Goal: Task Accomplishment & Management: Complete application form

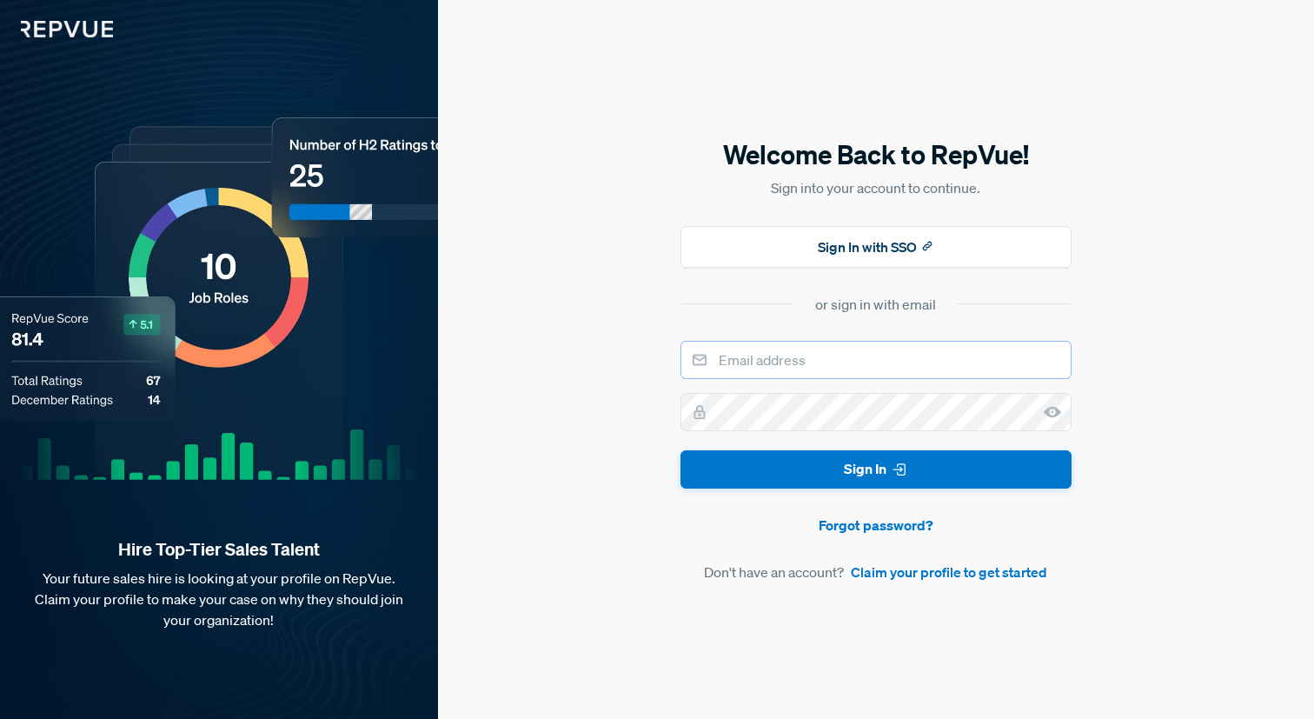
click at [773, 358] on input "email" at bounding box center [875, 360] width 391 height 38
type input "[PERSON_NAME][EMAIL_ADDRESS][PERSON_NAME][DOMAIN_NAME]"
click at [680, 450] on button "Sign In" at bounding box center [875, 469] width 391 height 39
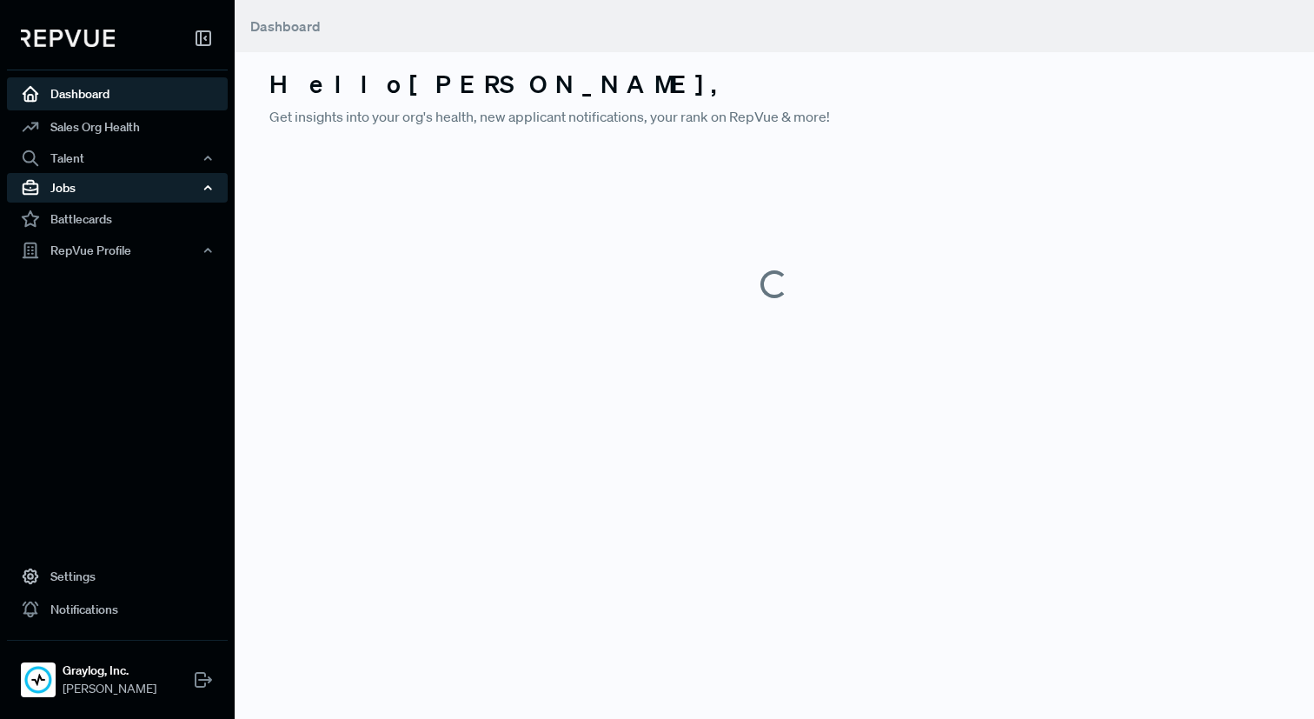
click at [120, 191] on div "Jobs" at bounding box center [117, 188] width 221 height 30
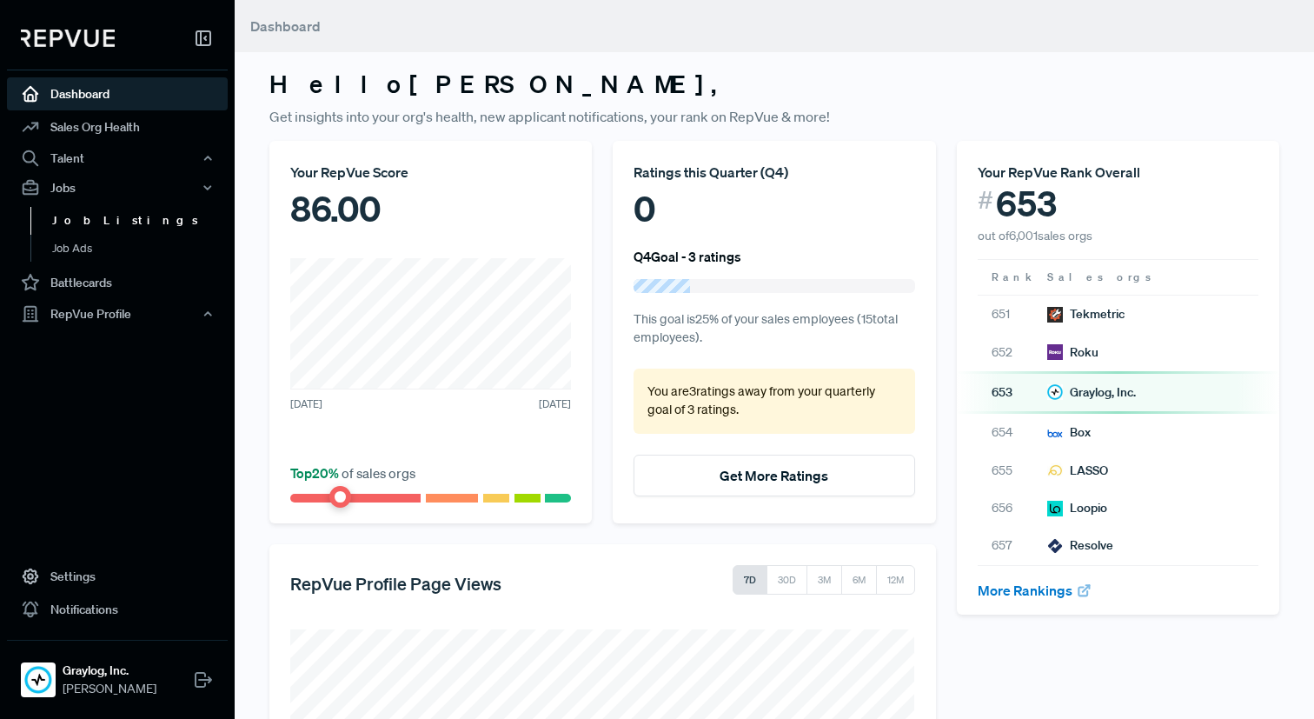
click at [116, 216] on link "Job Listings" at bounding box center [140, 221] width 221 height 28
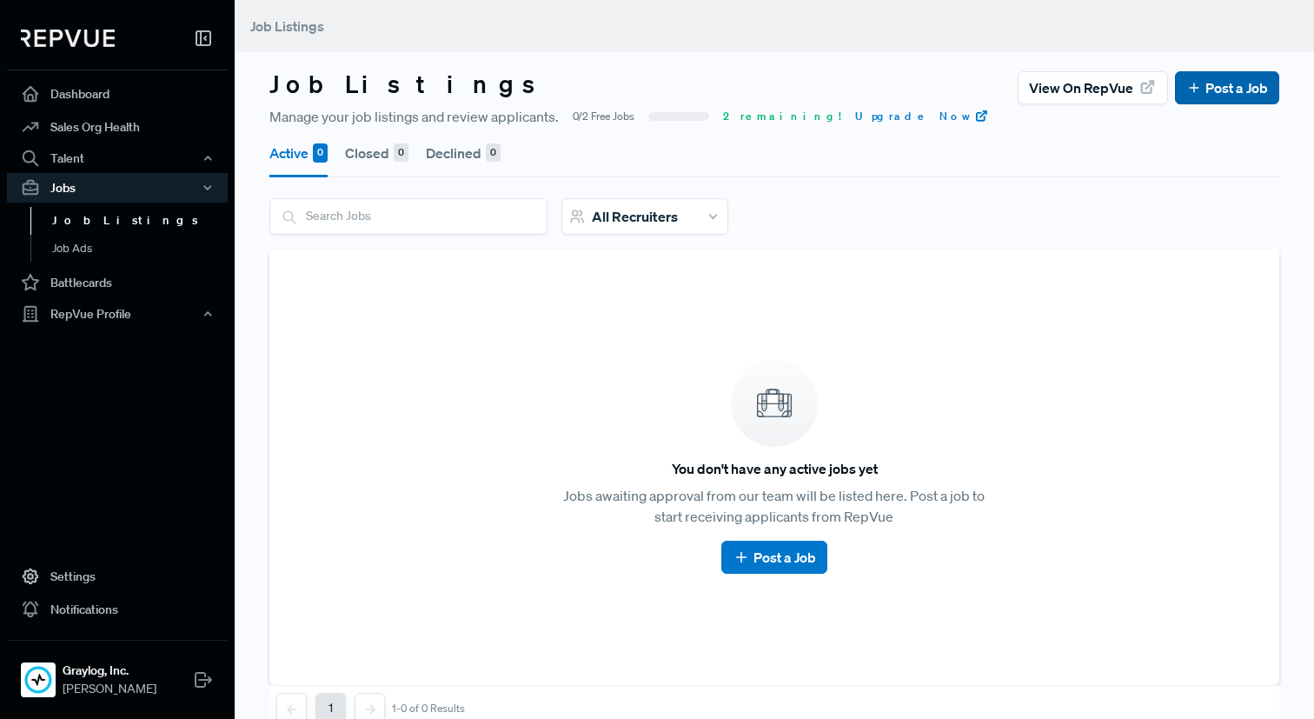
click at [1219, 82] on link "Post a Job" at bounding box center [1227, 87] width 82 height 21
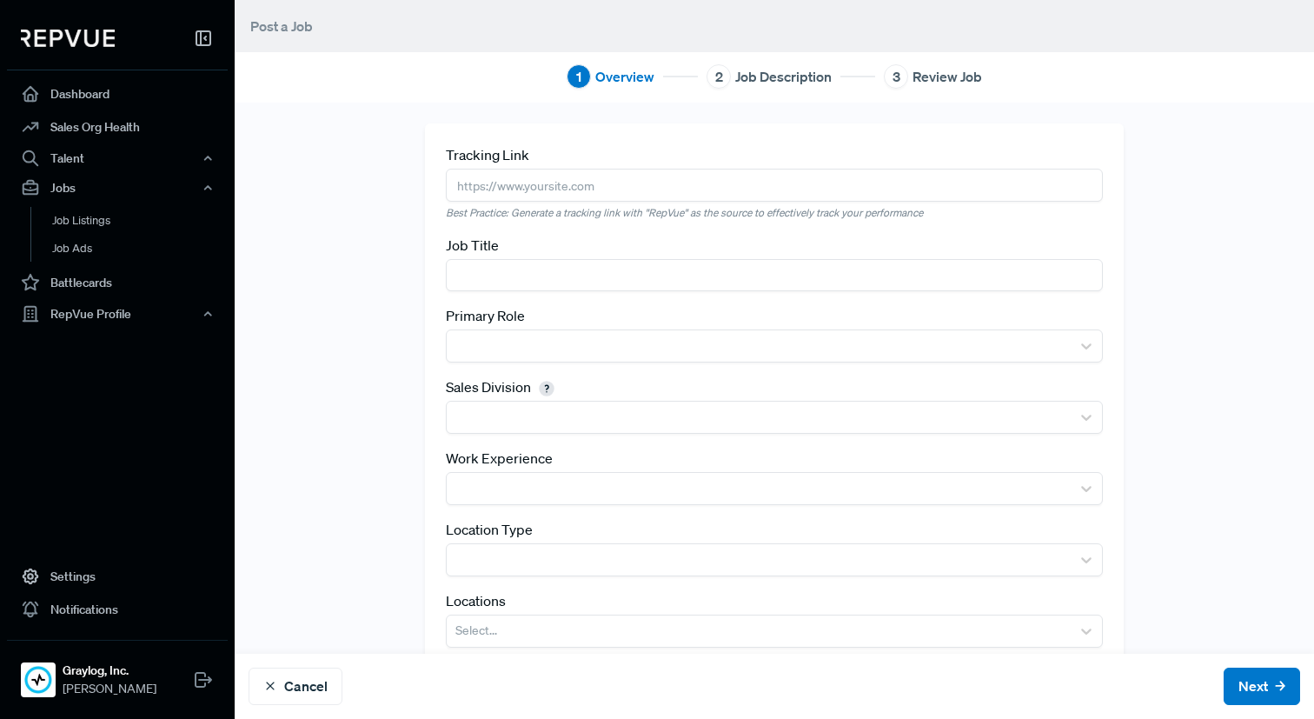
click at [516, 182] on input "text" at bounding box center [774, 185] width 657 height 32
paste input "[URL][DOMAIN_NAME]"
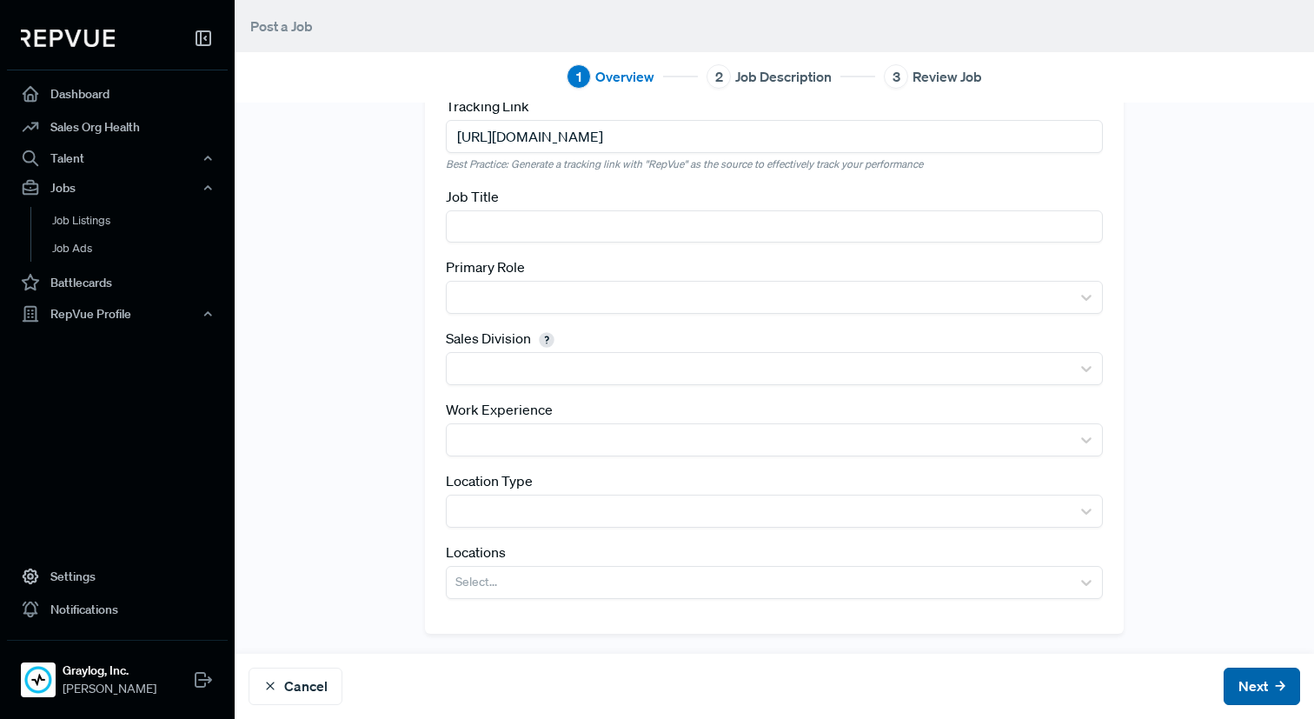
type input "[URL][DOMAIN_NAME]"
click at [1253, 689] on button "Next" at bounding box center [1262, 685] width 76 height 37
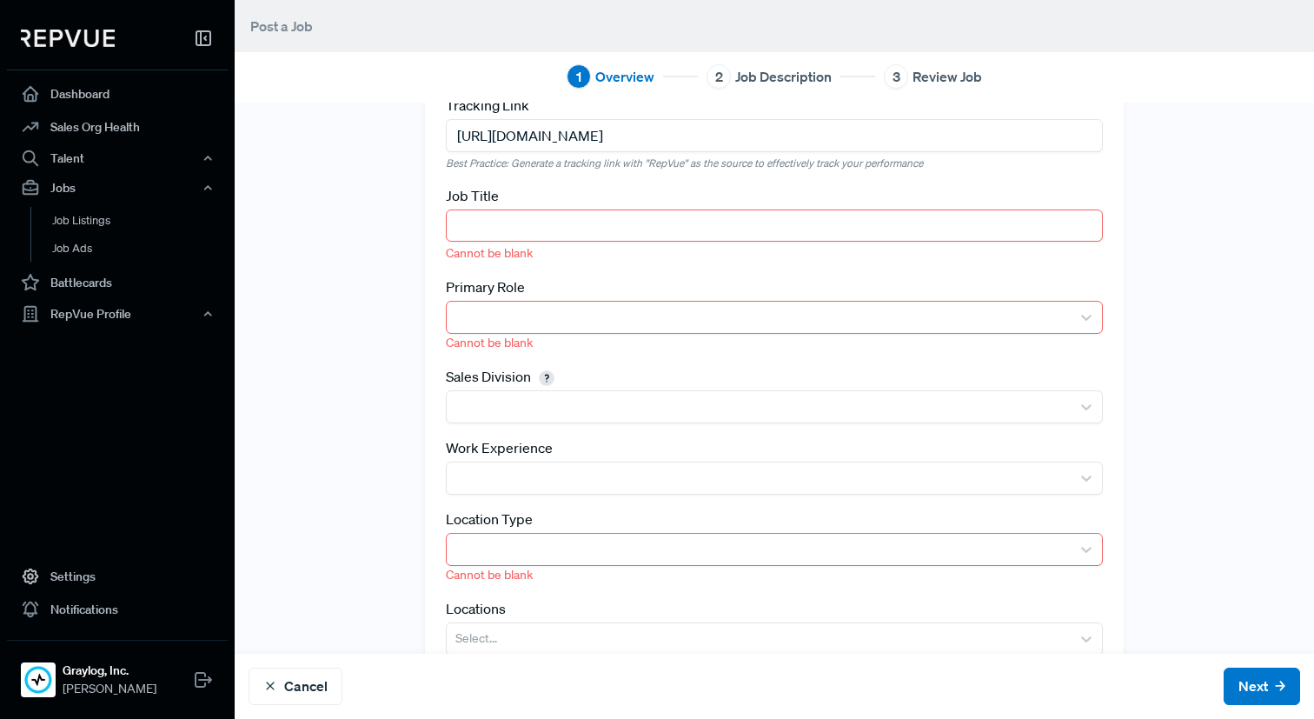
click at [796, 232] on input "text" at bounding box center [774, 225] width 657 height 32
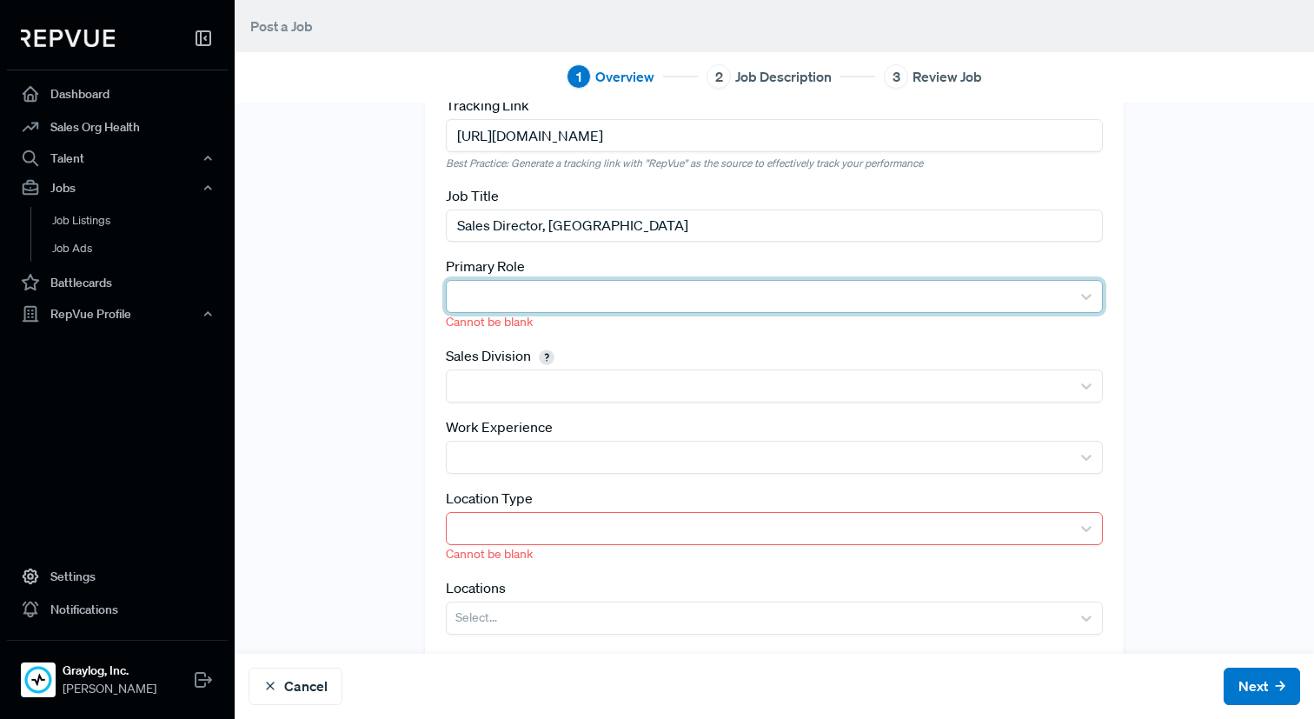
type input "Sales Director, [GEOGRAPHIC_DATA]"
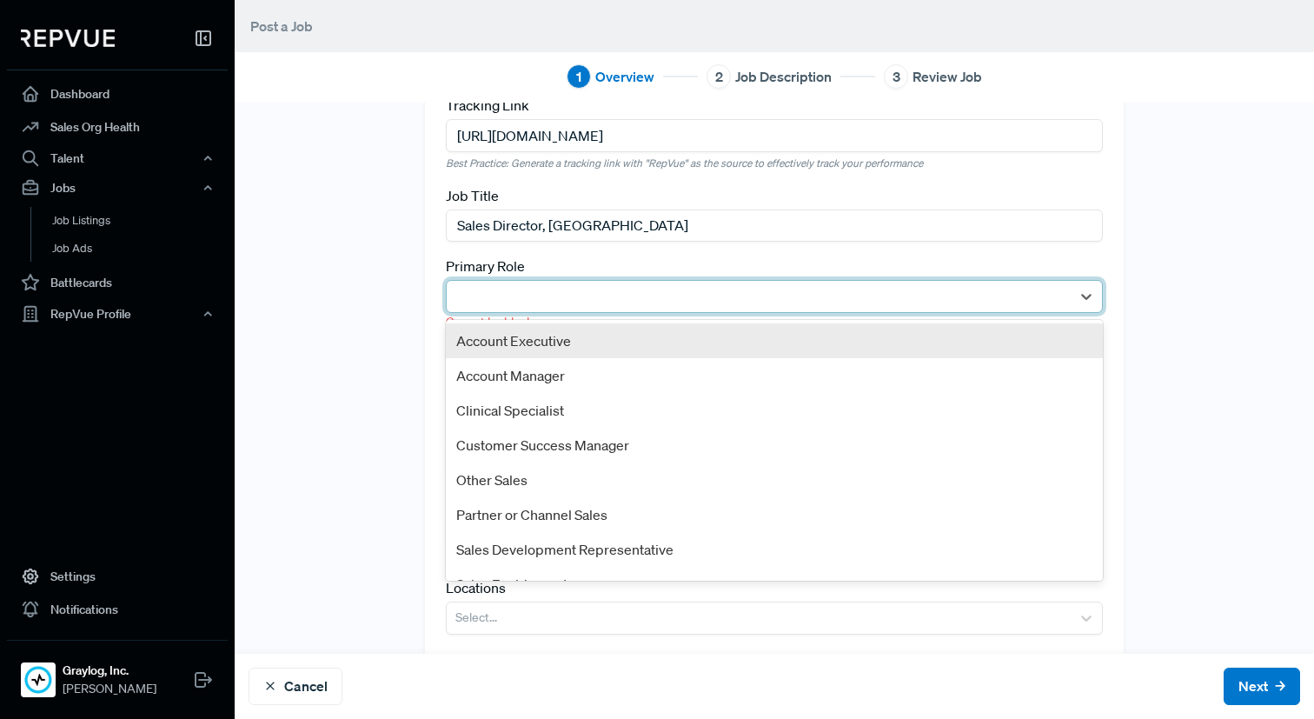
click at [852, 310] on div at bounding box center [759, 296] width 624 height 31
click at [839, 346] on div "Account Executive" at bounding box center [774, 340] width 657 height 35
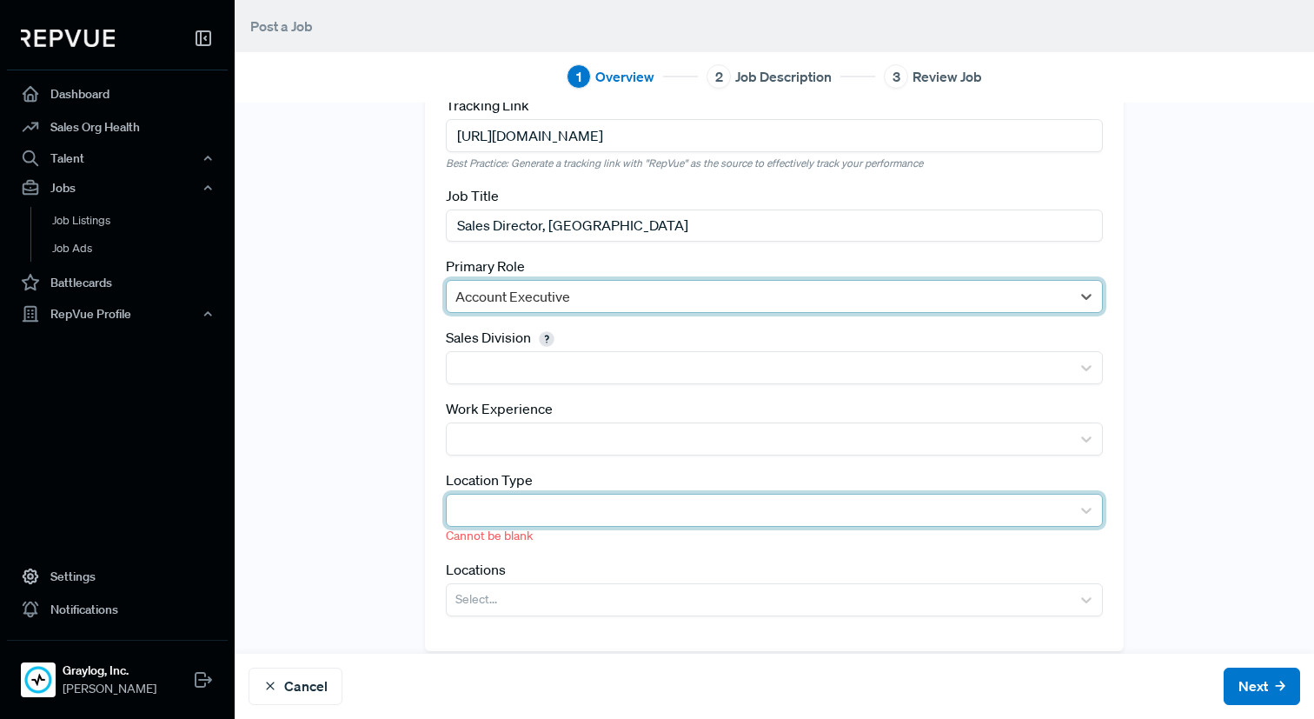
click at [698, 509] on div at bounding box center [758, 510] width 607 height 24
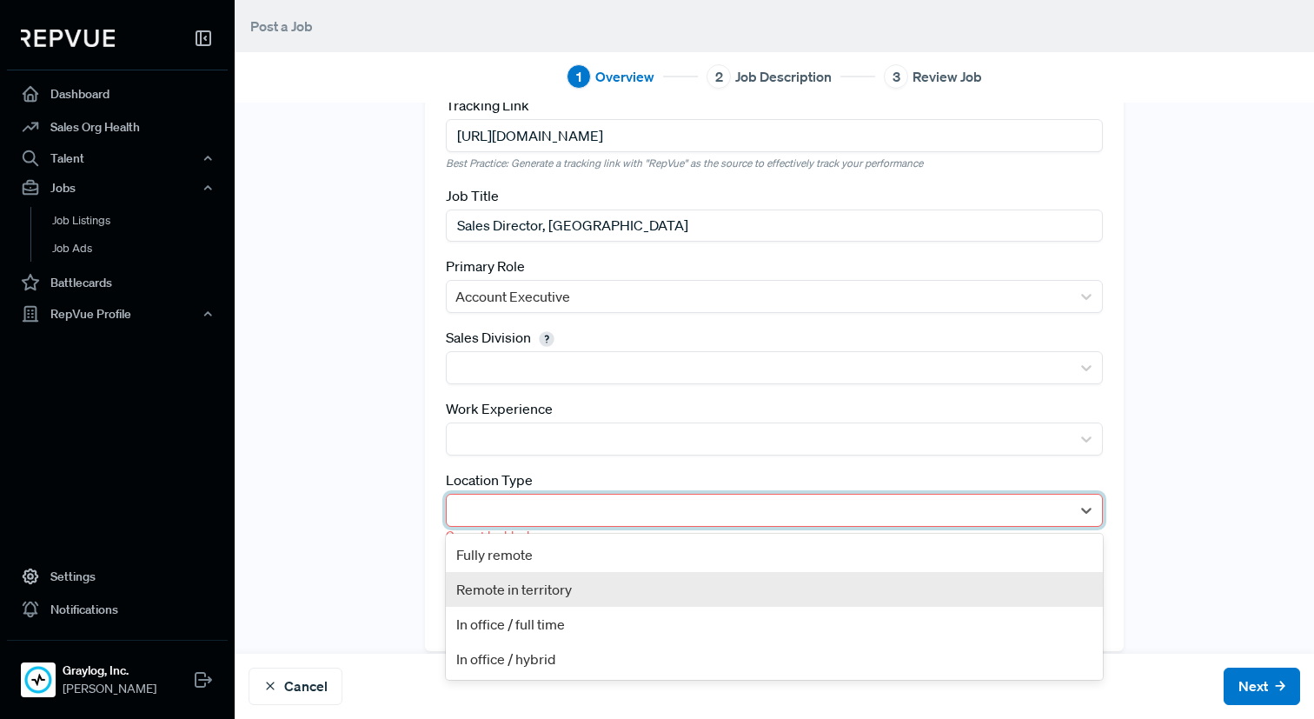
click at [647, 588] on div "Remote in territory" at bounding box center [774, 589] width 657 height 35
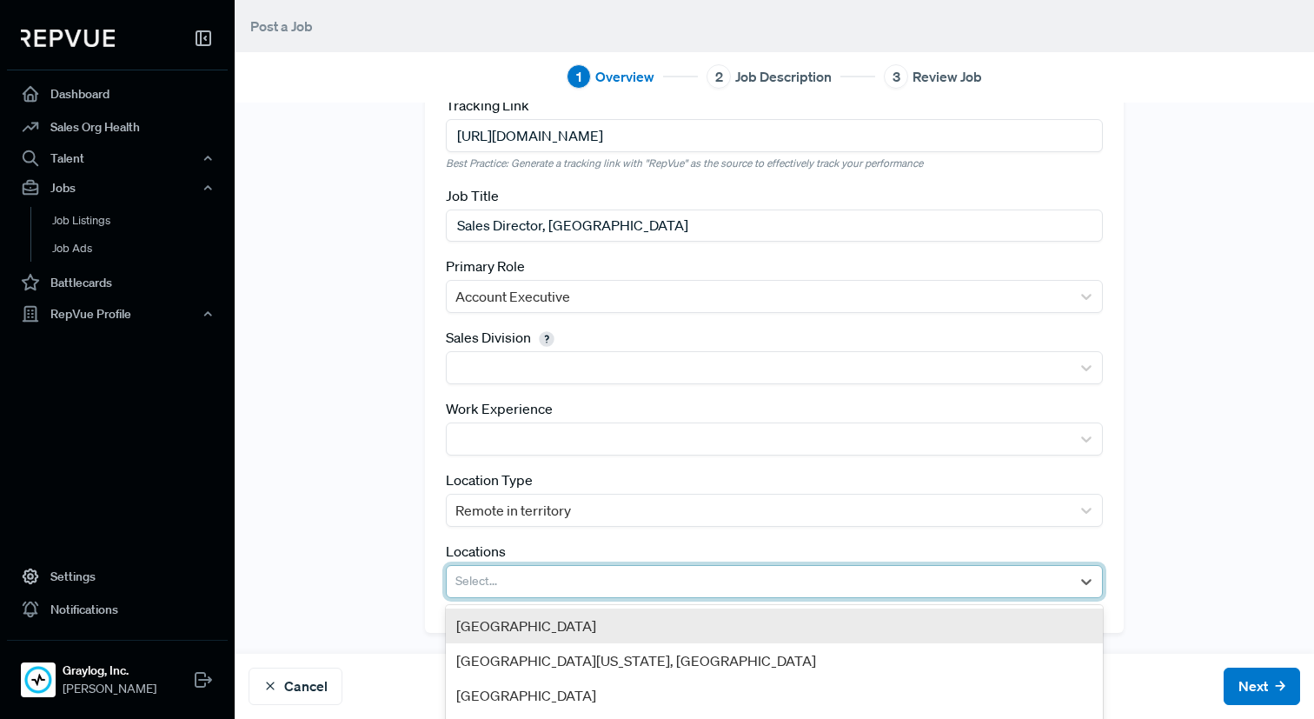
click at [646, 590] on div at bounding box center [758, 581] width 607 height 24
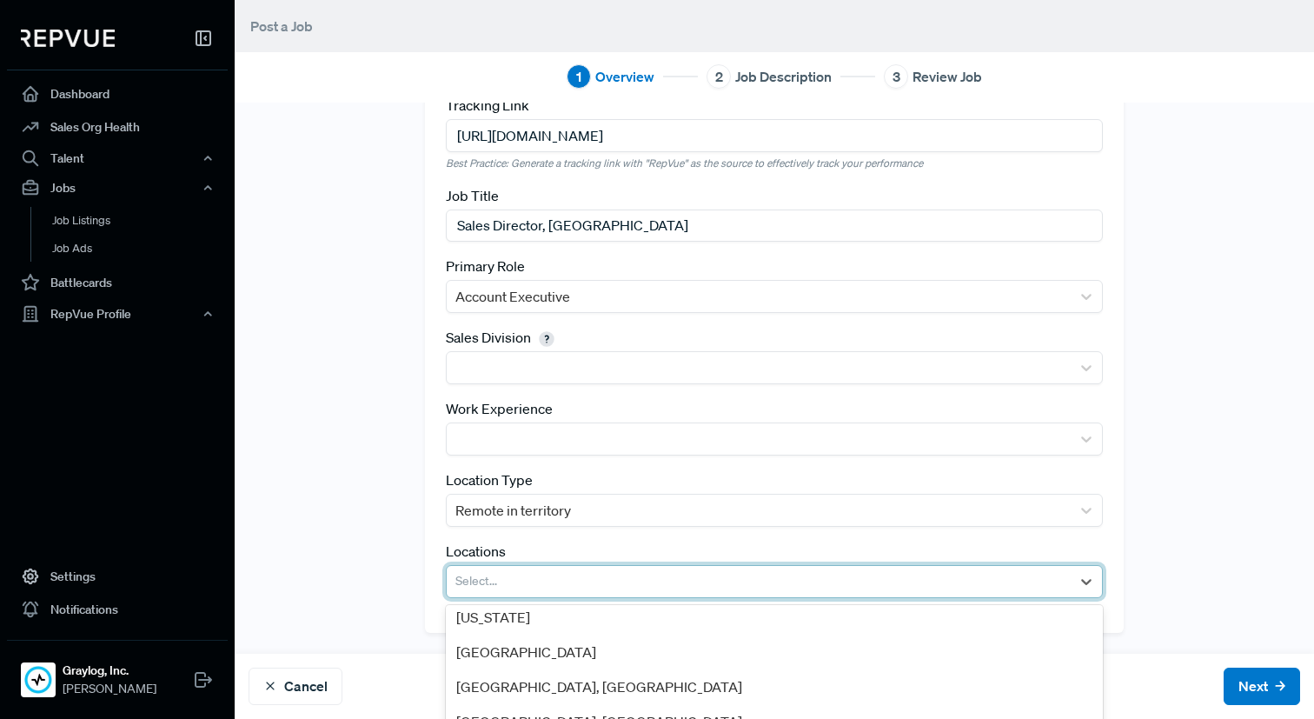
scroll to position [117, 0]
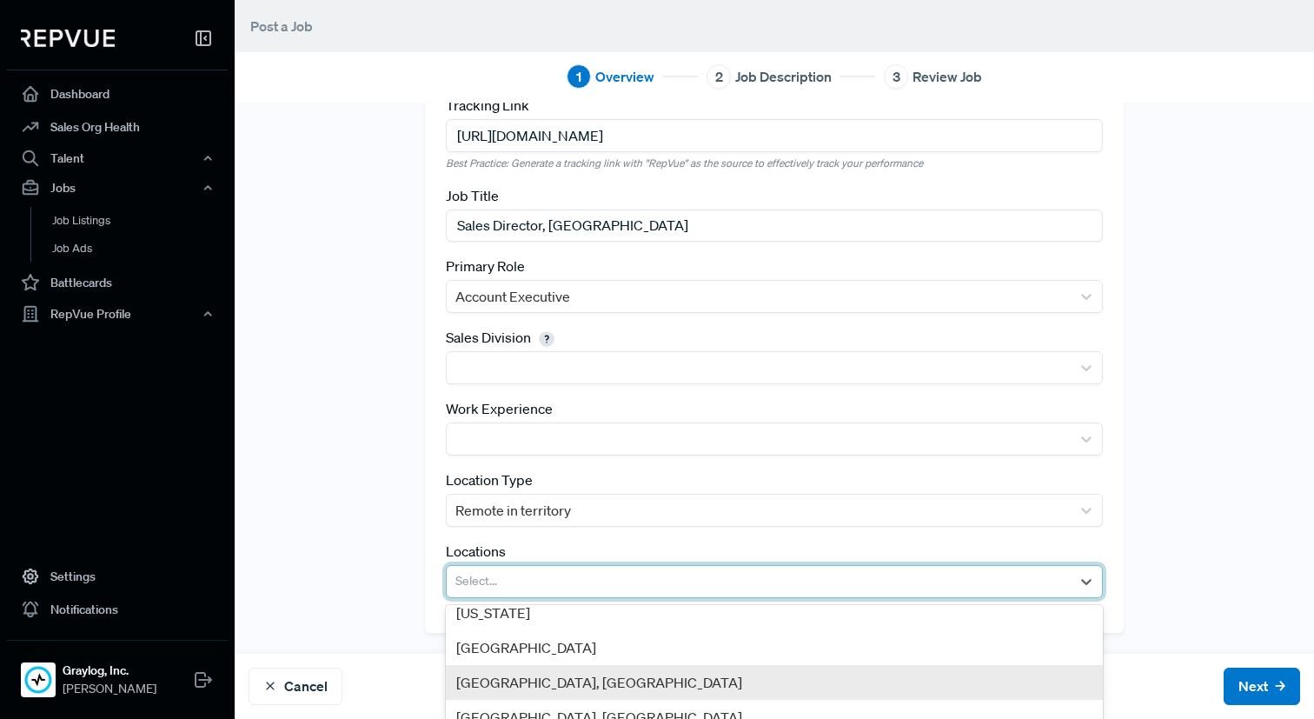
click at [606, 673] on div "[GEOGRAPHIC_DATA], [GEOGRAPHIC_DATA]" at bounding box center [774, 682] width 657 height 35
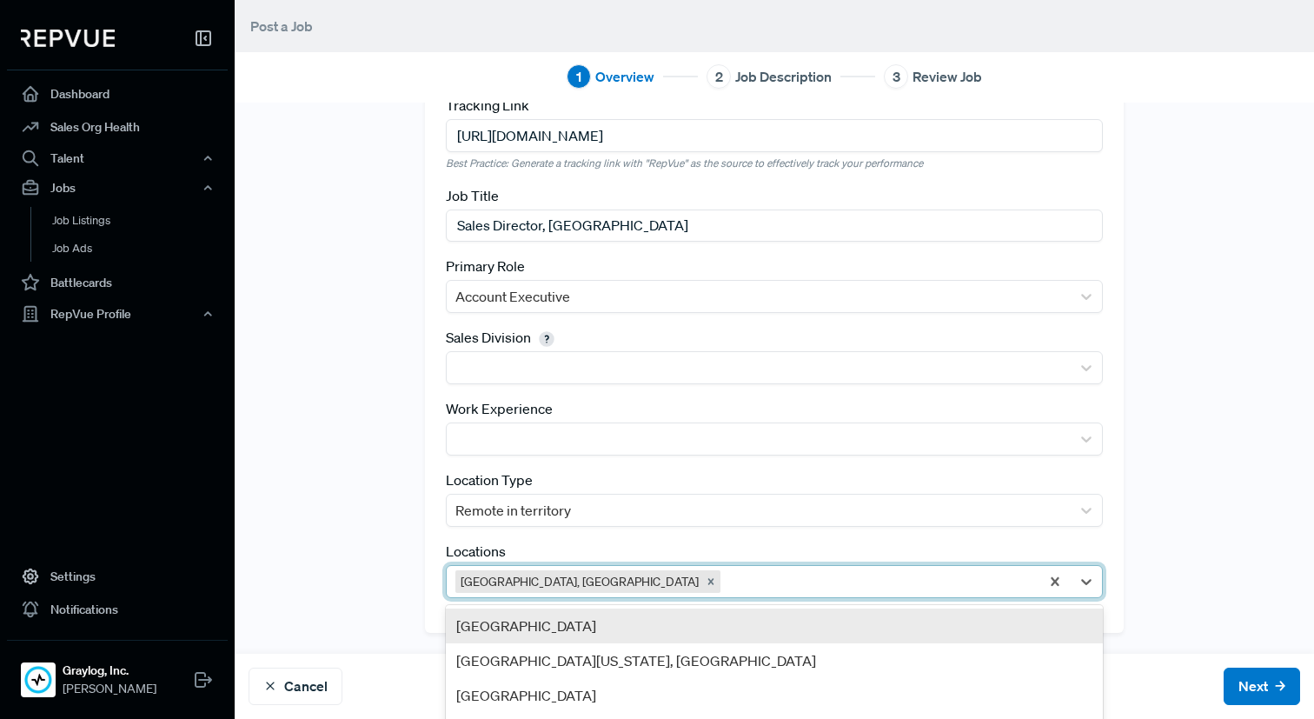
click at [871, 574] on div at bounding box center [877, 581] width 307 height 24
type input "min"
click at [781, 630] on div "[GEOGRAPHIC_DATA], [GEOGRAPHIC_DATA]" at bounding box center [774, 625] width 657 height 35
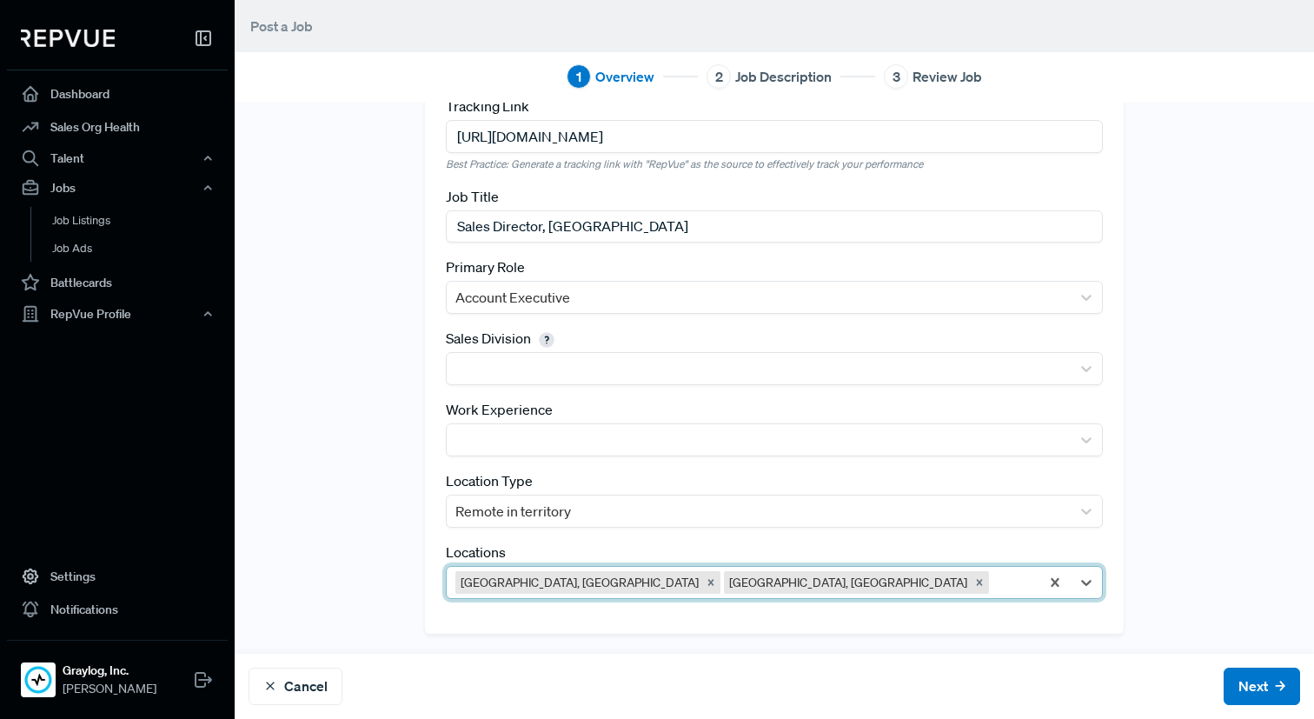
click at [992, 573] on div at bounding box center [1011, 582] width 38 height 24
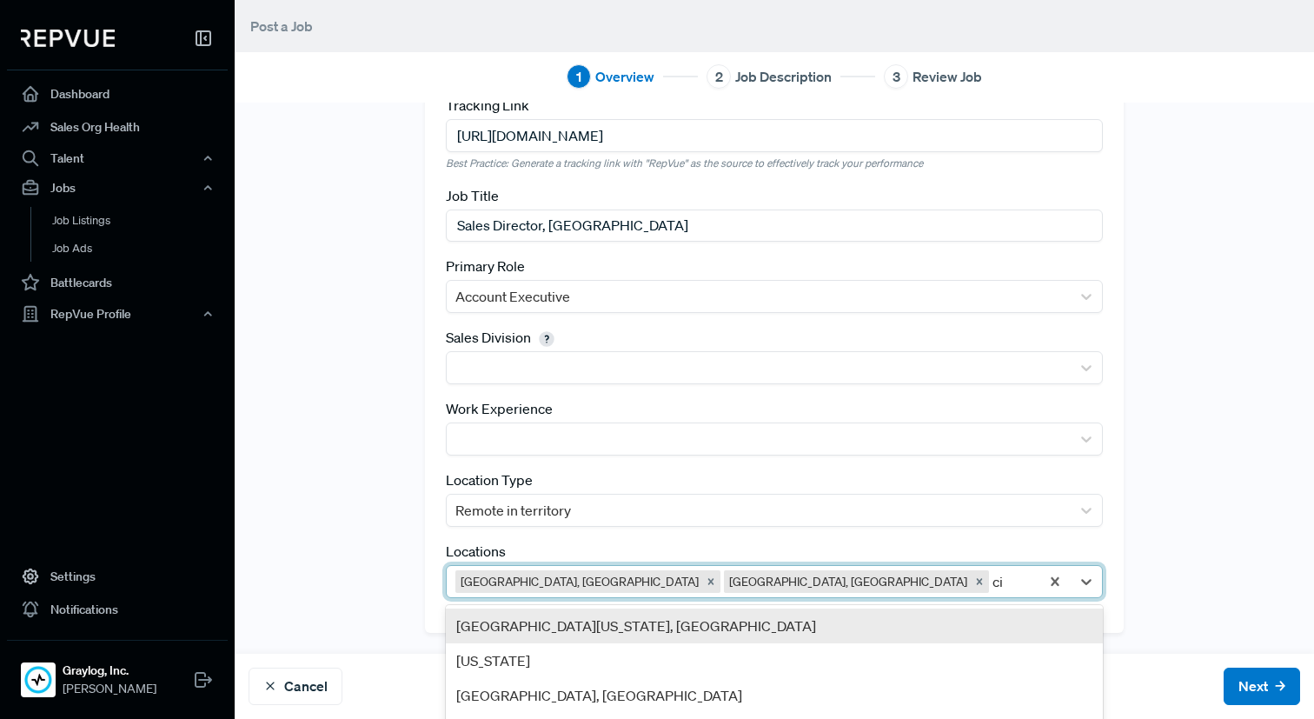
type input "cin"
click at [690, 629] on div "[GEOGRAPHIC_DATA], [GEOGRAPHIC_DATA]" at bounding box center [774, 625] width 657 height 35
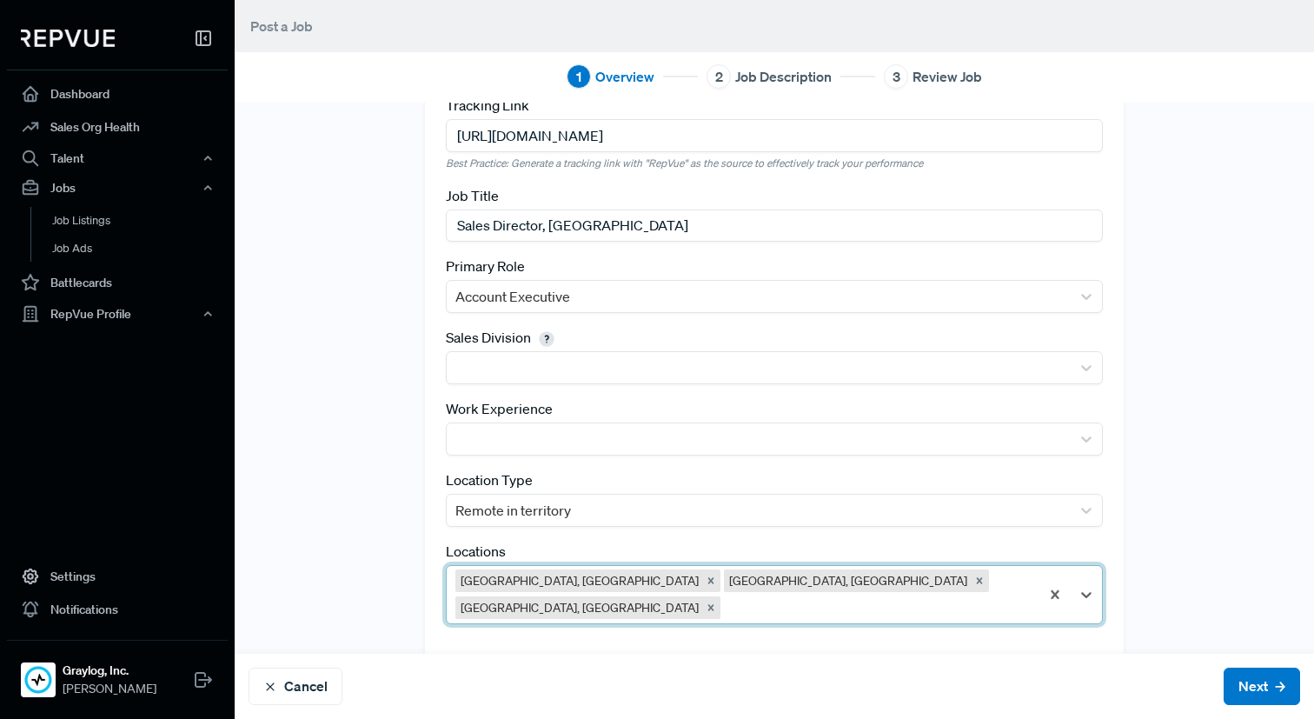
click at [991, 595] on div at bounding box center [877, 607] width 307 height 24
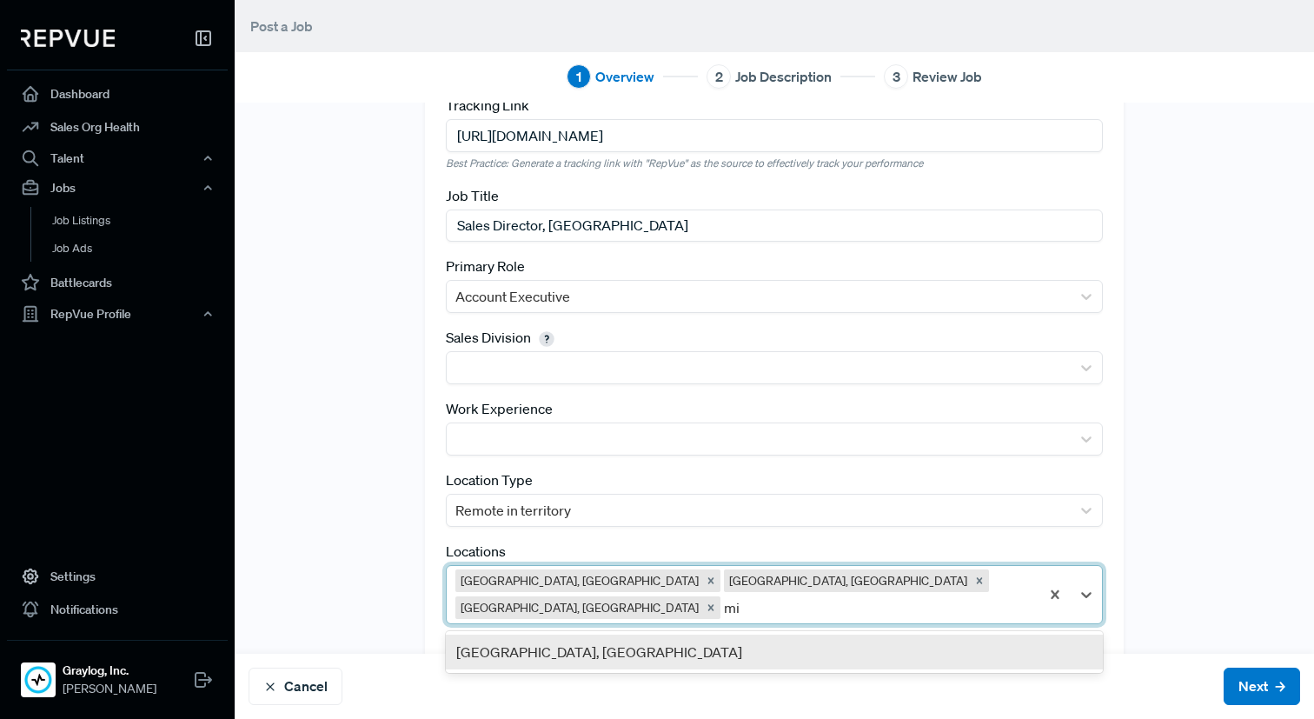
type input "mil"
click at [718, 634] on div "[GEOGRAPHIC_DATA], [GEOGRAPHIC_DATA]" at bounding box center [774, 651] width 657 height 35
type input "Iow"
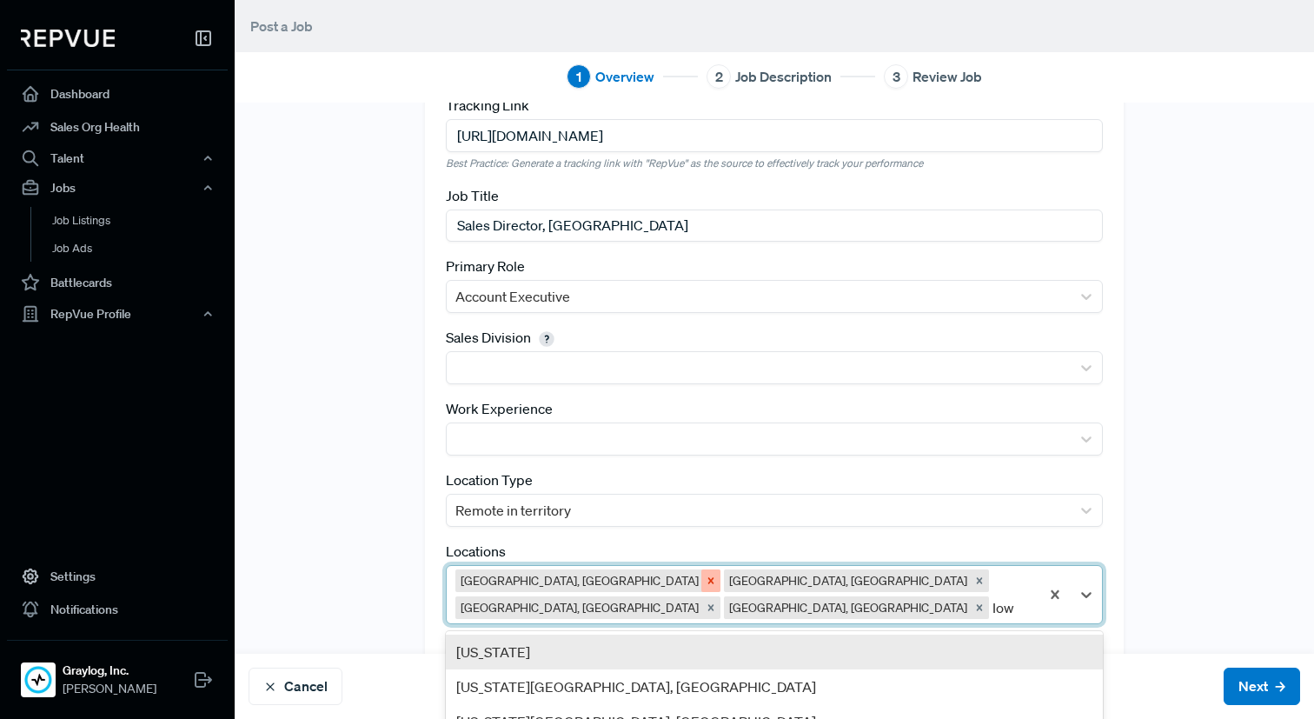
click at [705, 585] on icon "Remove Greater Chicago Area, IL" at bounding box center [711, 580] width 12 height 12
click at [701, 580] on div "Remove Greater Minneapolis Area, MN" at bounding box center [710, 580] width 19 height 23
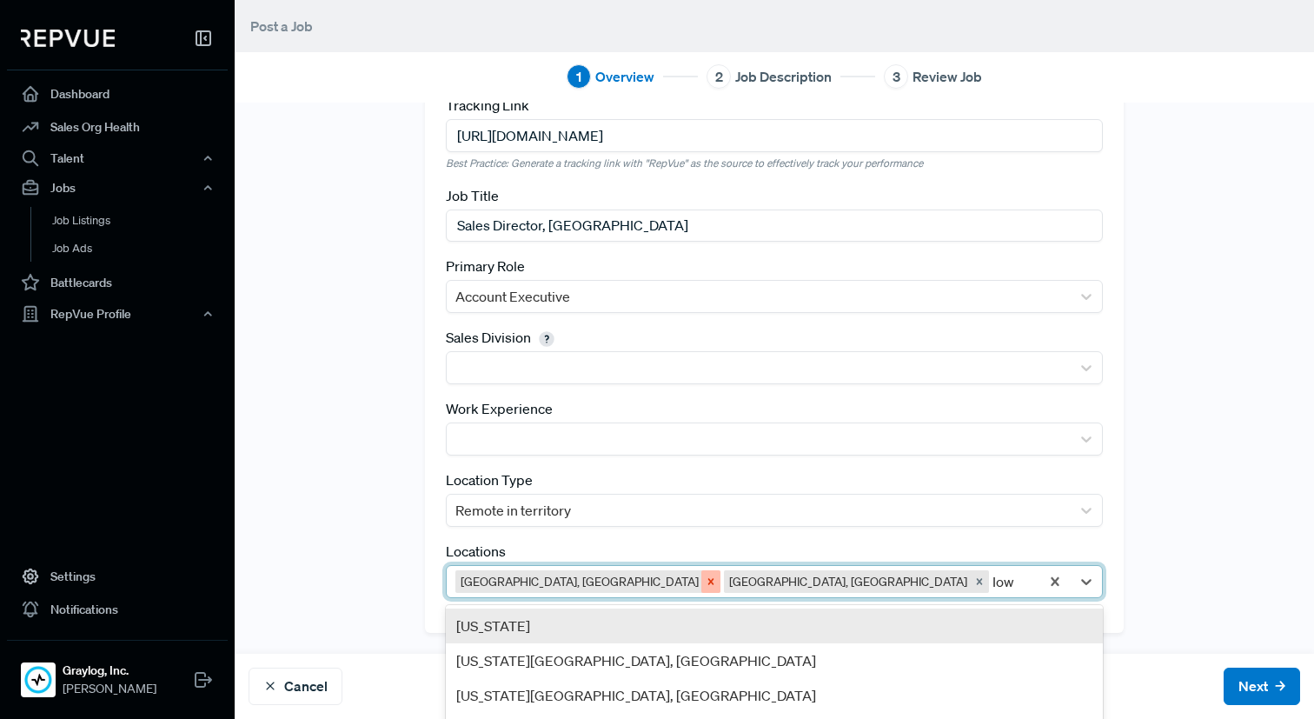
click at [708, 582] on icon "Remove Greater Cincinnati Area, OH" at bounding box center [711, 581] width 6 height 6
click at [708, 582] on icon "Remove Greater Milwaukee Area, WI" at bounding box center [711, 581] width 6 height 6
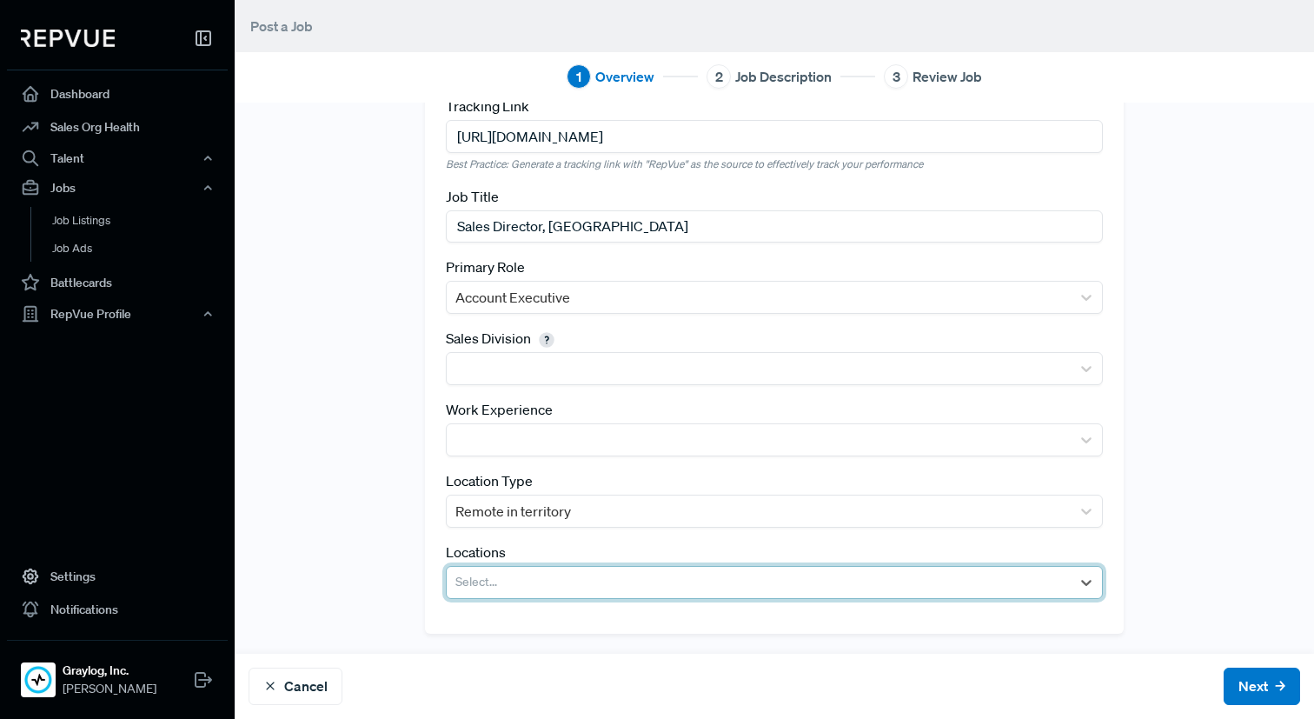
drag, startPoint x: 616, startPoint y: 582, endPoint x: 432, endPoint y: 582, distance: 184.2
click at [432, 582] on div "Tracking Link [URL][DOMAIN_NAME] Best Practice: Generate a tracking link with "…" at bounding box center [774, 354] width 699 height 558
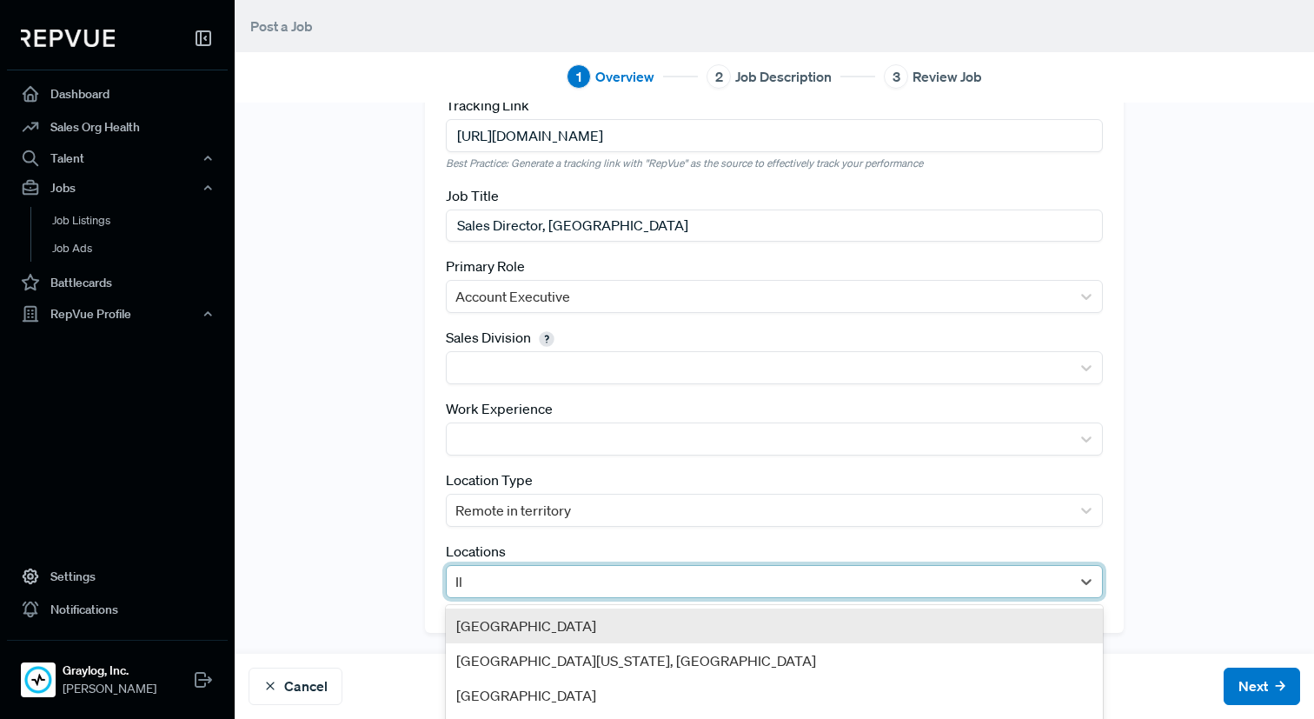
type input "Ill"
click at [476, 629] on div "[US_STATE]" at bounding box center [774, 625] width 657 height 35
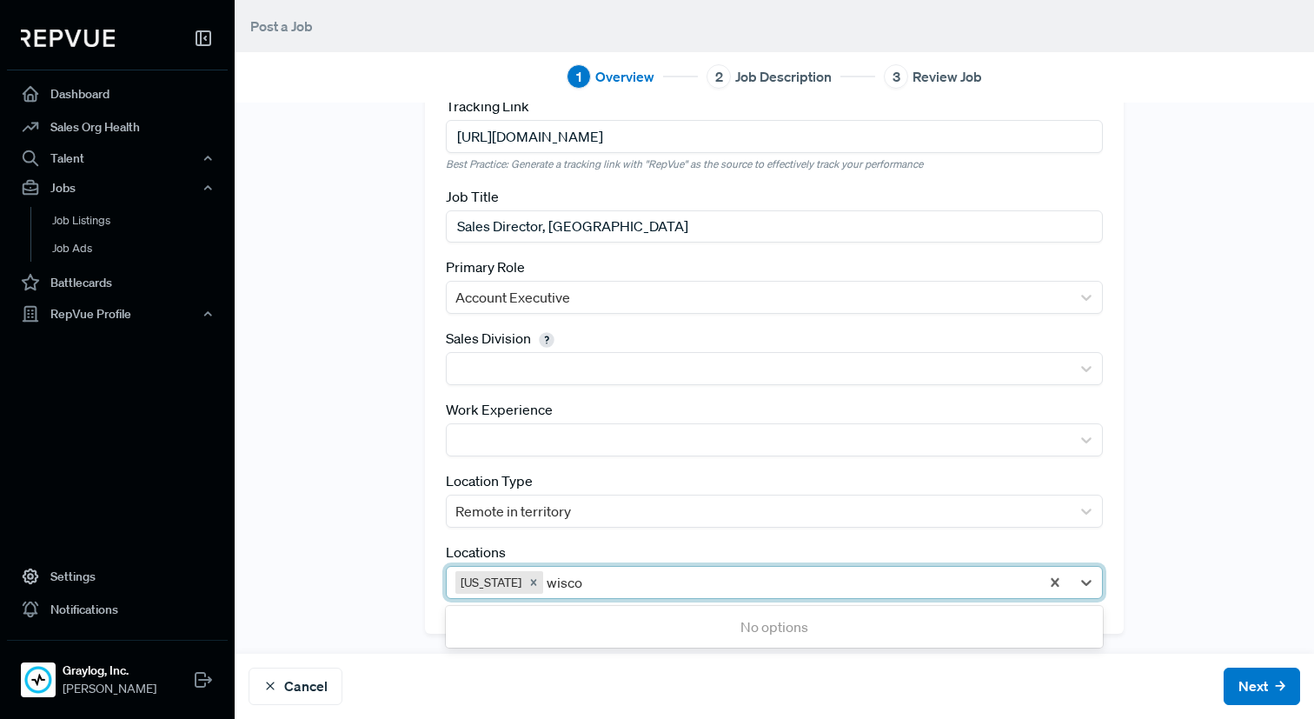
type input "wiscon"
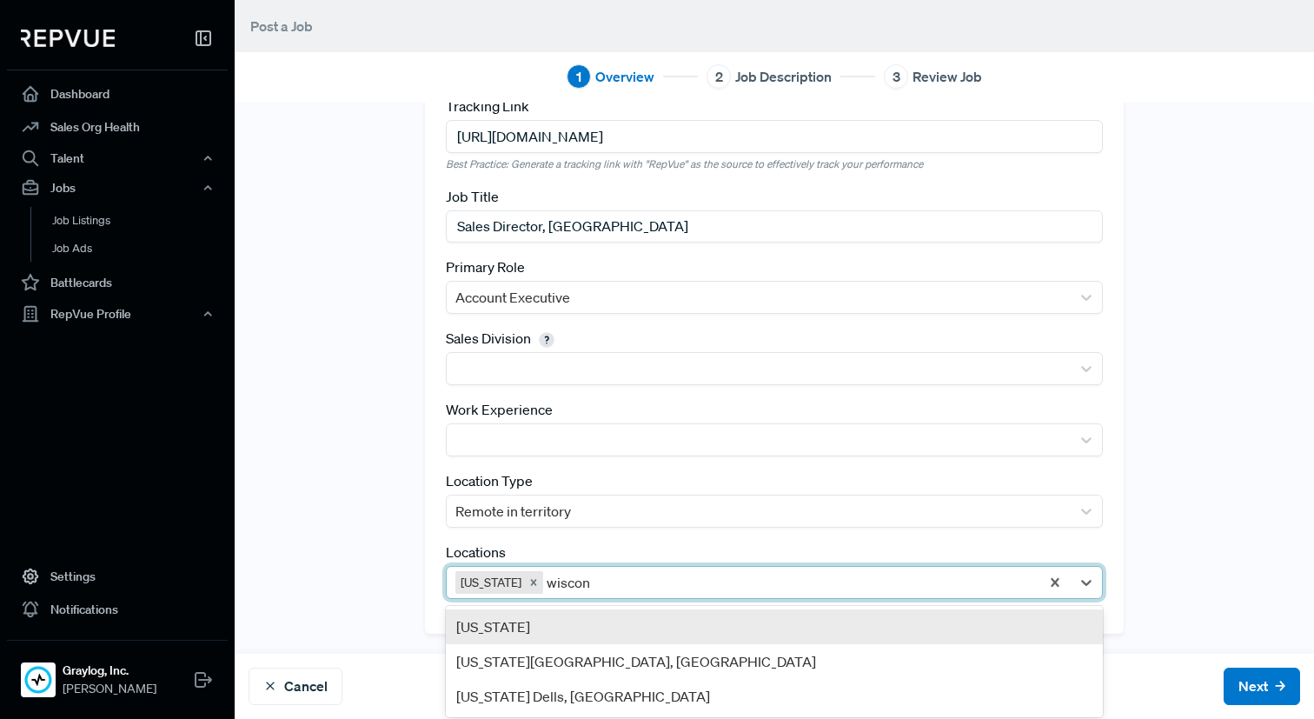
click at [531, 620] on div "[US_STATE]" at bounding box center [774, 626] width 657 height 35
type input "minn"
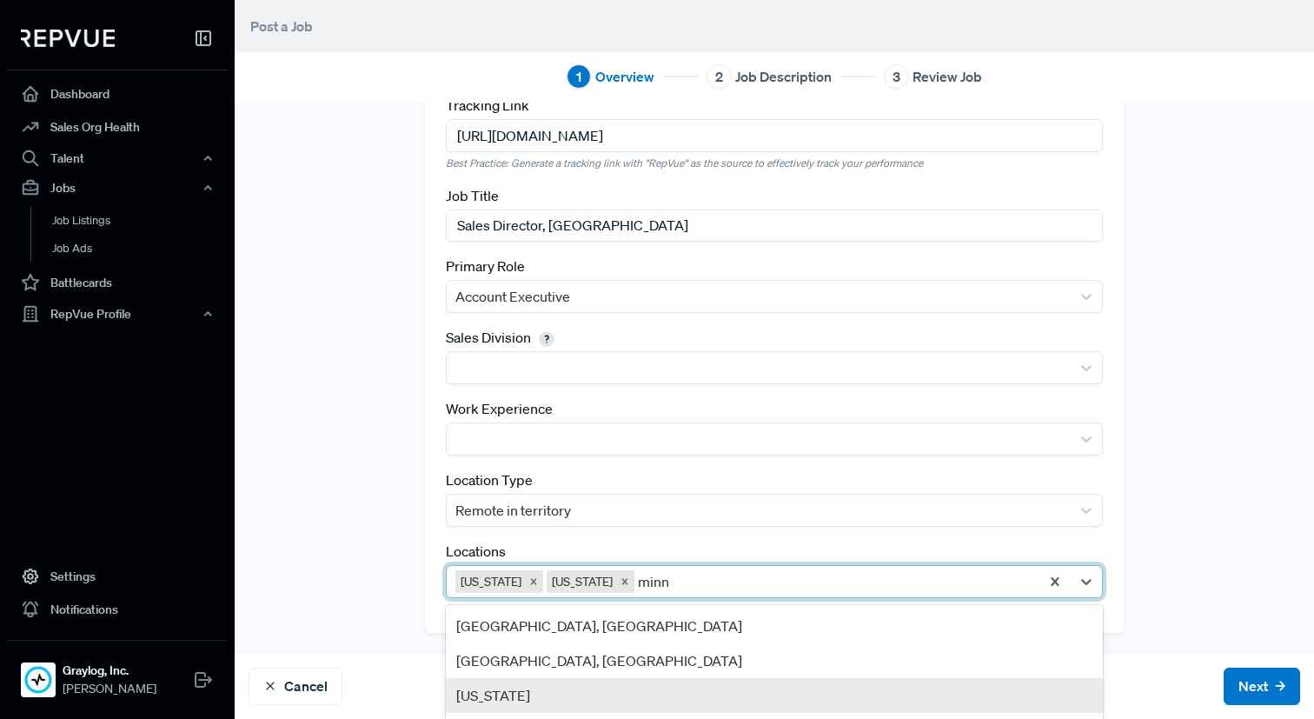
click at [547, 691] on div "[US_STATE]" at bounding box center [774, 695] width 657 height 35
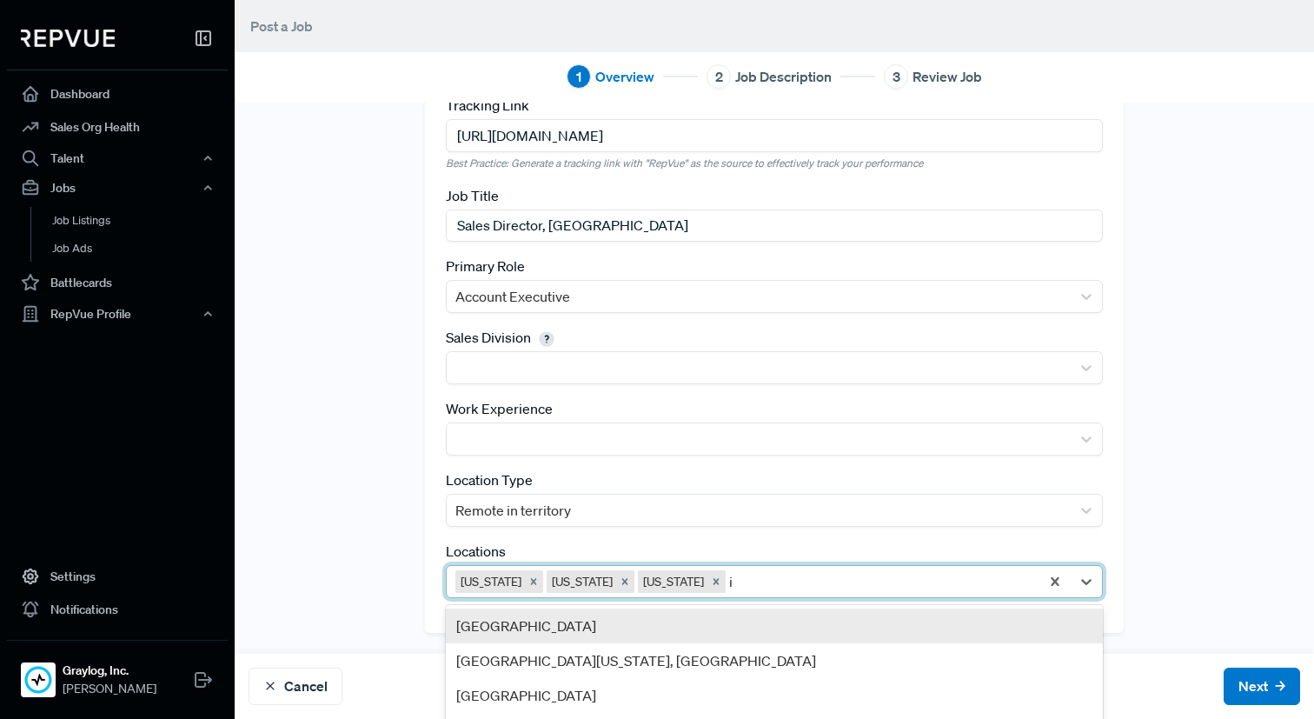
type input "io"
click at [677, 634] on div "[US_STATE]" at bounding box center [774, 625] width 657 height 35
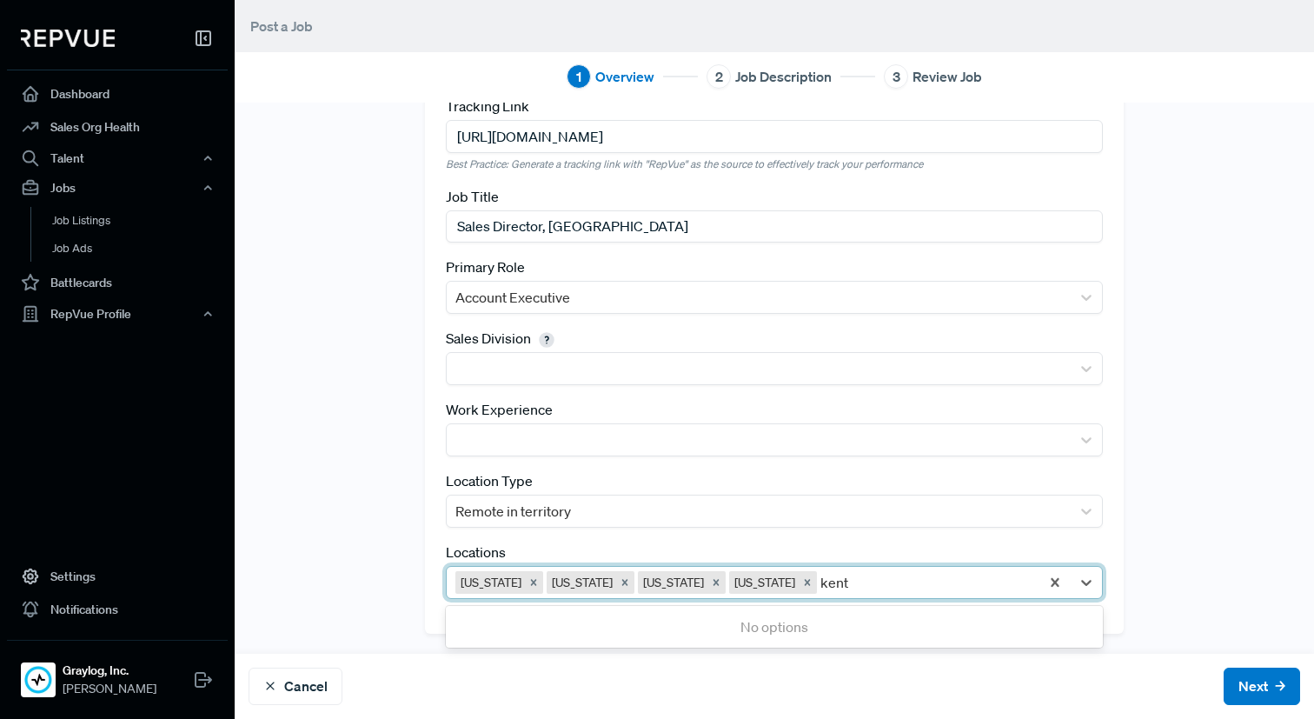
type input "kentu"
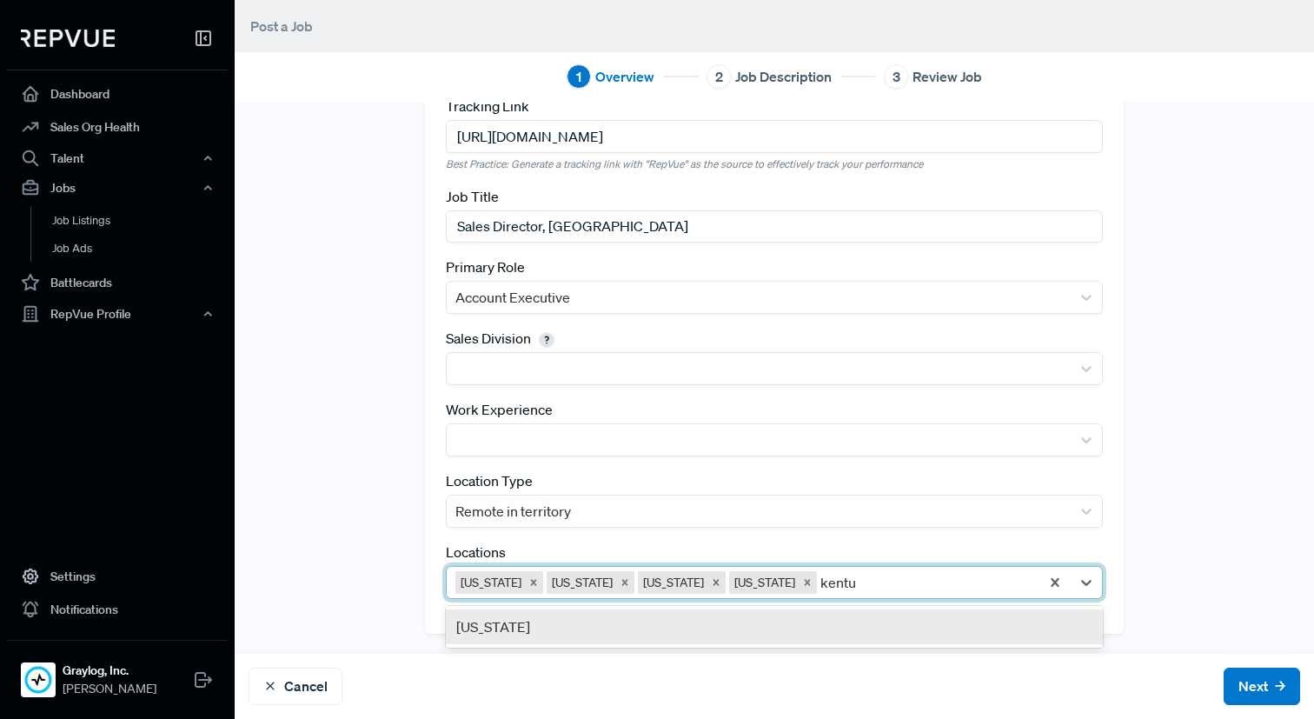
click at [722, 620] on div "[US_STATE]" at bounding box center [774, 626] width 657 height 35
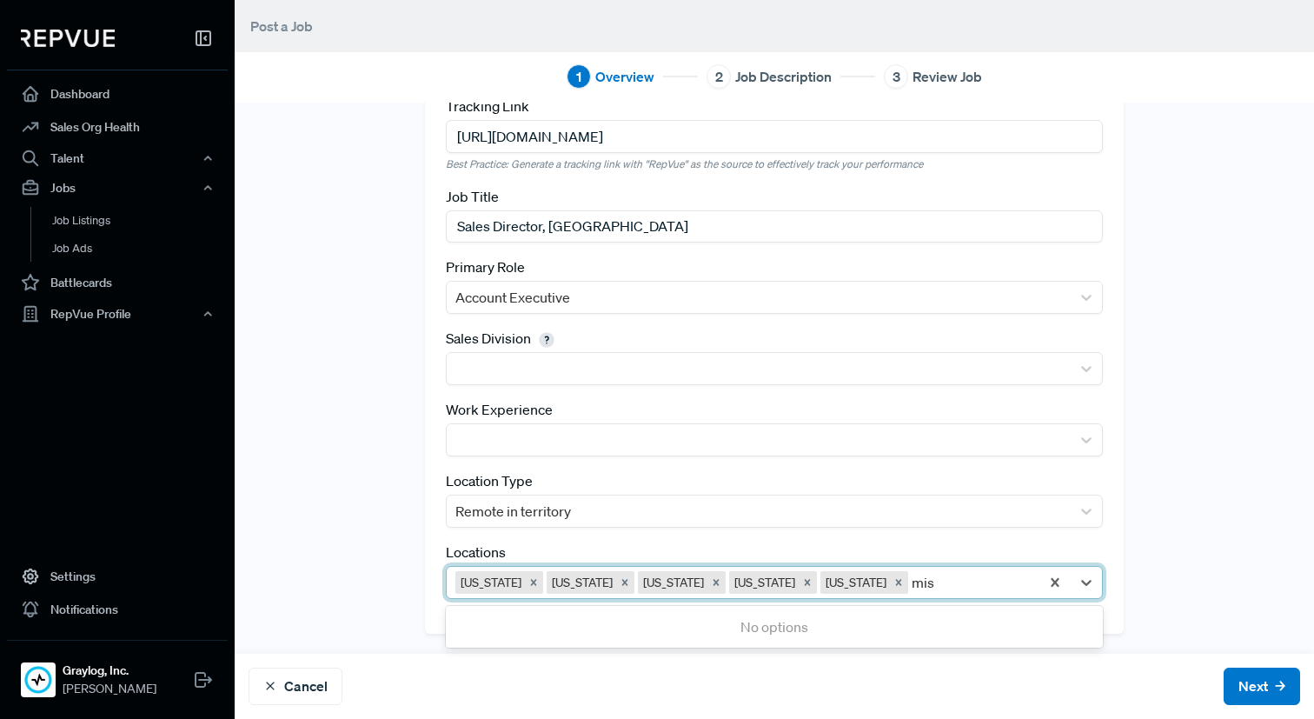
type input "miss"
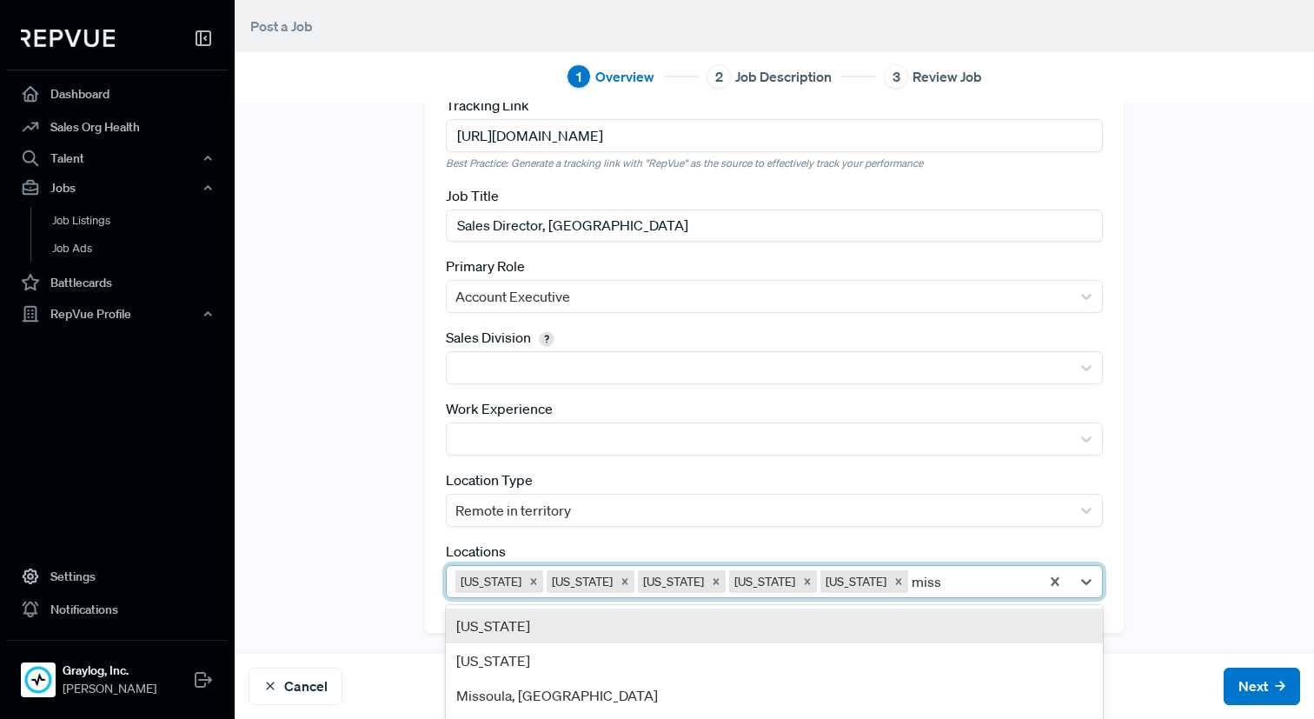
click at [787, 620] on div "[US_STATE]" at bounding box center [774, 625] width 657 height 35
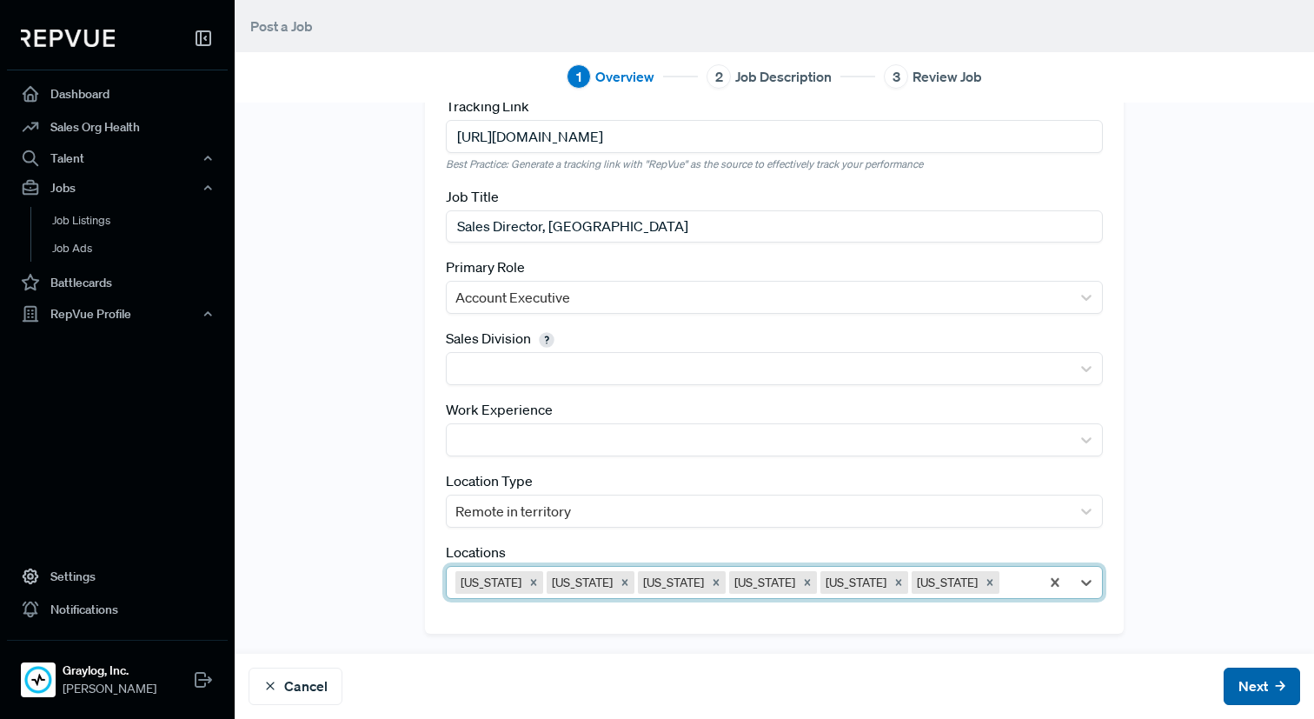
click at [1266, 685] on button "Next" at bounding box center [1262, 685] width 76 height 37
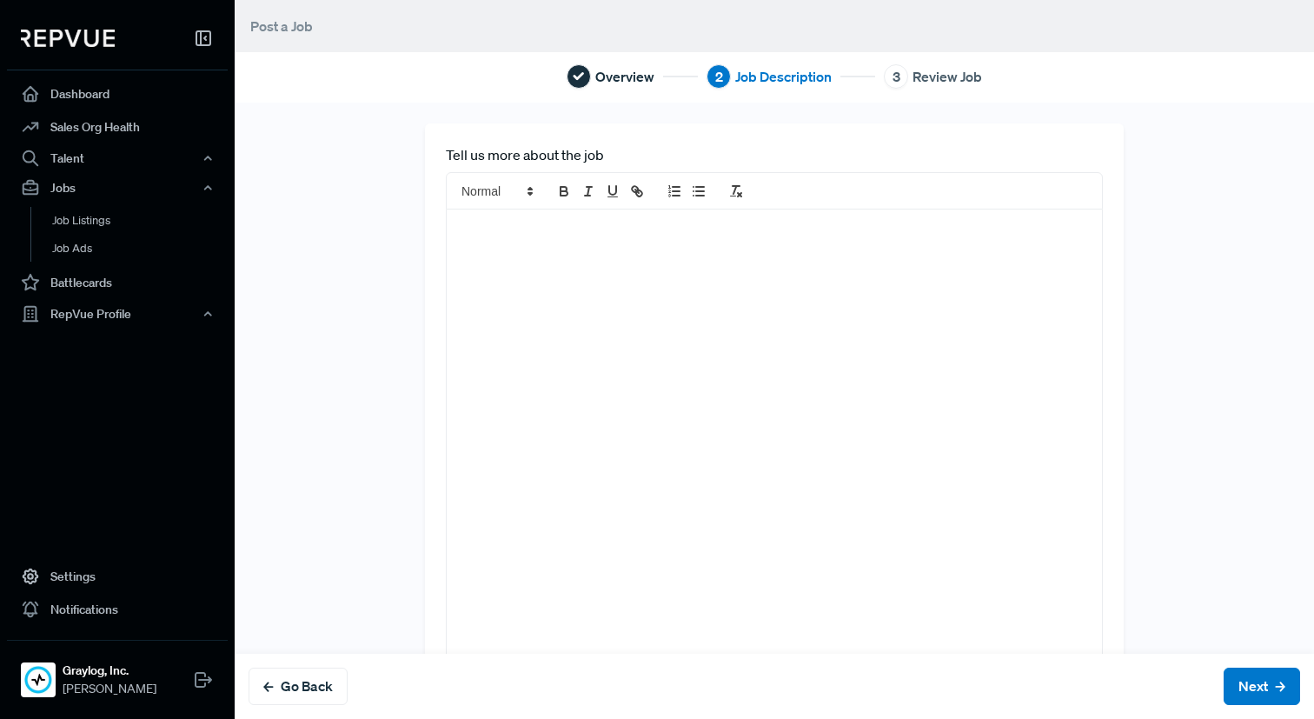
click at [533, 257] on div at bounding box center [774, 435] width 655 height 453
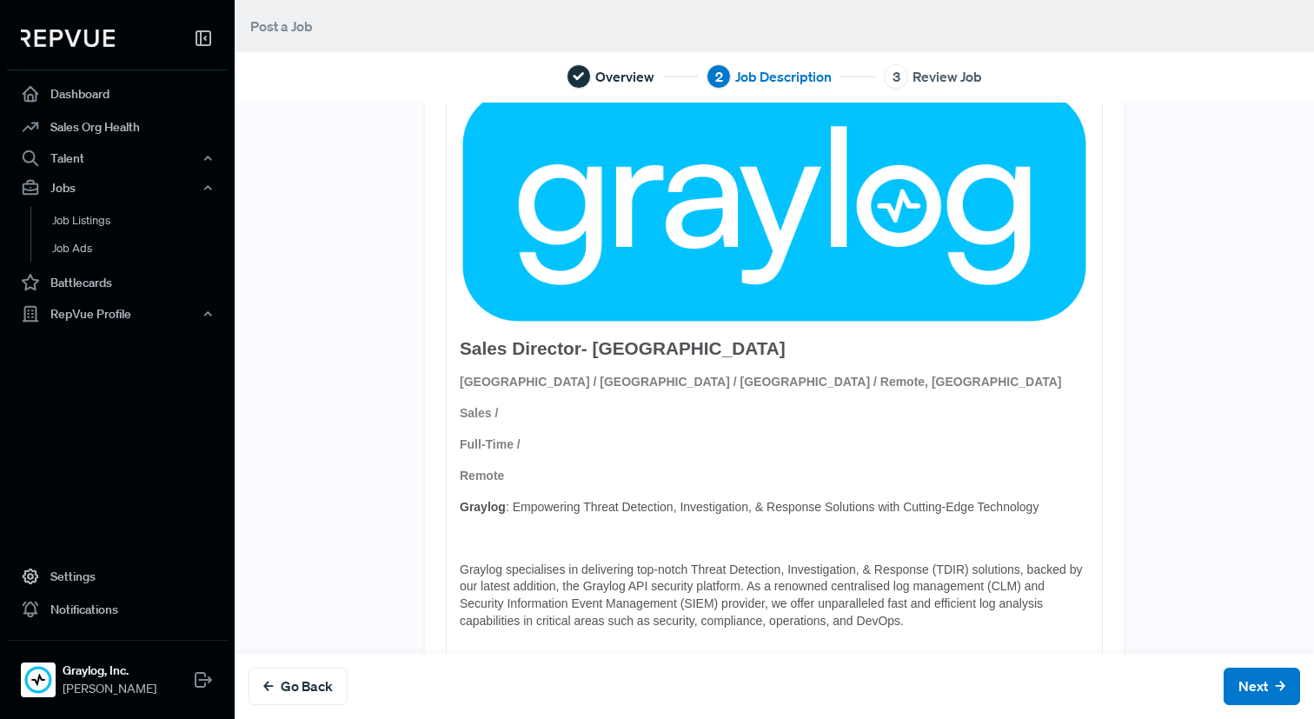
scroll to position [135, 0]
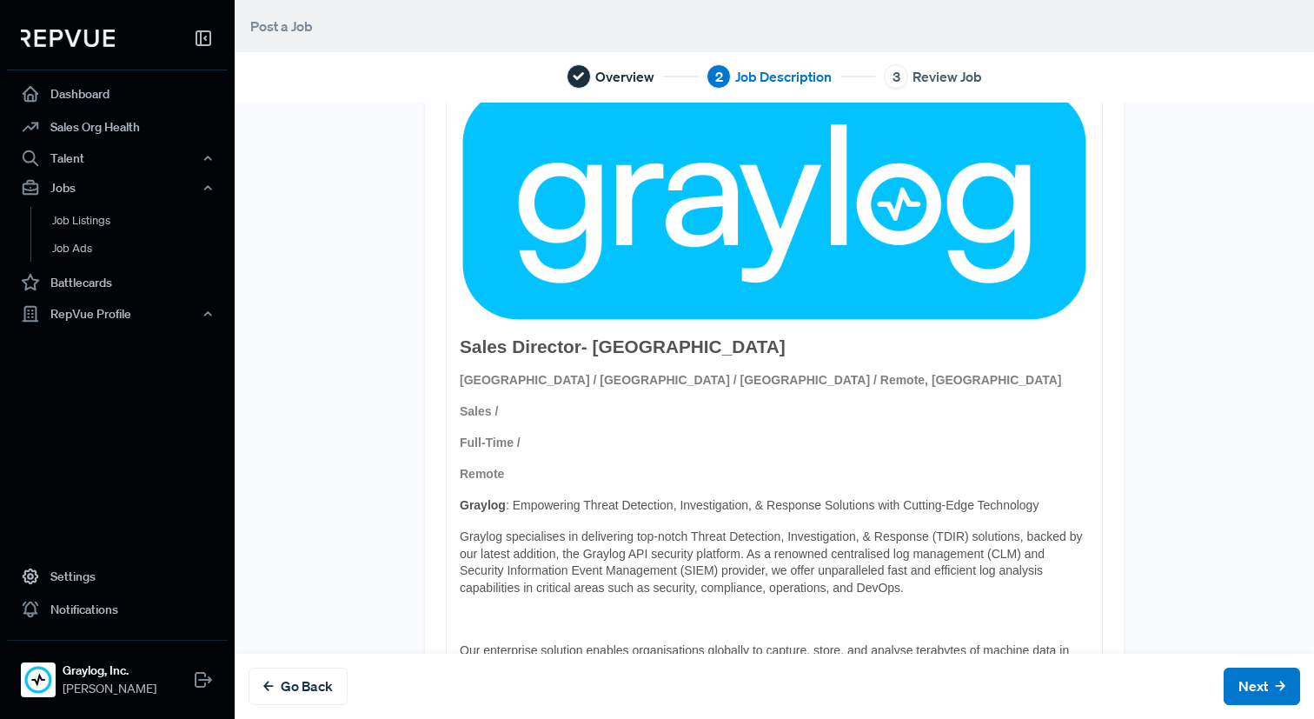
click at [525, 628] on p at bounding box center [774, 619] width 629 height 17
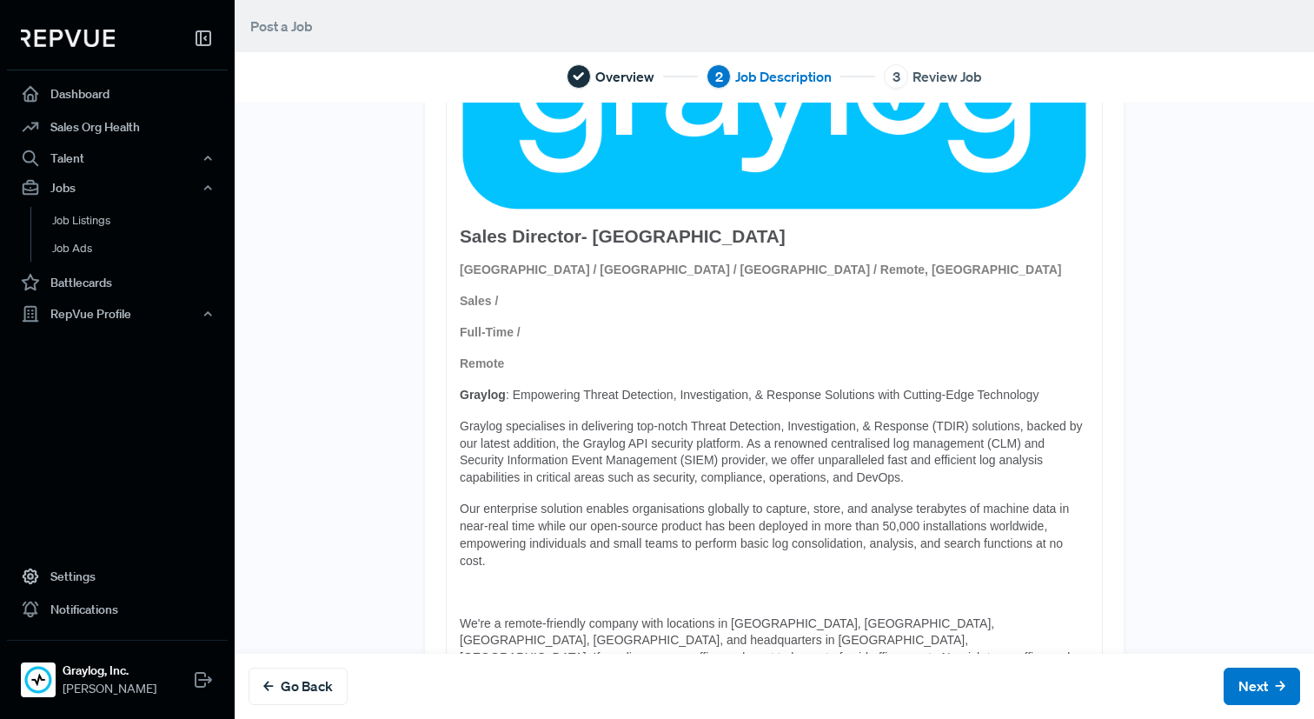
scroll to position [306, 0]
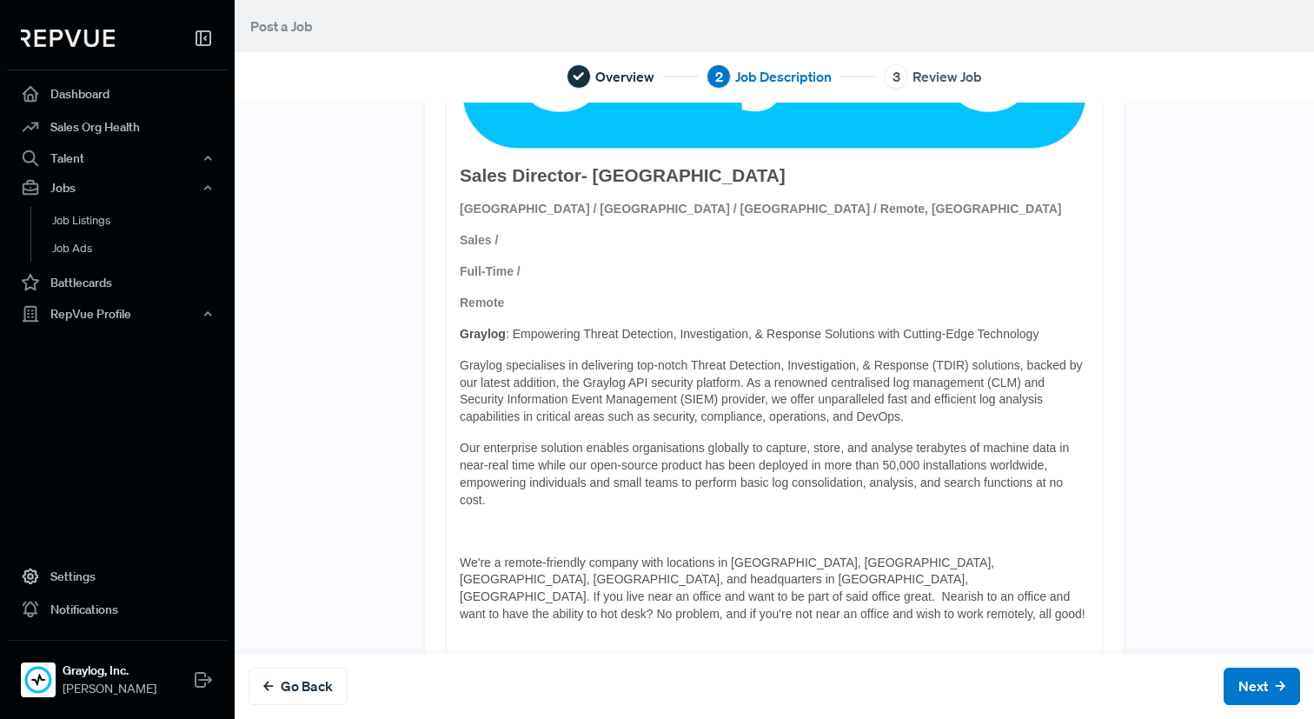
click at [499, 541] on p at bounding box center [774, 531] width 629 height 17
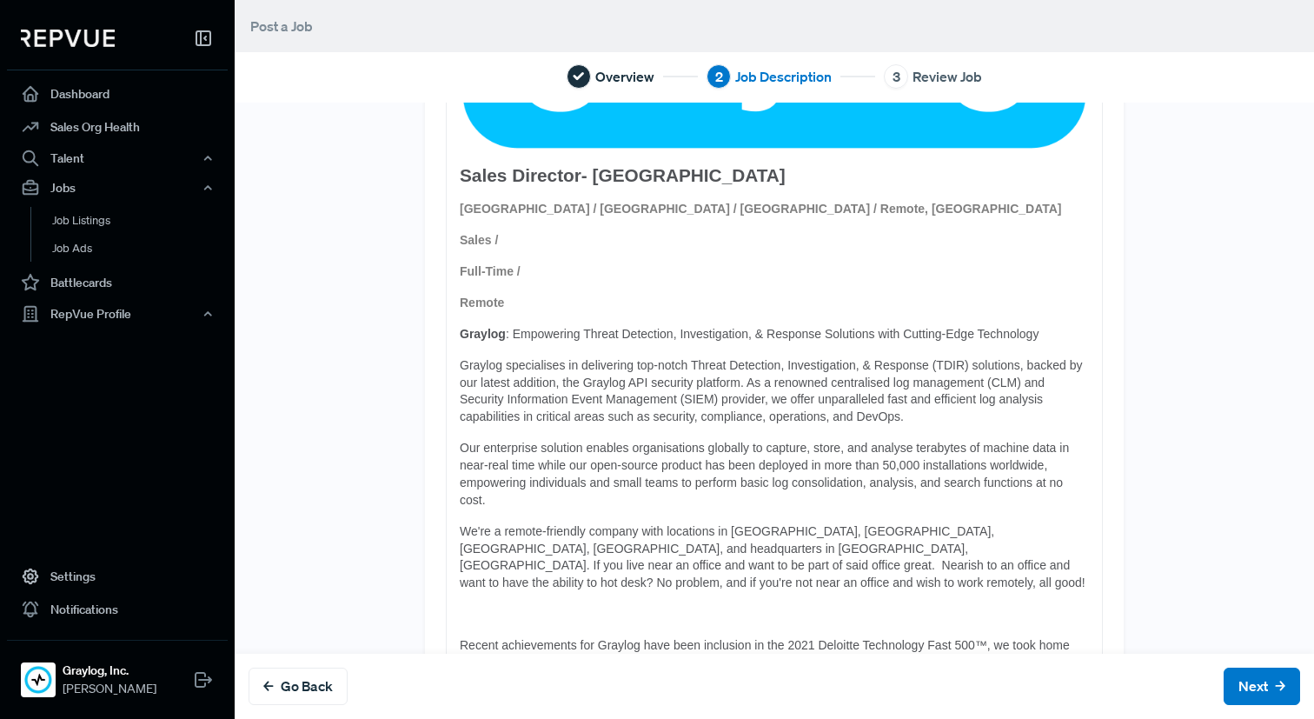
click at [494, 606] on p at bounding box center [774, 614] width 629 height 17
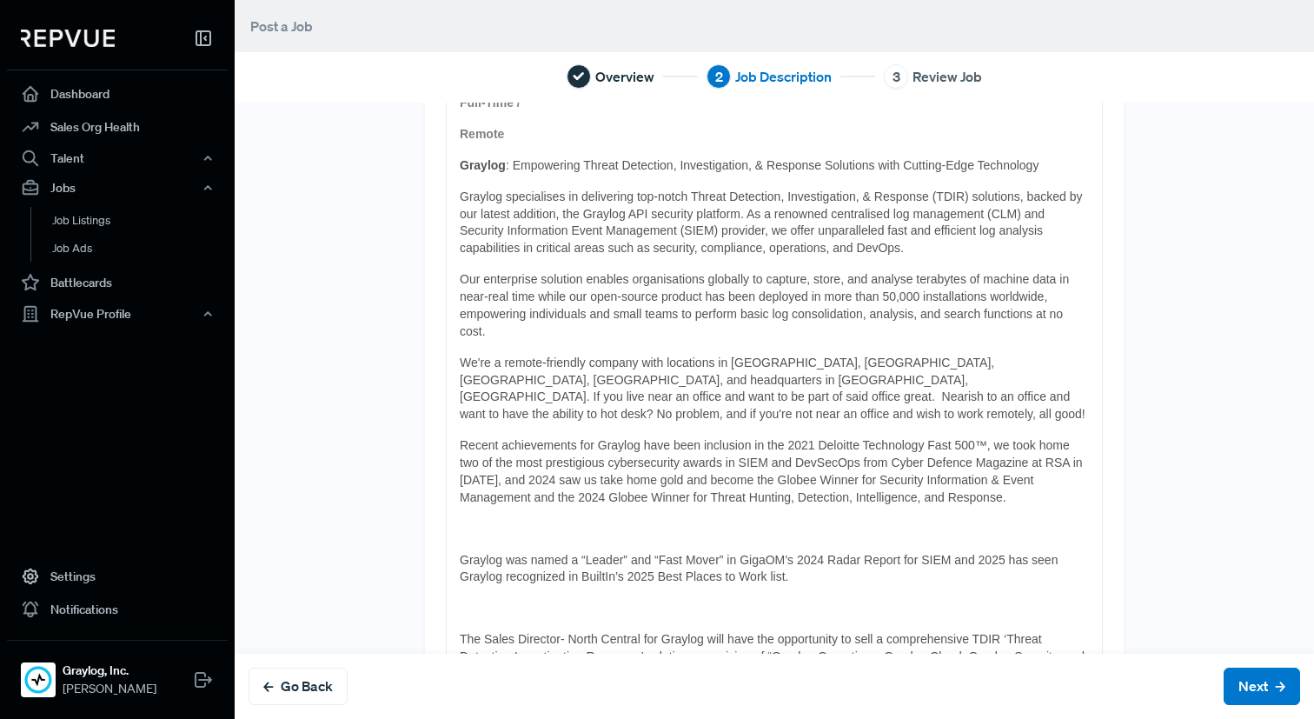
scroll to position [478, 0]
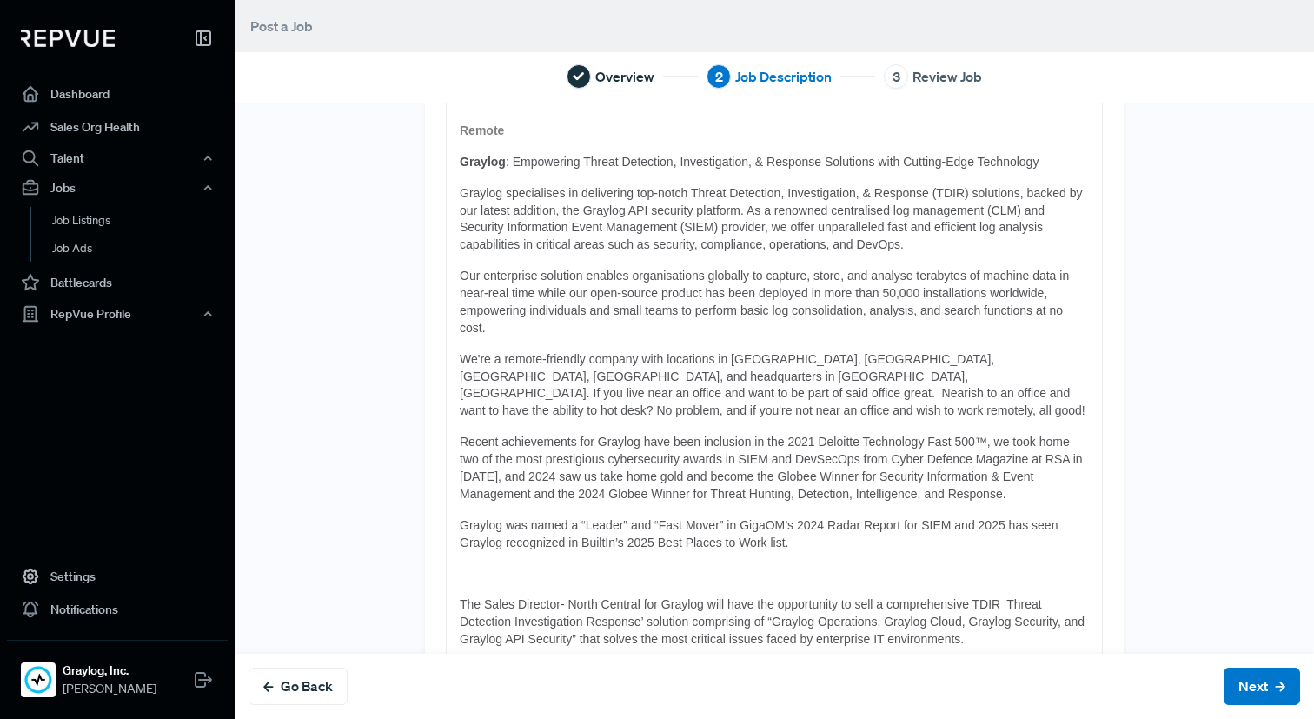
click at [461, 597] on span "The Sales Director- North Central for Graylog will have the opportunity to sell…" at bounding box center [774, 621] width 628 height 49
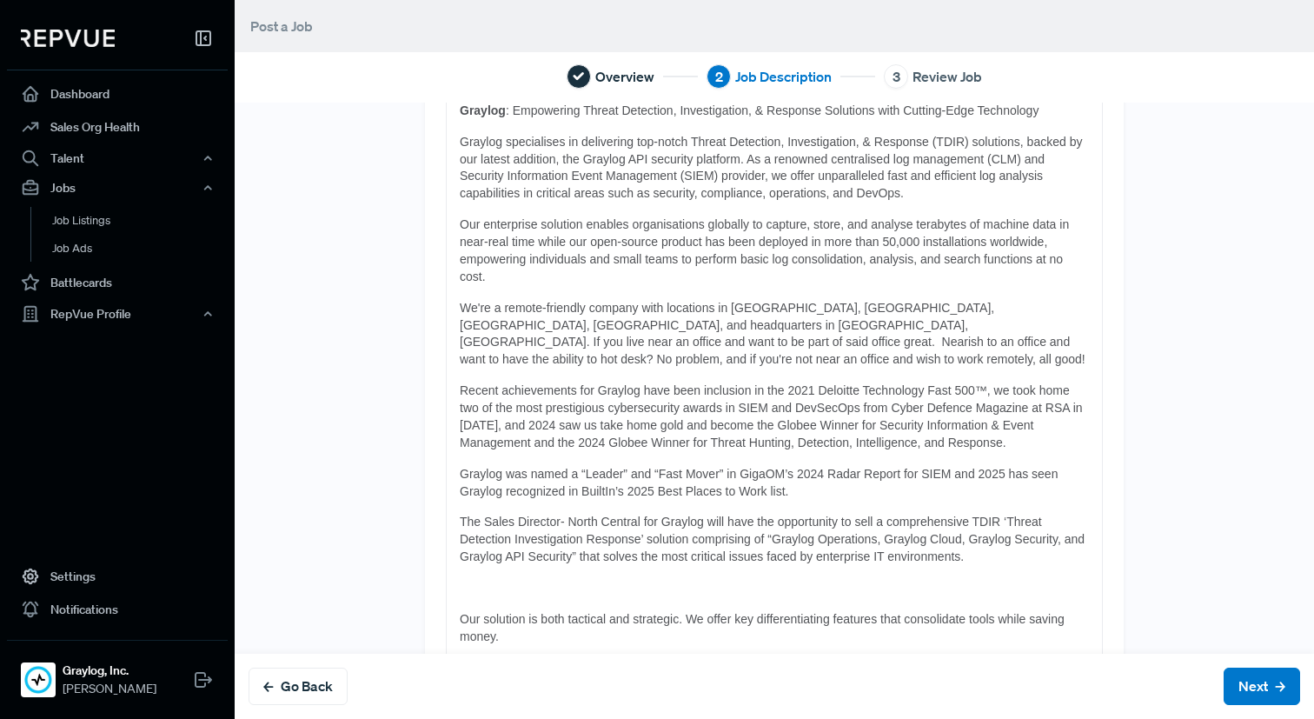
scroll to position [530, 0]
click at [465, 466] on span "Graylog was named a “Leader” and “Fast Mover” in GigaOM’s 2024 Radar Report for…" at bounding box center [760, 481] width 601 height 31
click at [496, 579] on p at bounding box center [774, 587] width 629 height 17
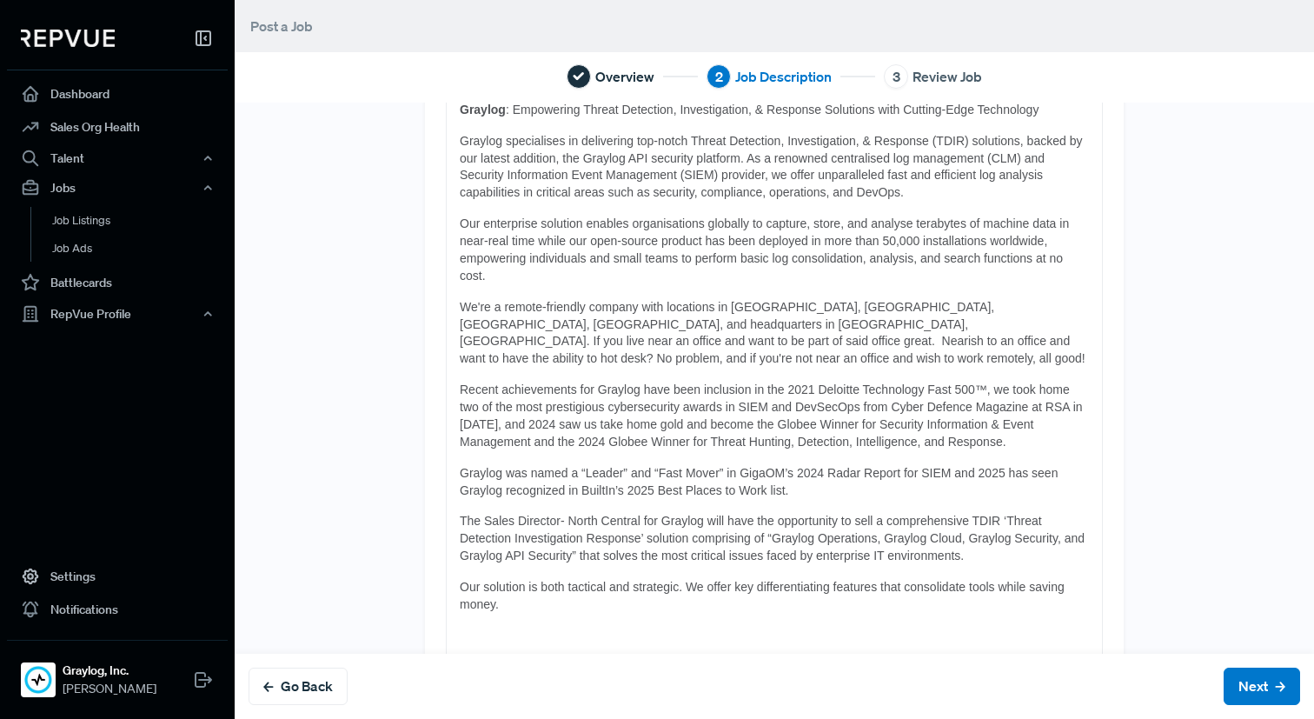
click at [475, 627] on p at bounding box center [774, 635] width 629 height 17
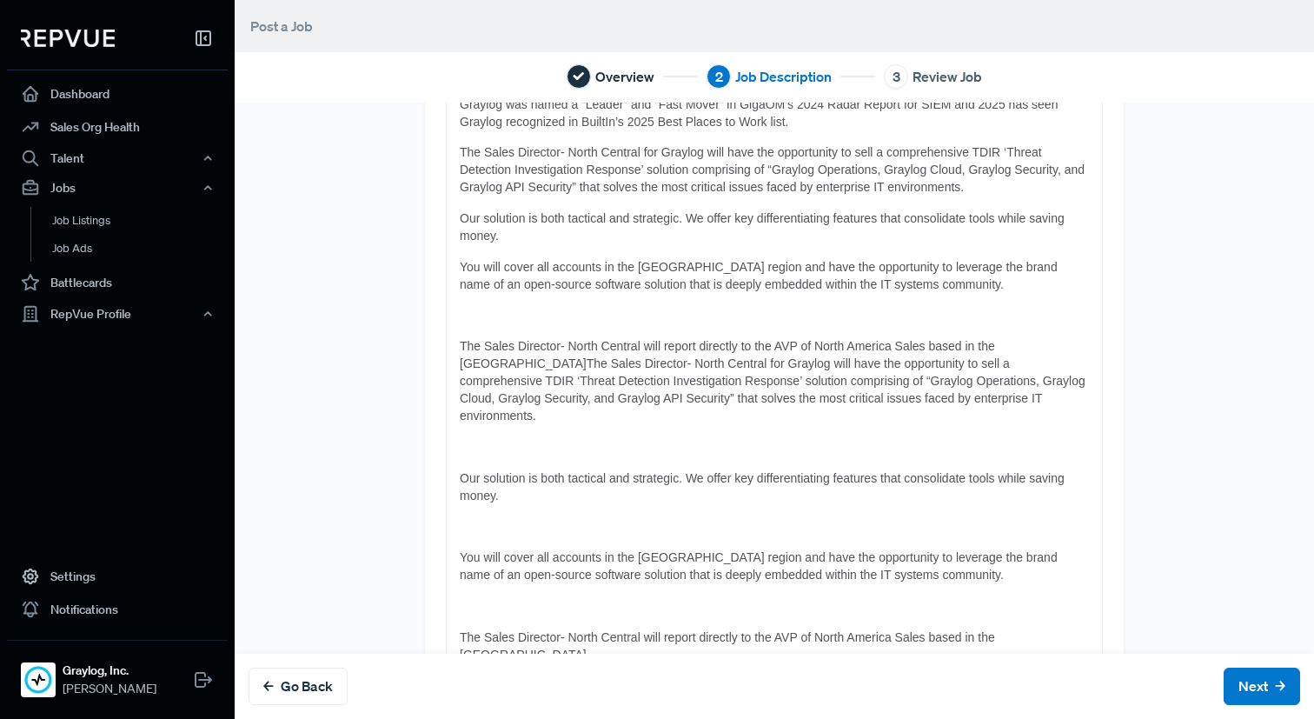
scroll to position [904, 0]
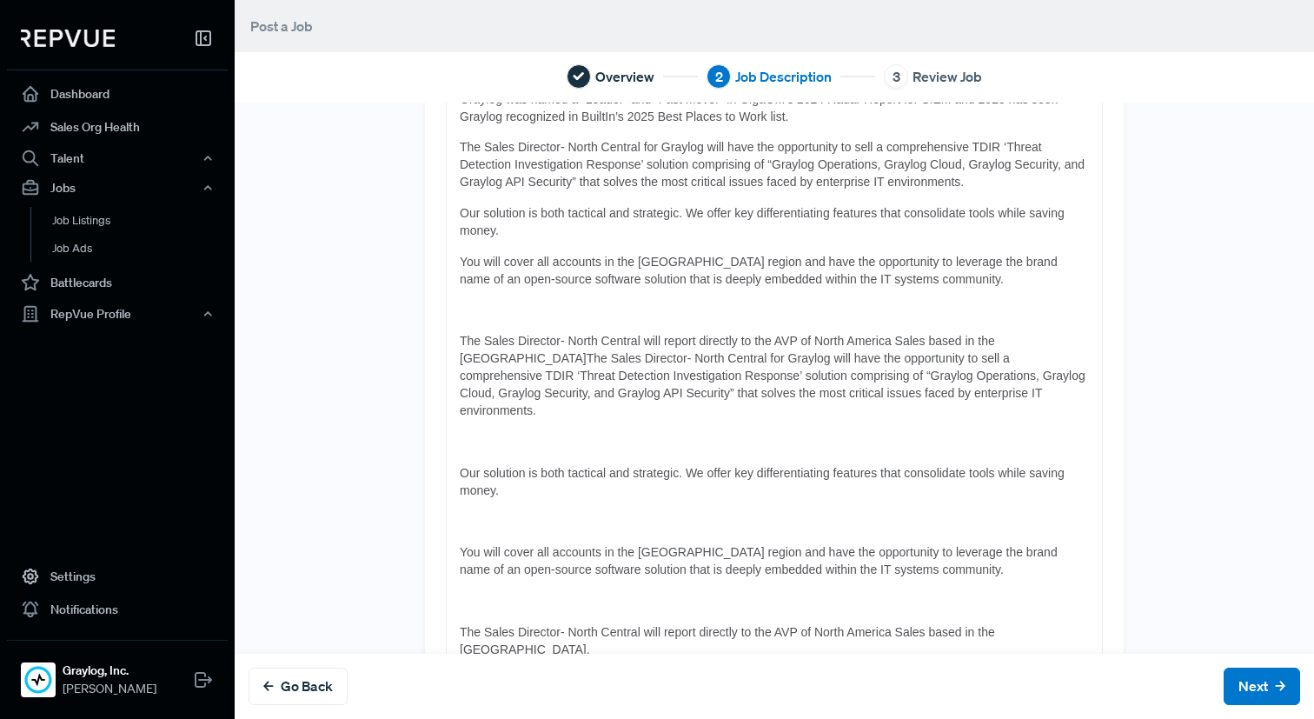
click at [460, 334] on span "The Sales Director- North Central will report directly to the AVP of North Amer…" at bounding box center [774, 375] width 629 height 83
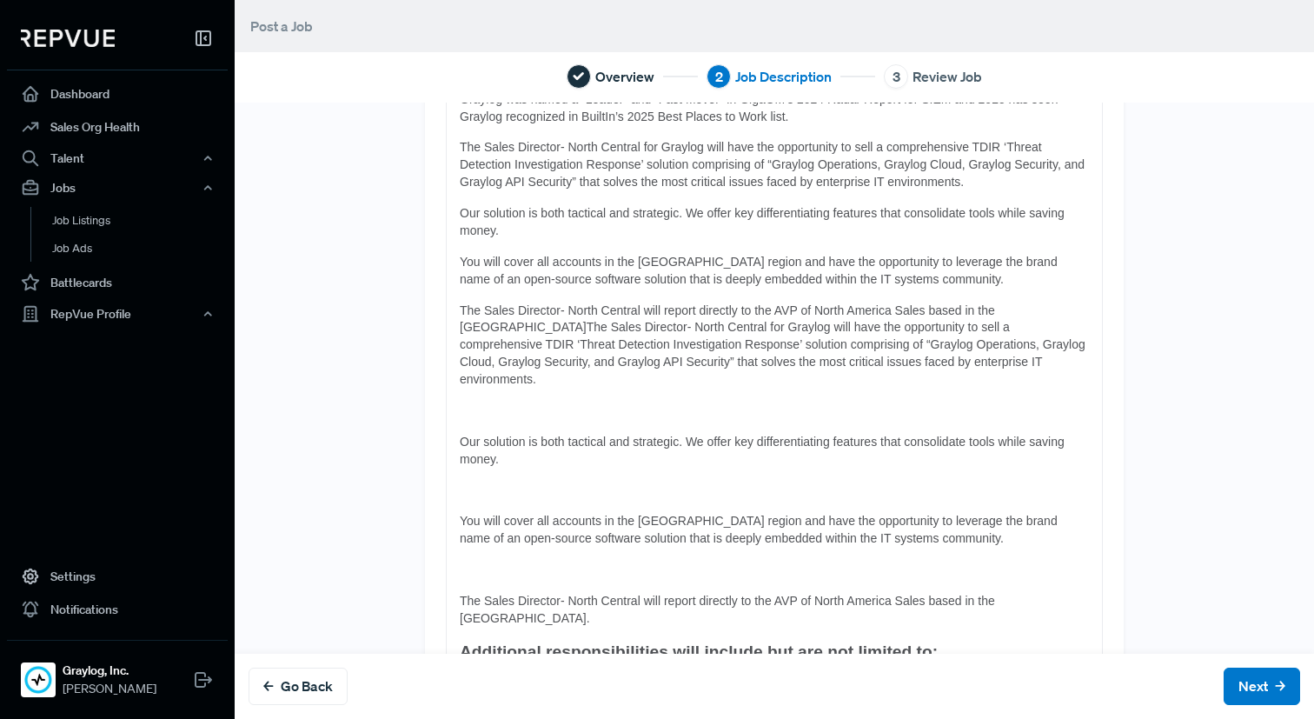
click at [461, 435] on span "Our solution is both tactical and strategic. We offer key differentiating featu…" at bounding box center [764, 450] width 608 height 31
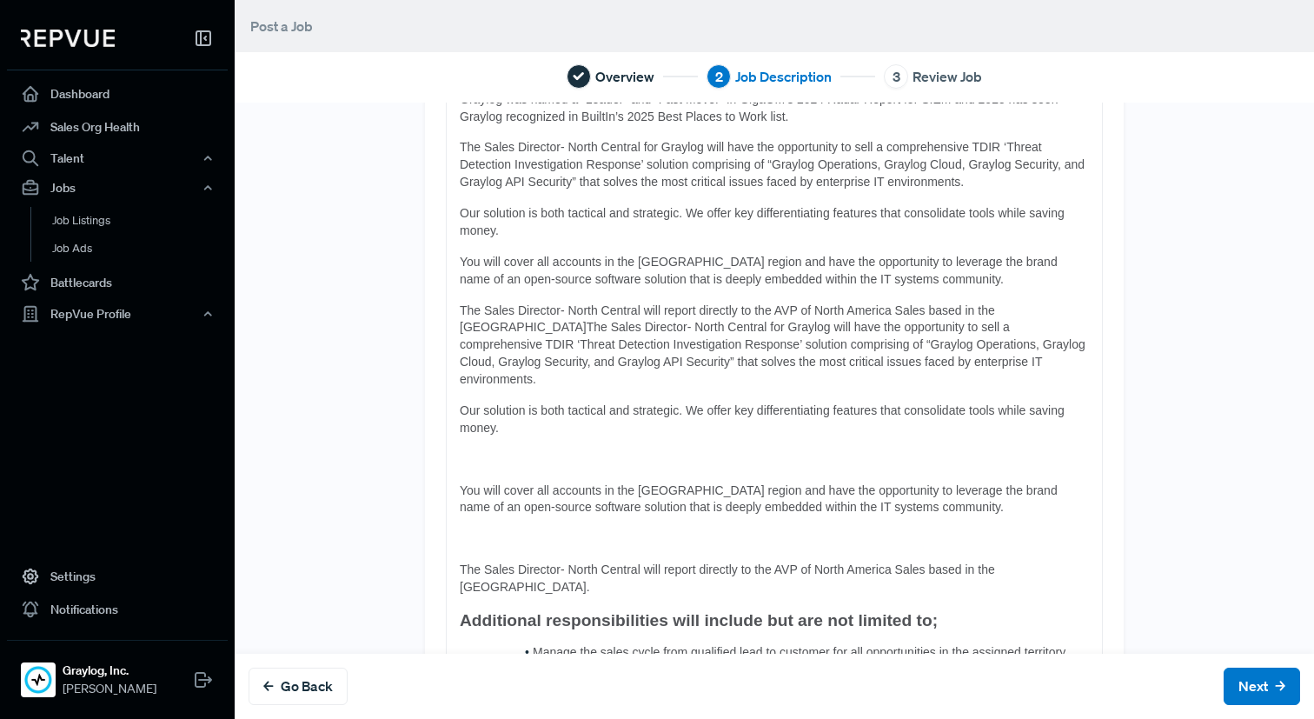
click at [460, 483] on span "You will cover all accounts in the [GEOGRAPHIC_DATA] region and have the opport…" at bounding box center [760, 498] width 601 height 31
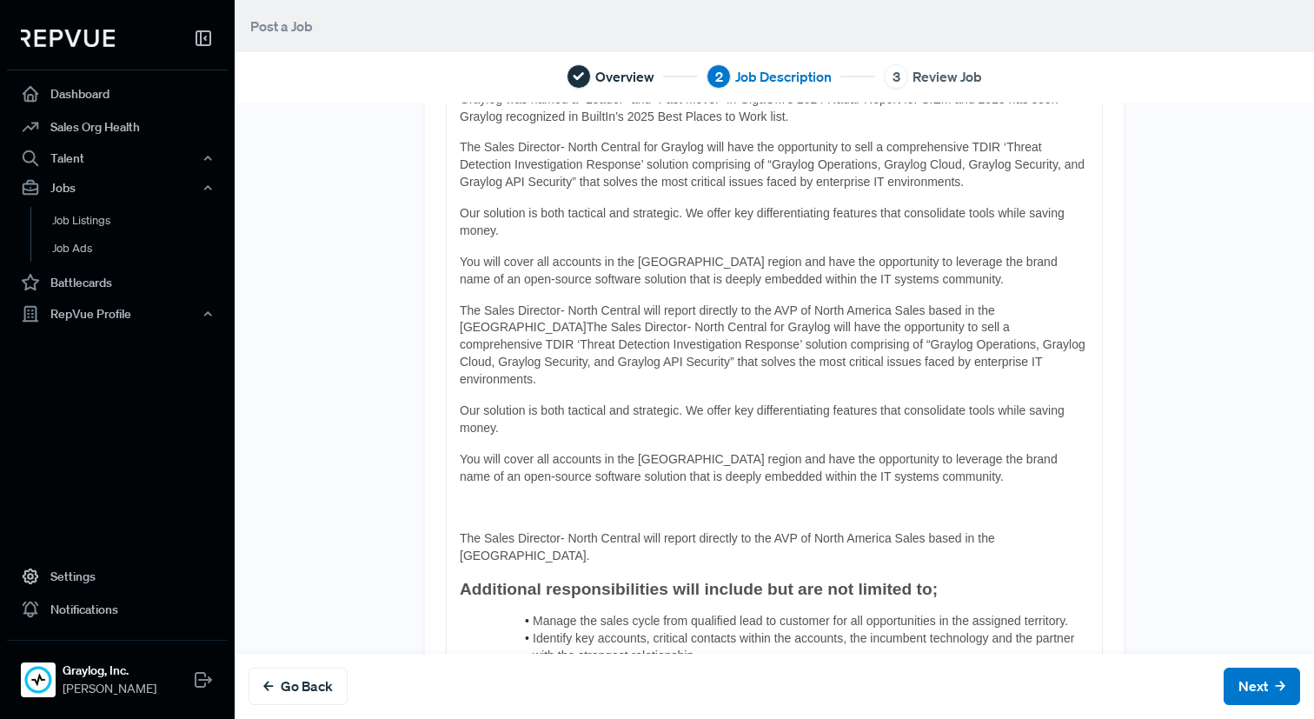
click at [461, 531] on span "The Sales Director- North Central will report directly to the AVP of North Amer…" at bounding box center [729, 546] width 539 height 31
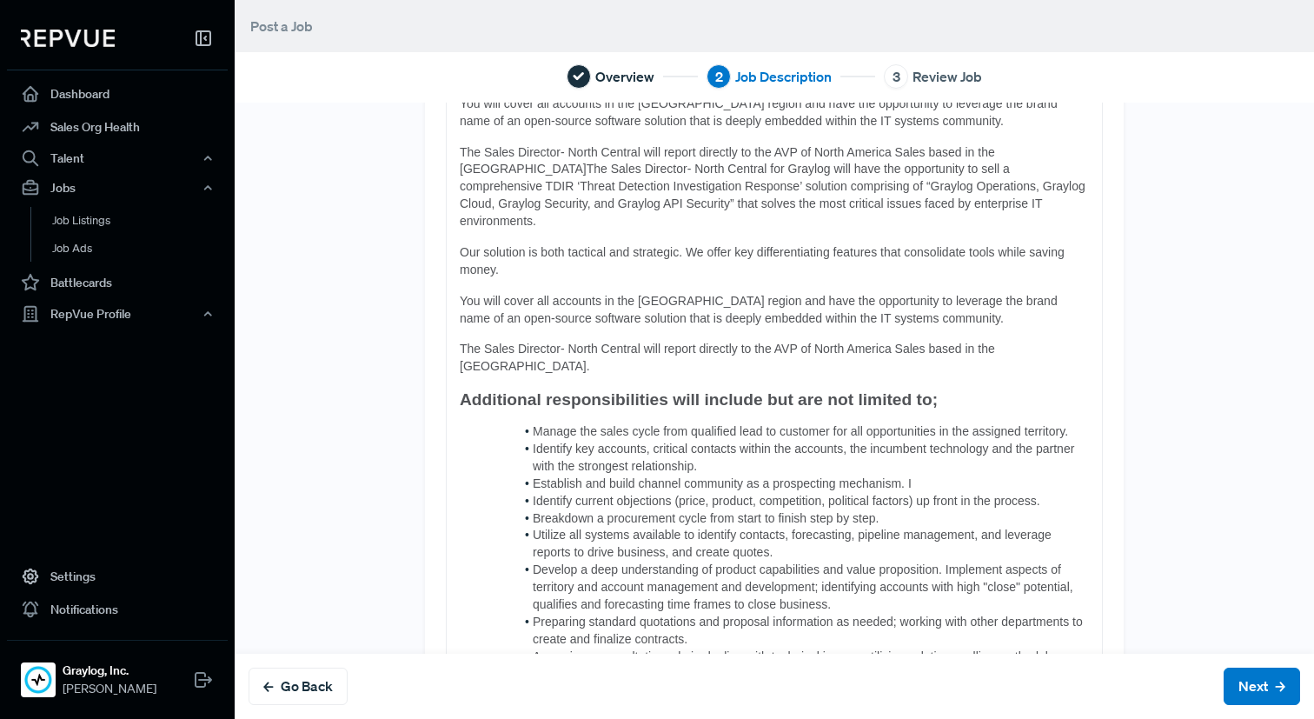
scroll to position [1171, 0]
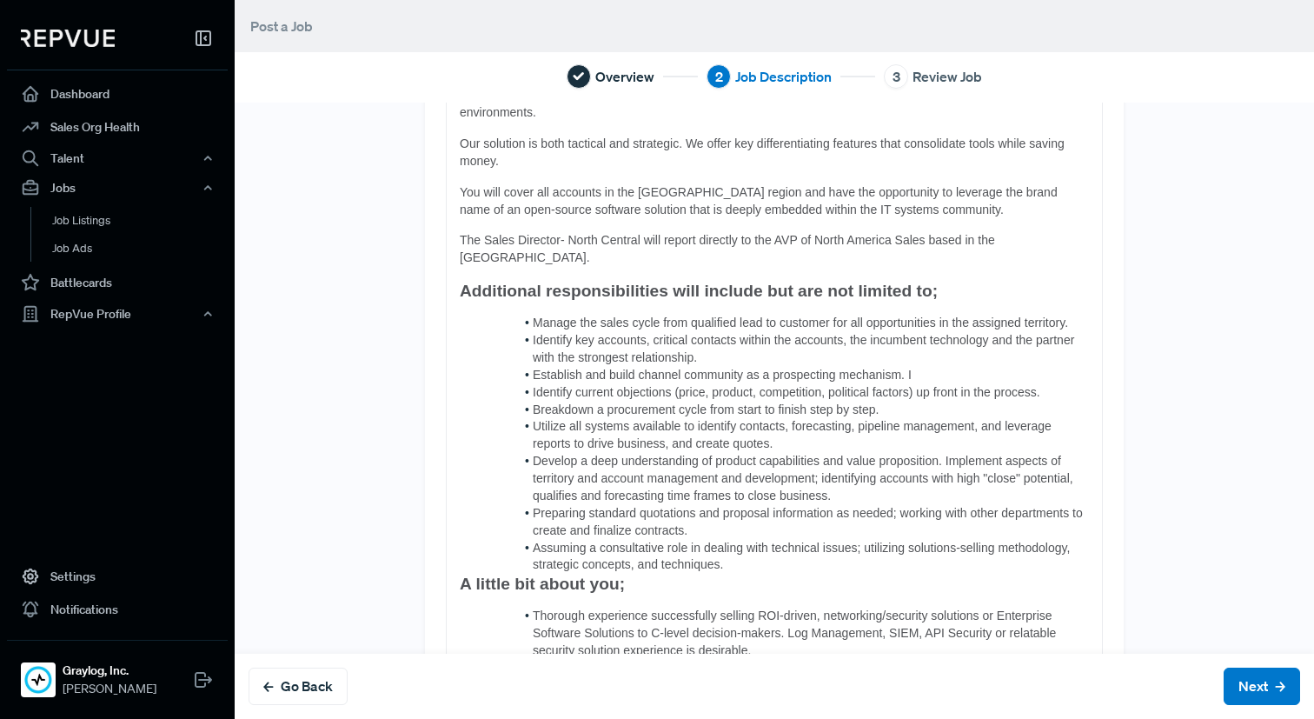
click at [461, 574] on strong "A little bit about you;" at bounding box center [542, 583] width 165 height 18
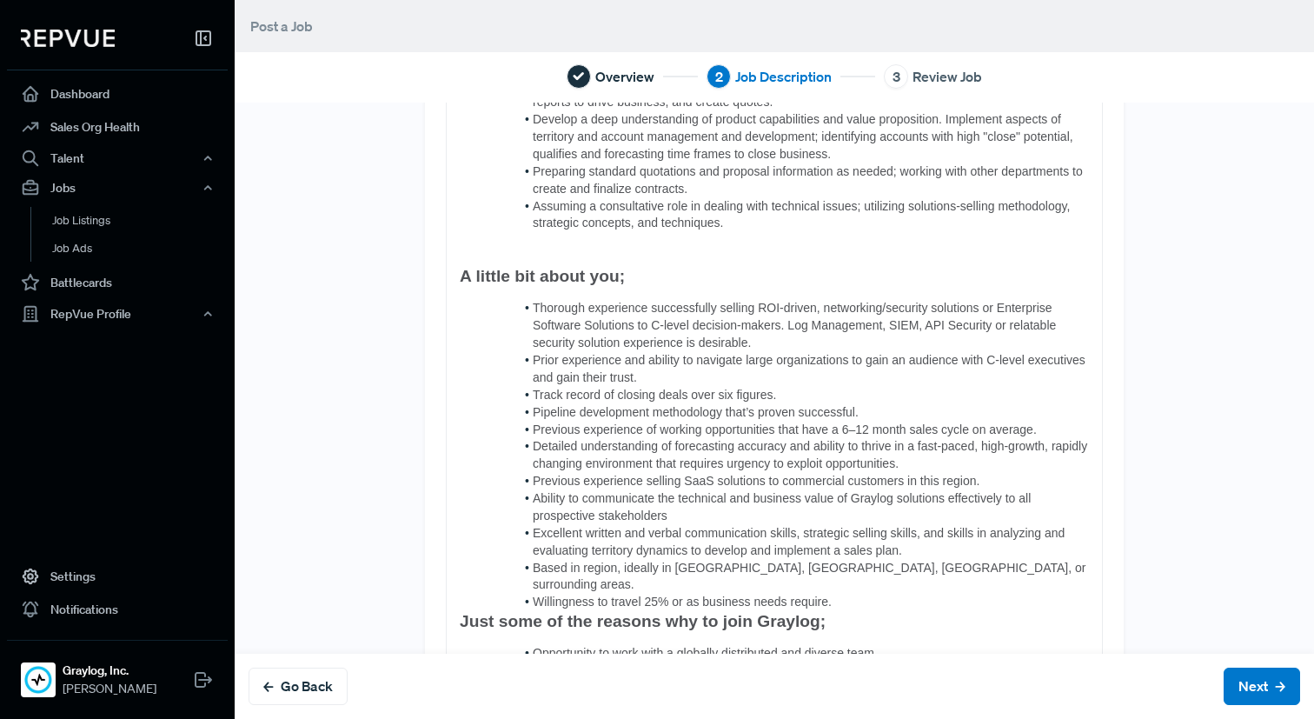
scroll to position [1524, 0]
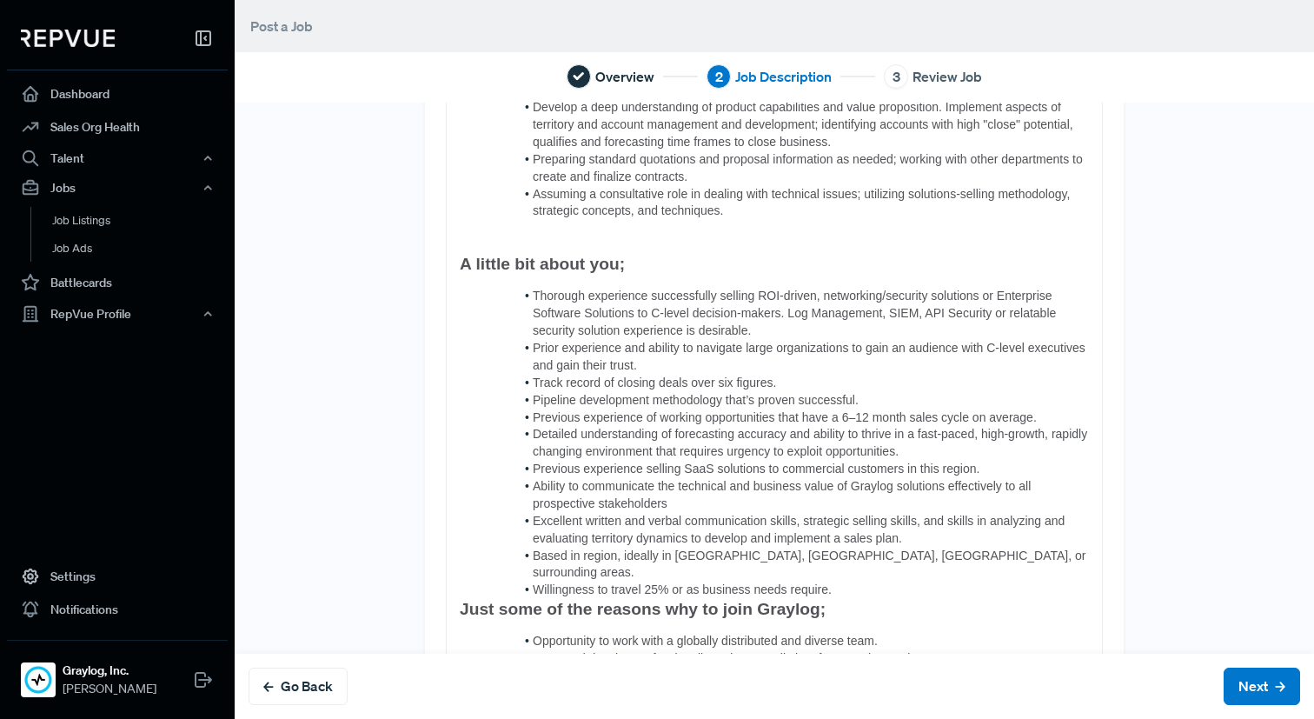
click at [458, 542] on div "Sales Director- [GEOGRAPHIC_DATA] / [GEOGRAPHIC_DATA] / [GEOGRAPHIC_DATA] / Rem…" at bounding box center [774, 171] width 655 height 2972
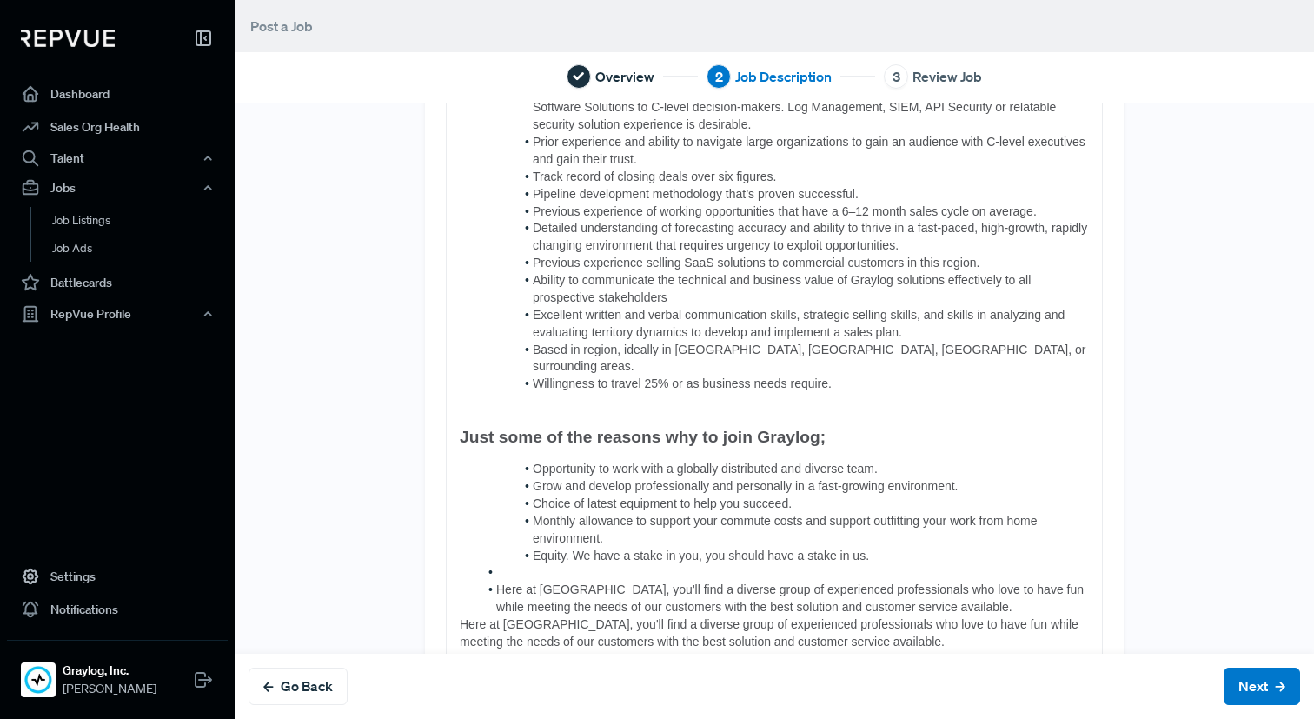
scroll to position [1735, 0]
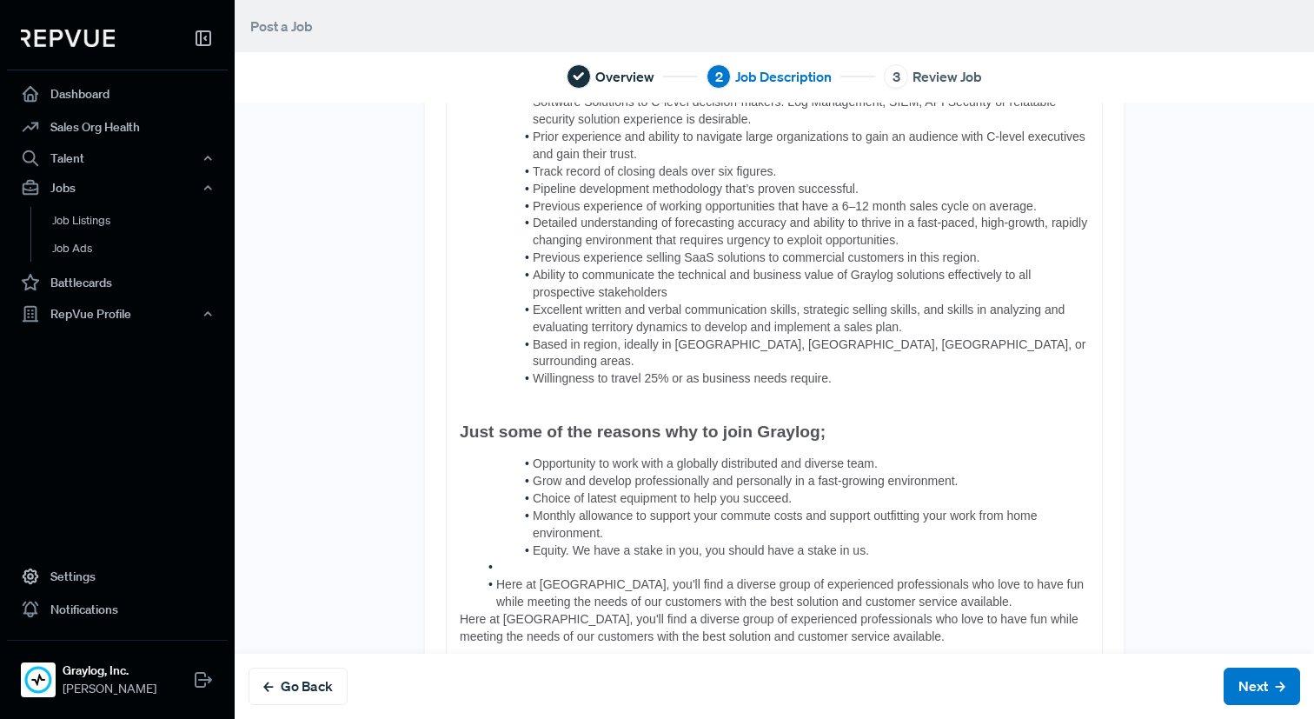
click at [514, 559] on li at bounding box center [783, 567] width 611 height 17
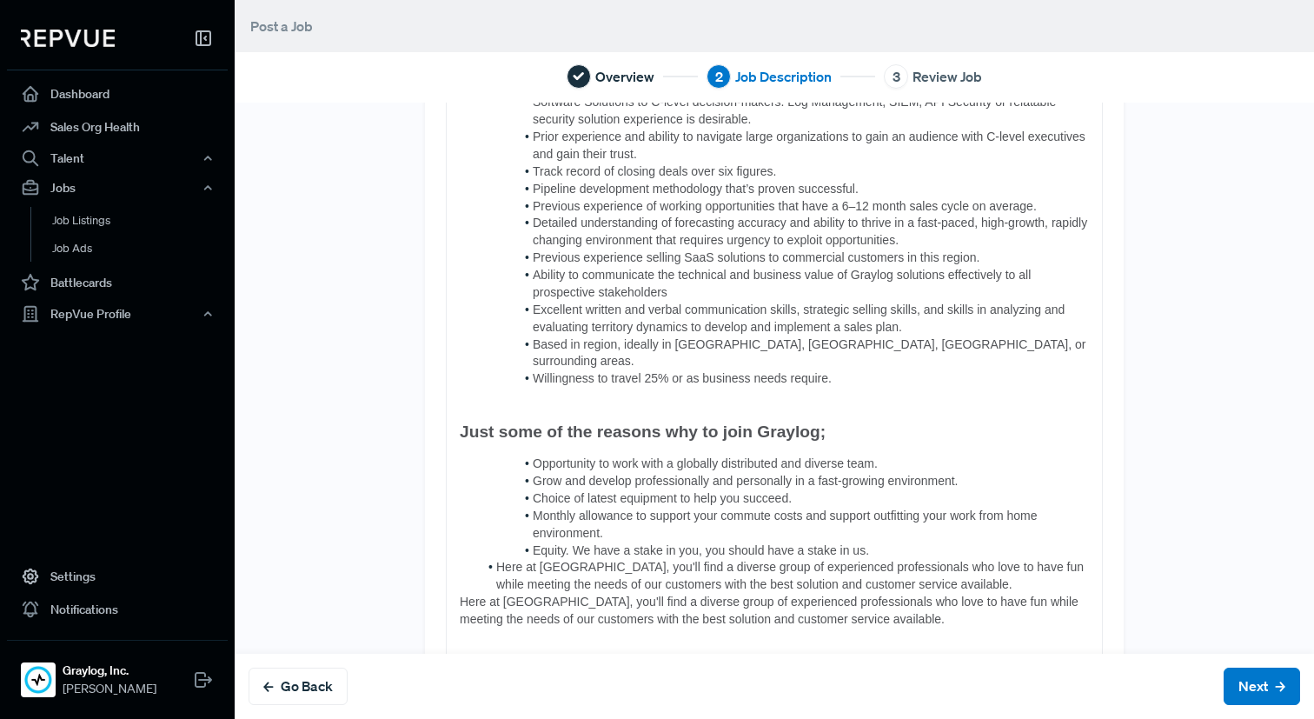
click at [499, 560] on span "Here at [GEOGRAPHIC_DATA], you'll find a diverse group of experienced professio…" at bounding box center [791, 575] width 591 height 31
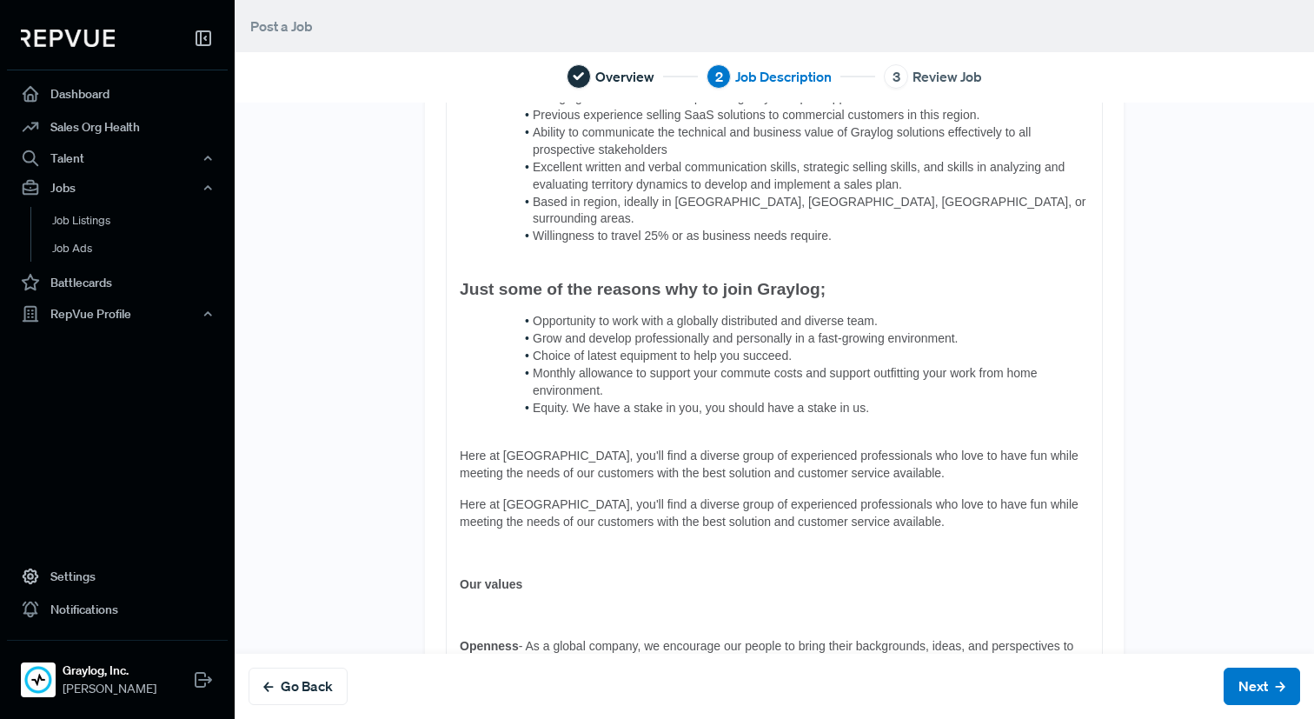
scroll to position [1880, 0]
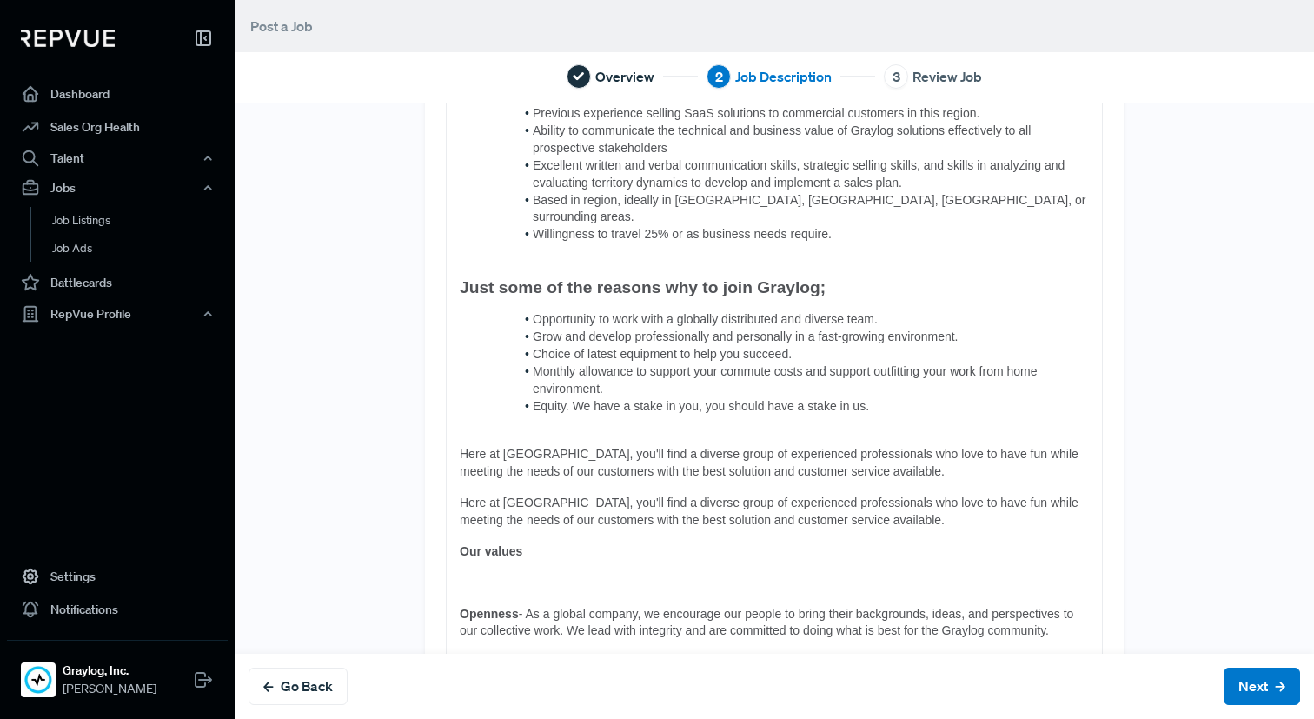
click at [463, 607] on strong "Openness" at bounding box center [489, 614] width 59 height 14
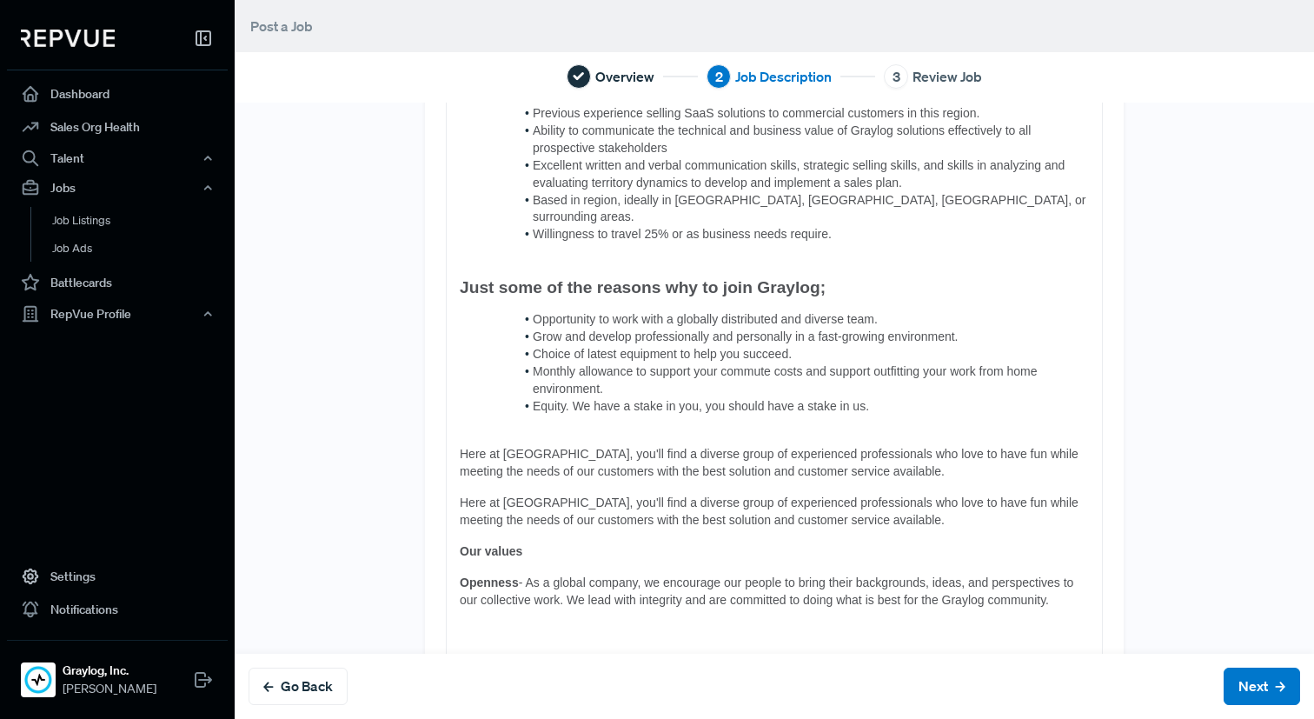
click at [486, 622] on p at bounding box center [774, 630] width 629 height 17
click at [461, 654] on strong "Collaboration" at bounding box center [499, 661] width 78 height 14
click at [462, 703] on strong "Useful Innovation" at bounding box center [511, 710] width 102 height 14
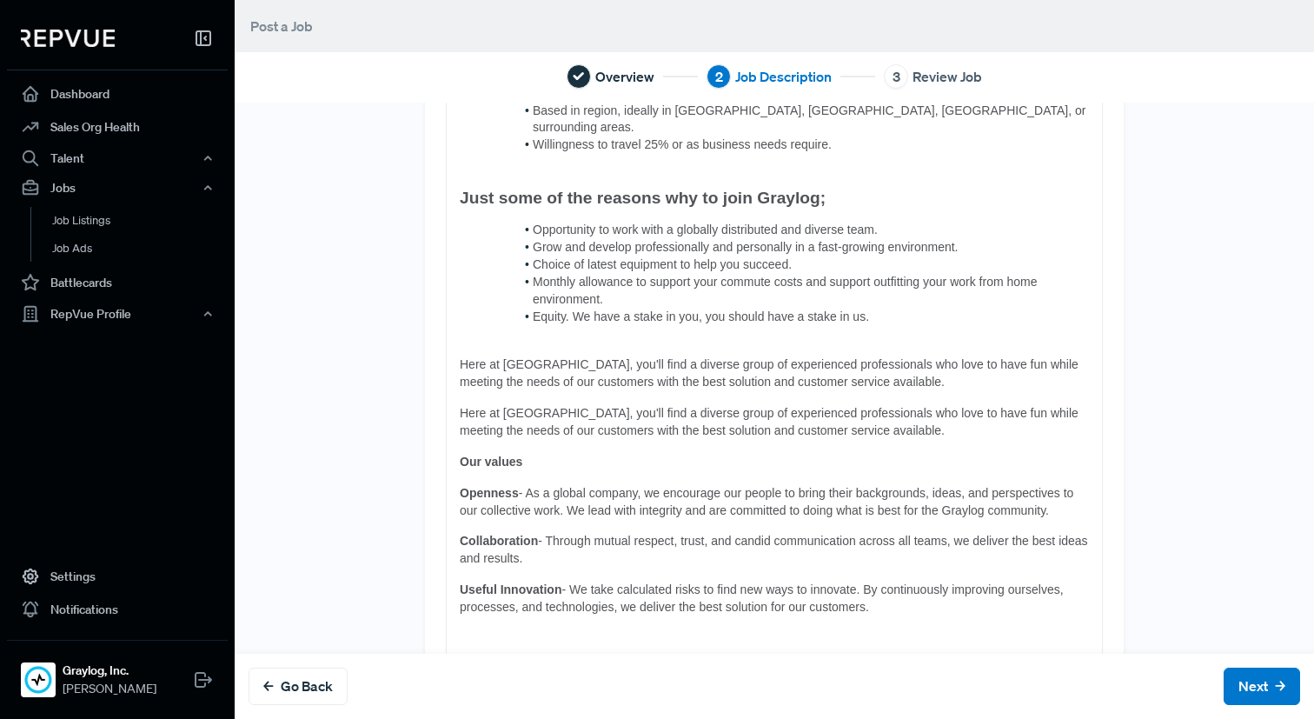
scroll to position [1981, 0]
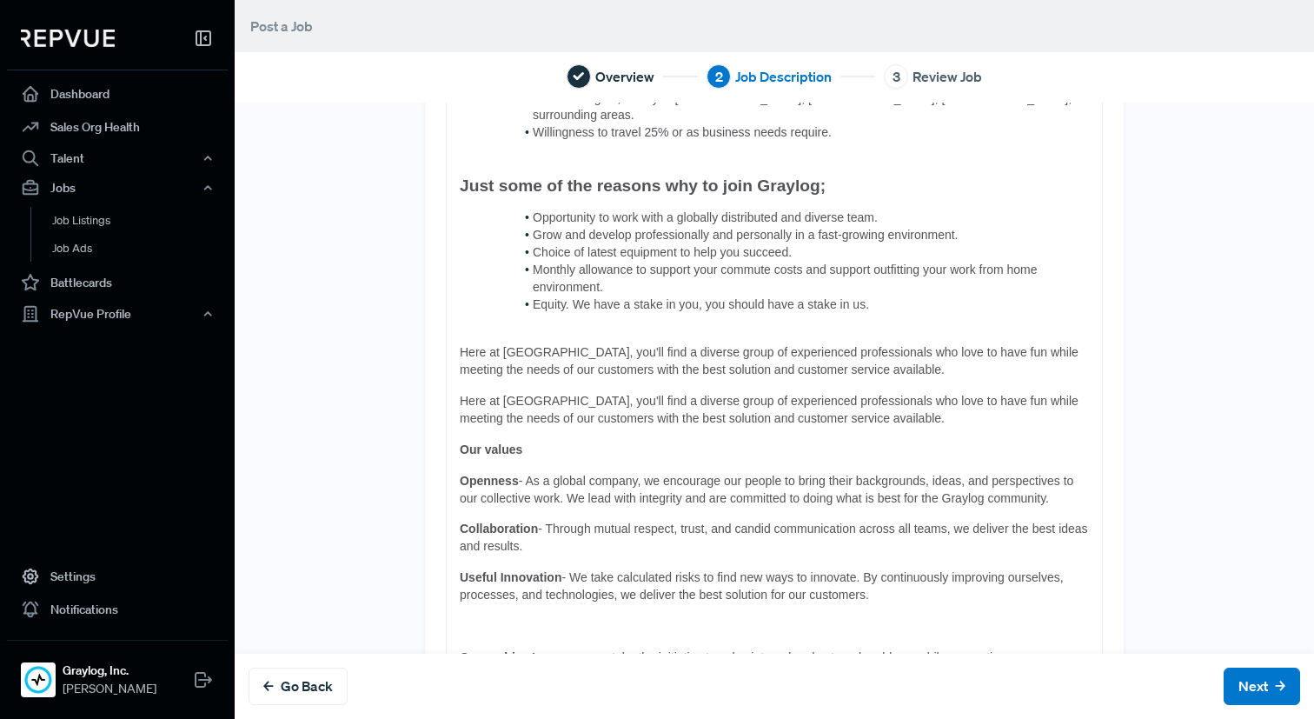
click at [462, 650] on strong "Ownership" at bounding box center [491, 657] width 63 height 14
click at [483, 650] on span "- As owners, we take the initiative to solve internal and external problems whi…" at bounding box center [772, 665] width 625 height 31
click at [462, 650] on strong "Ownership" at bounding box center [491, 657] width 63 height 14
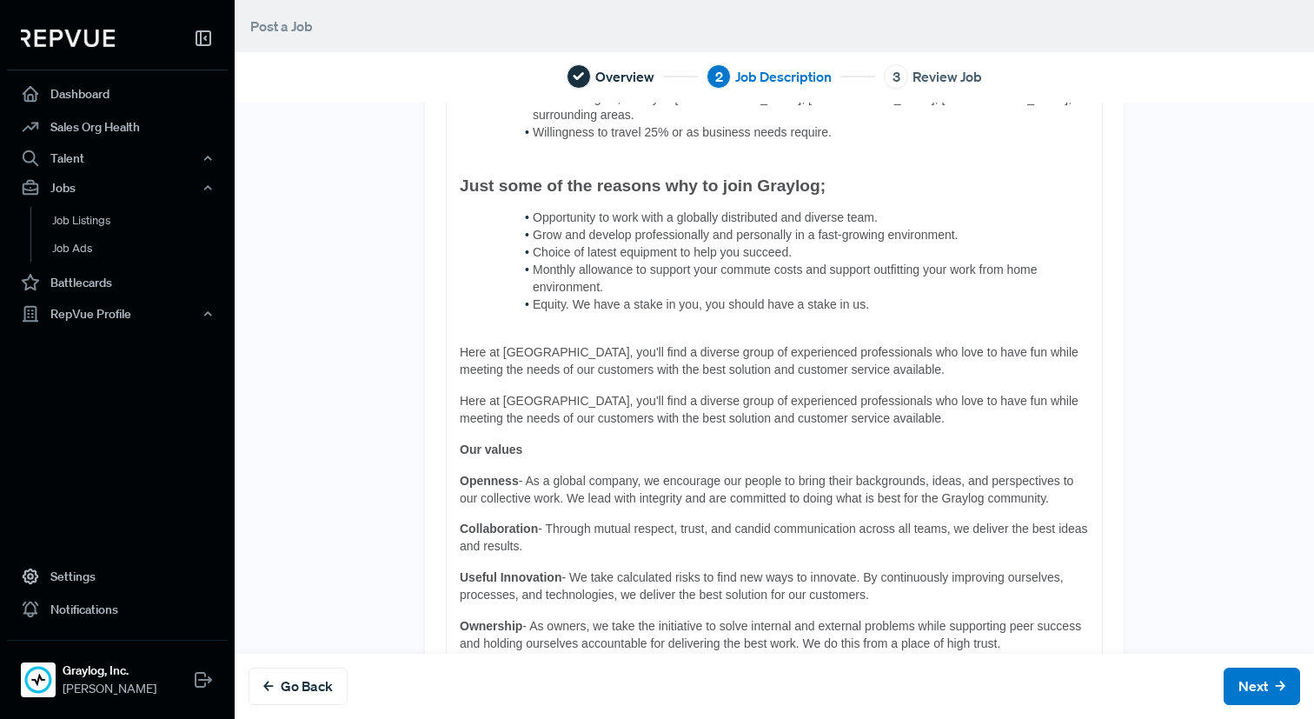
click at [488, 667] on p at bounding box center [774, 675] width 629 height 17
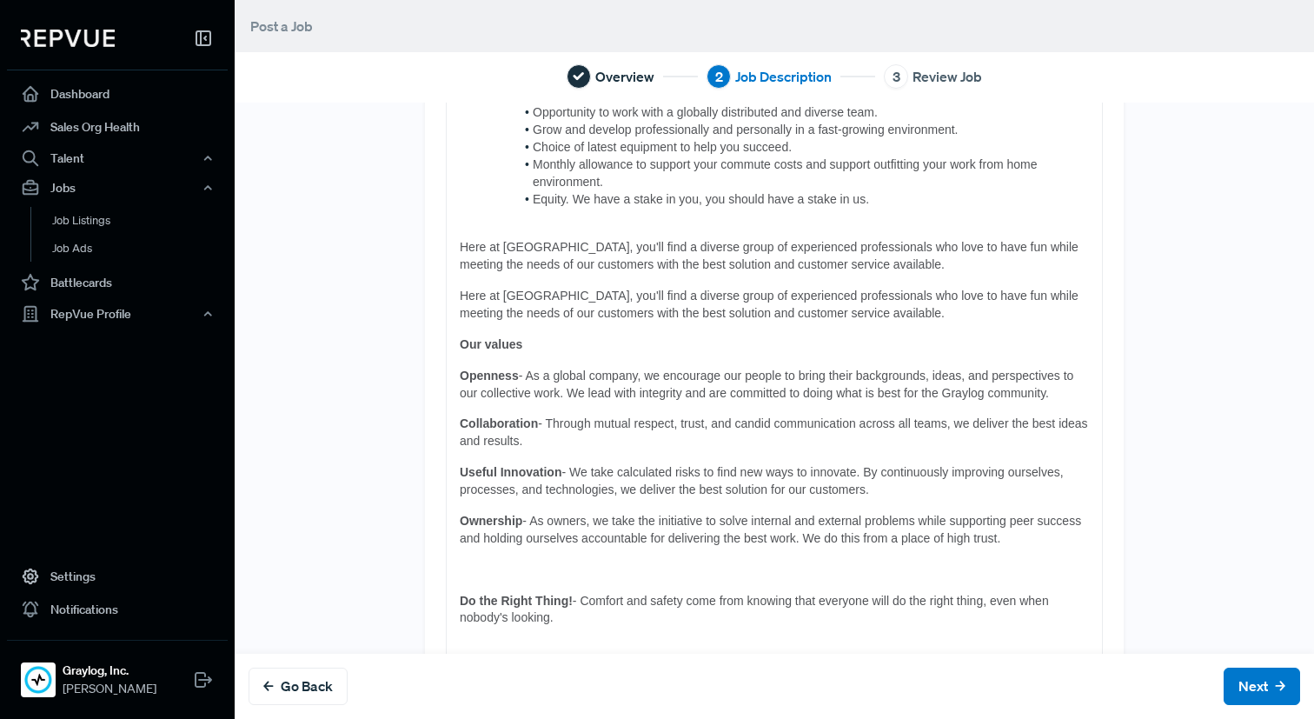
scroll to position [2088, 0]
click at [461, 592] on strong "Do the Right Thing!" at bounding box center [516, 599] width 113 height 14
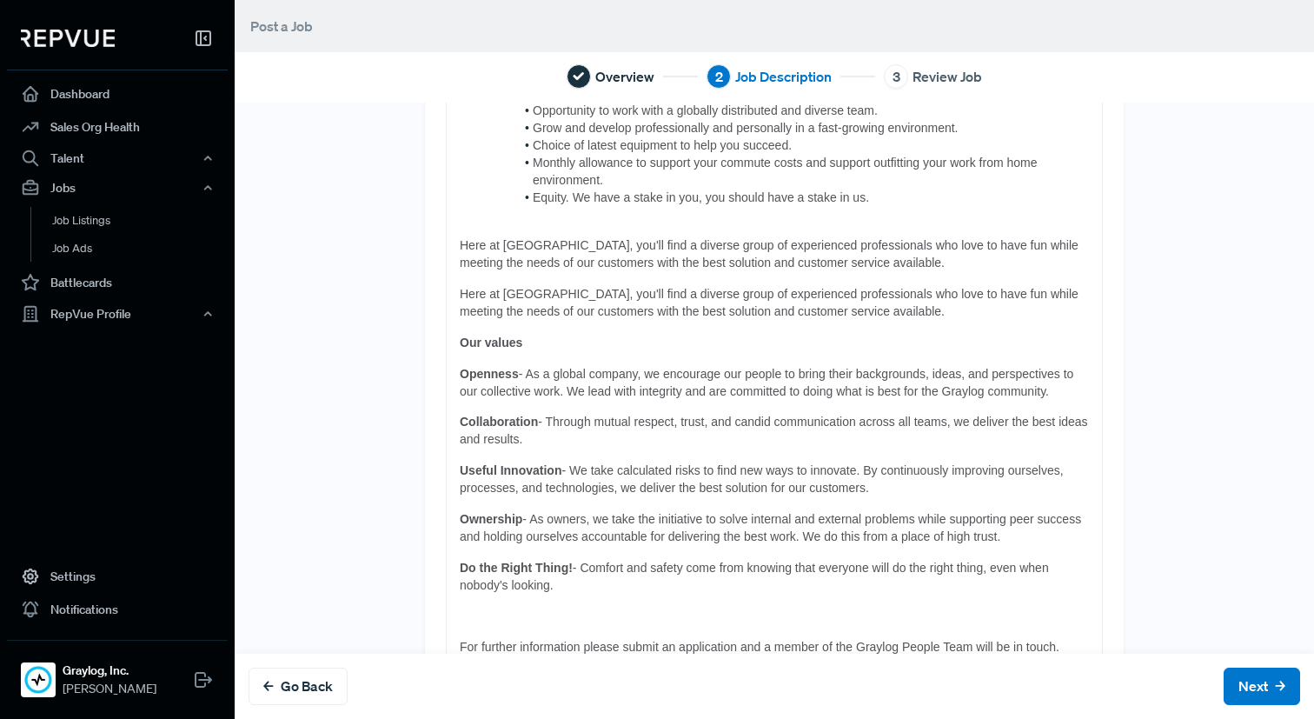
click at [461, 640] on span "For further information please submit an application and a member of the Graylo…" at bounding box center [760, 647] width 600 height 14
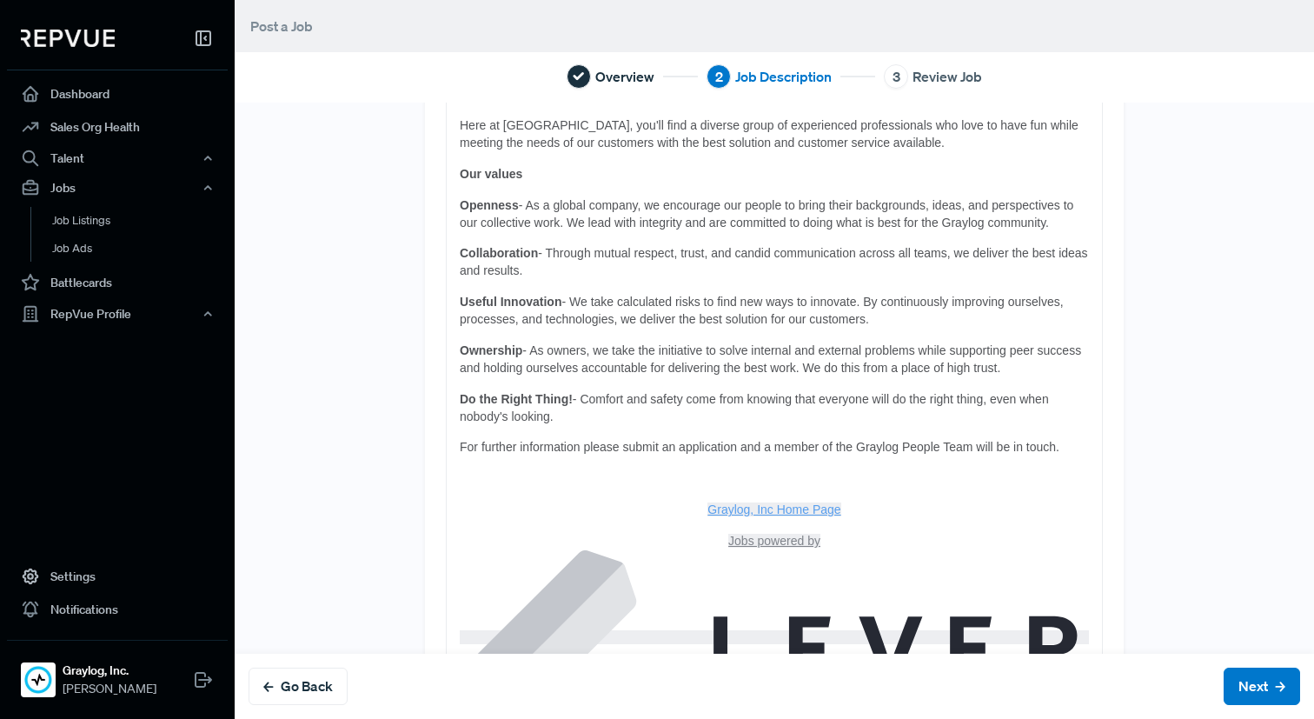
scroll to position [2272, 0]
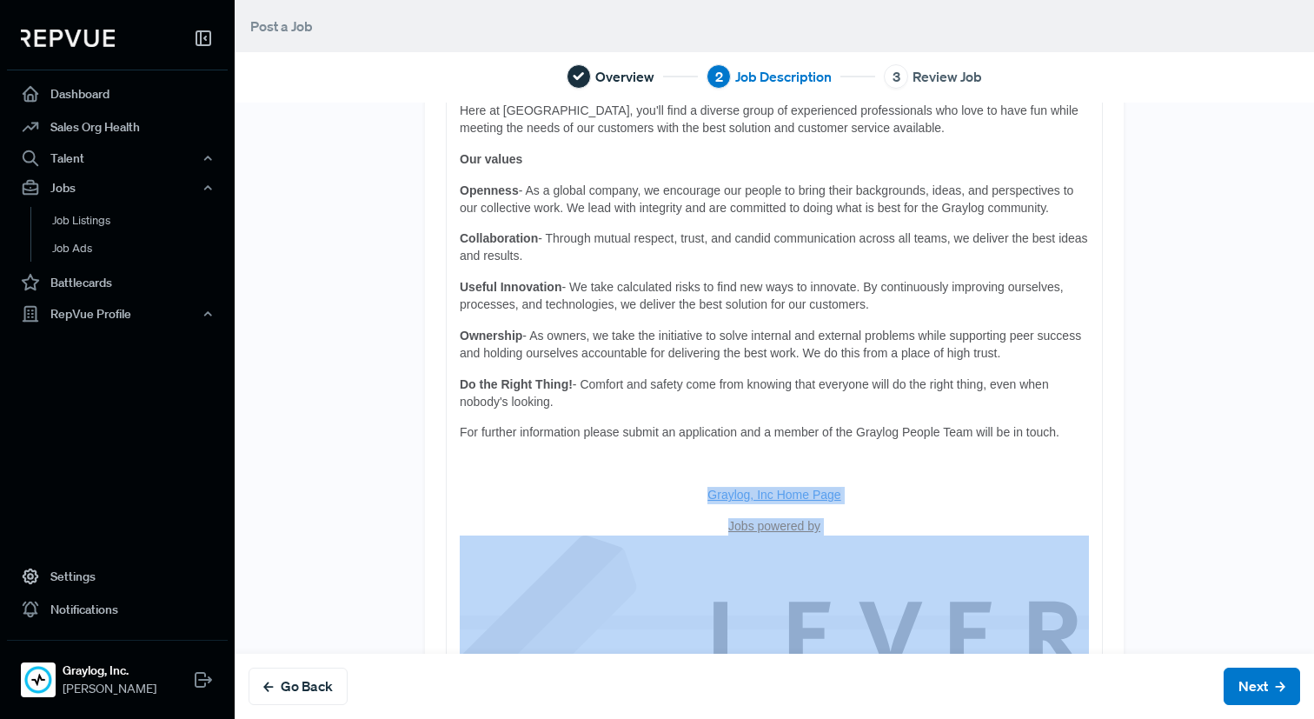
drag, startPoint x: 706, startPoint y: 425, endPoint x: 911, endPoint y: 636, distance: 293.8
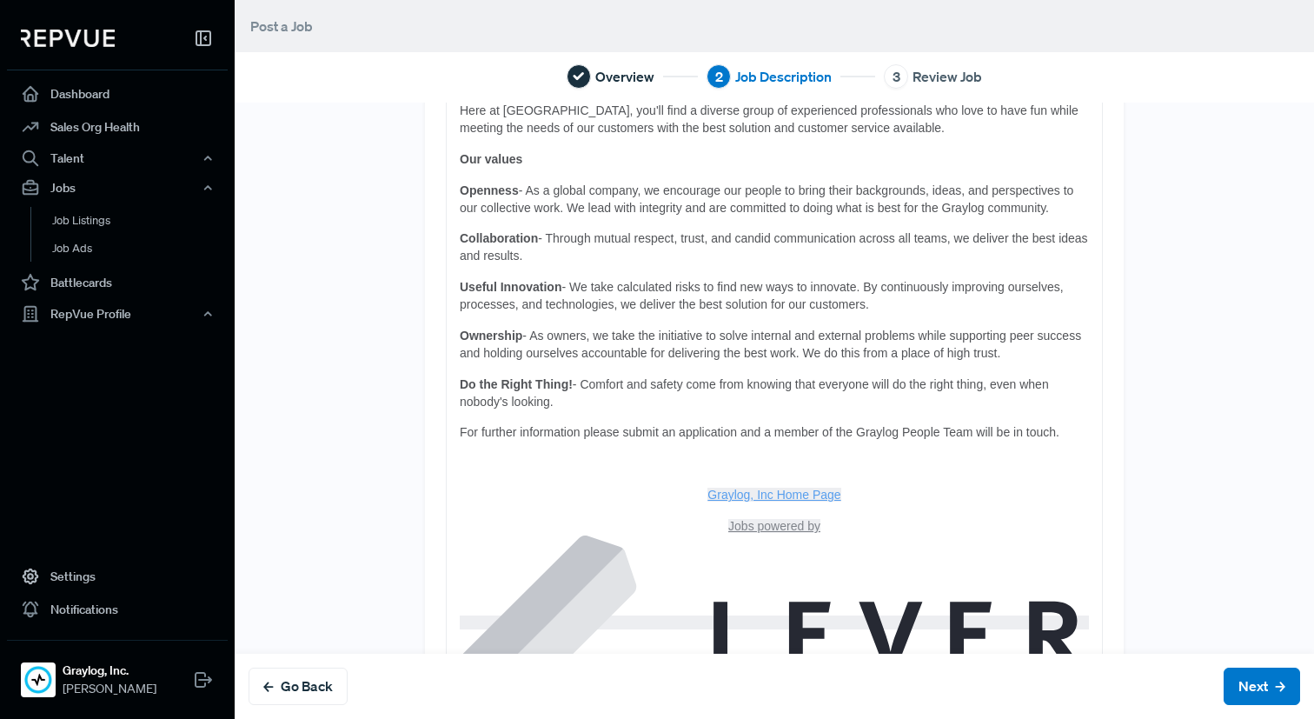
scroll to position [2138, 0]
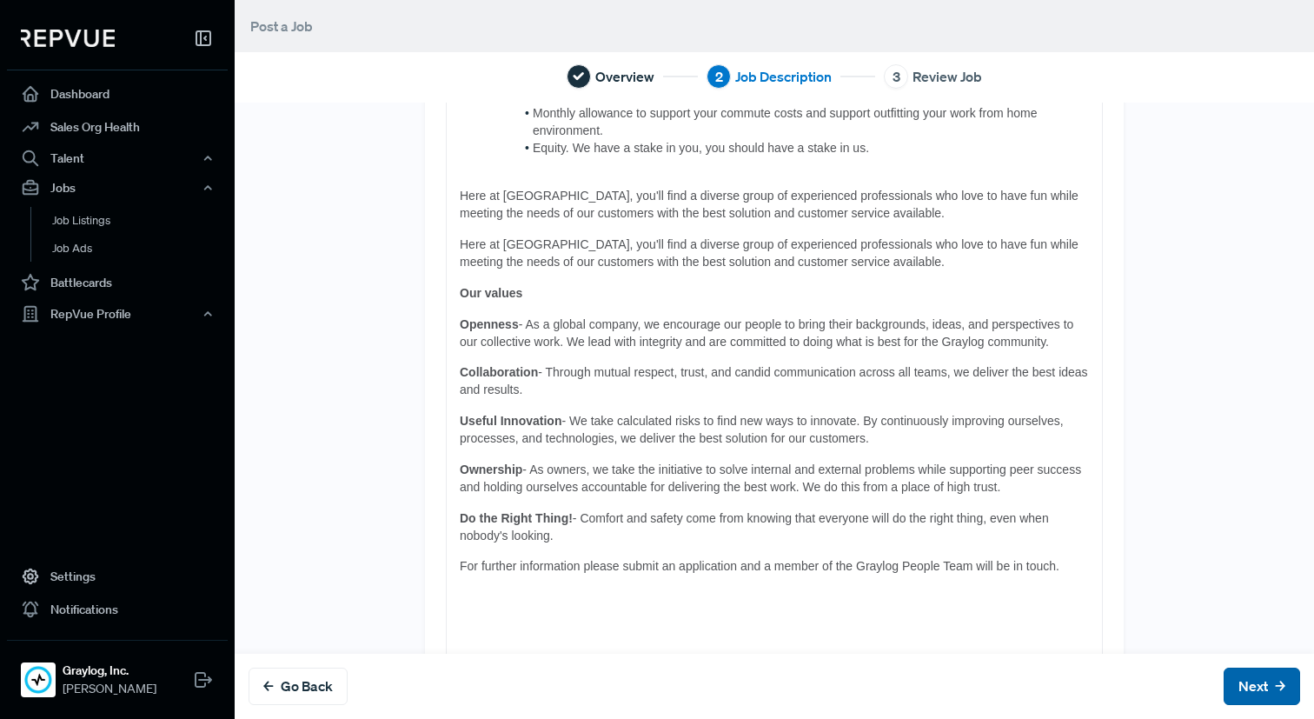
click at [1248, 673] on button "Next" at bounding box center [1262, 685] width 76 height 37
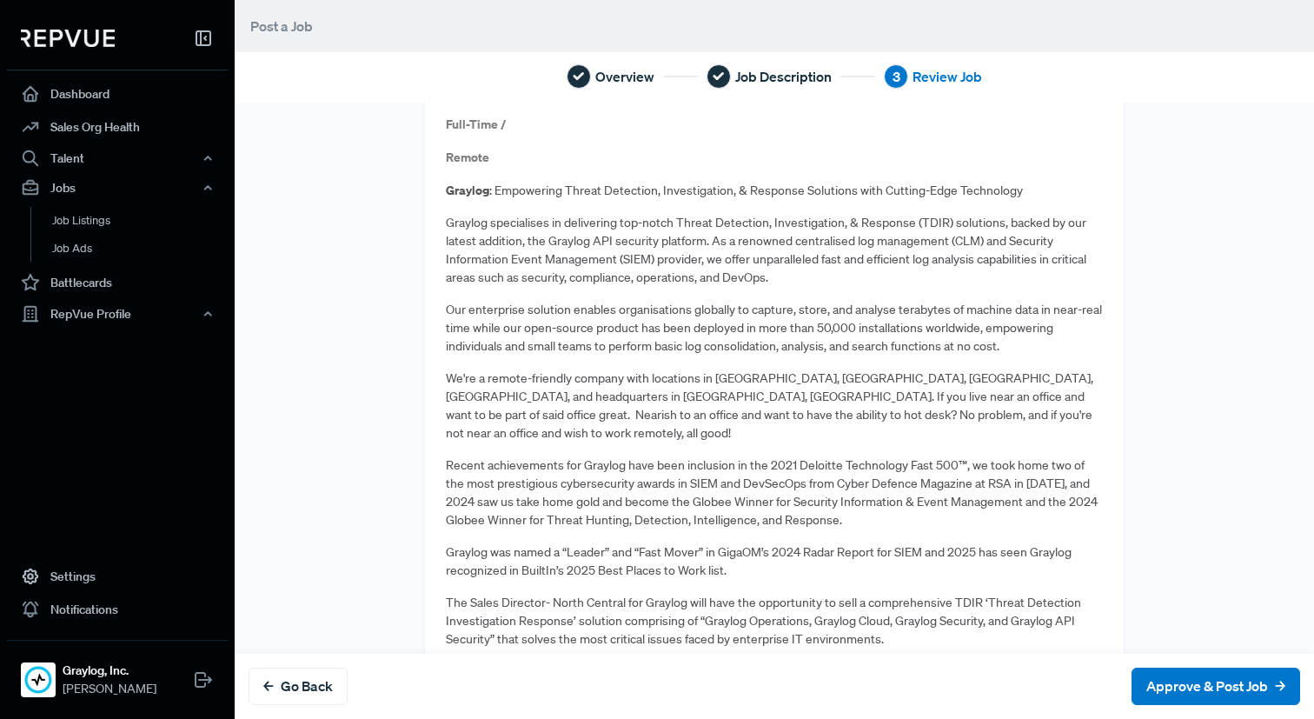
scroll to position [1435, 0]
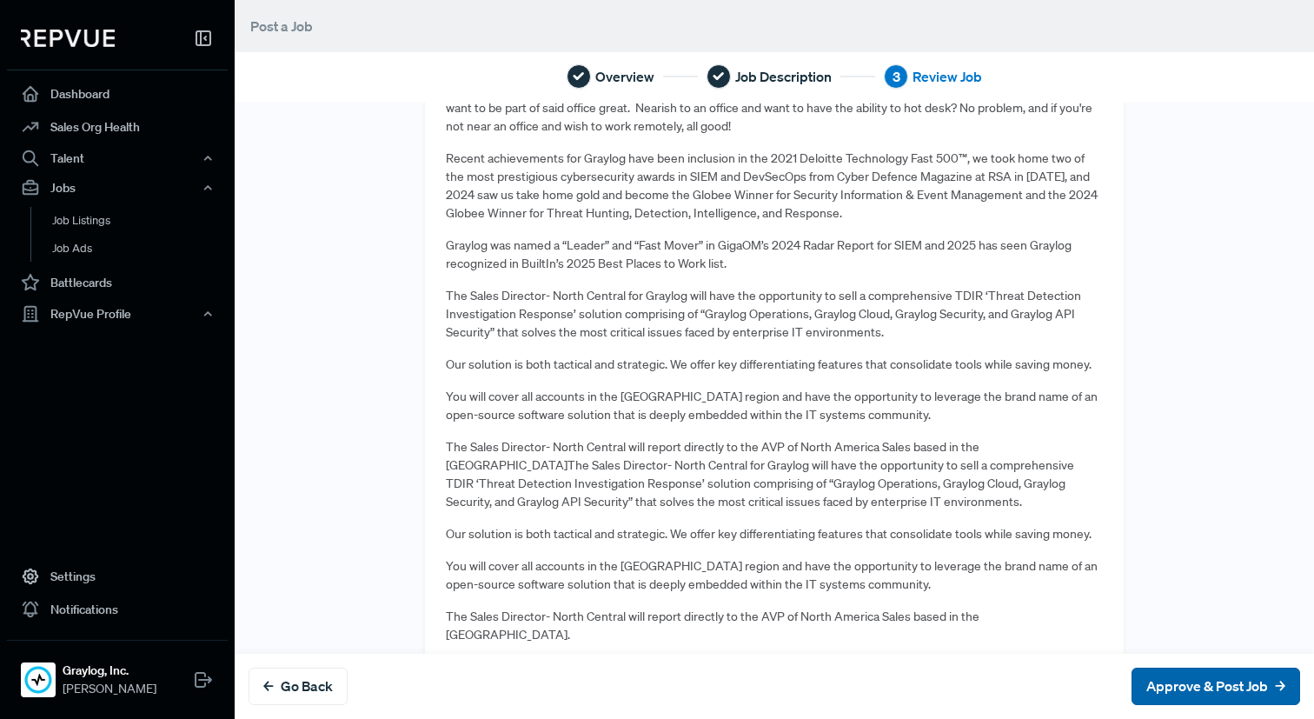
click at [1200, 700] on button "Approve & Post Job" at bounding box center [1215, 685] width 169 height 37
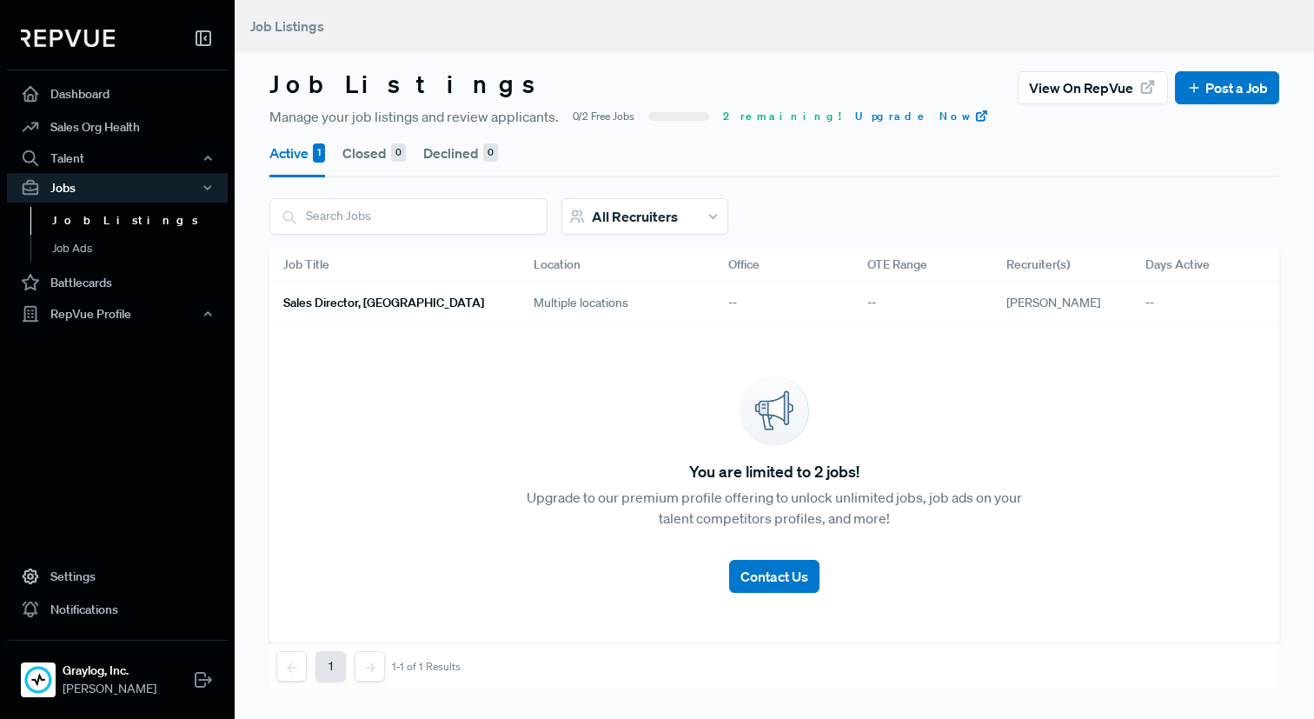
click at [393, 300] on h6 "Sales Director, [GEOGRAPHIC_DATA]" at bounding box center [383, 302] width 201 height 15
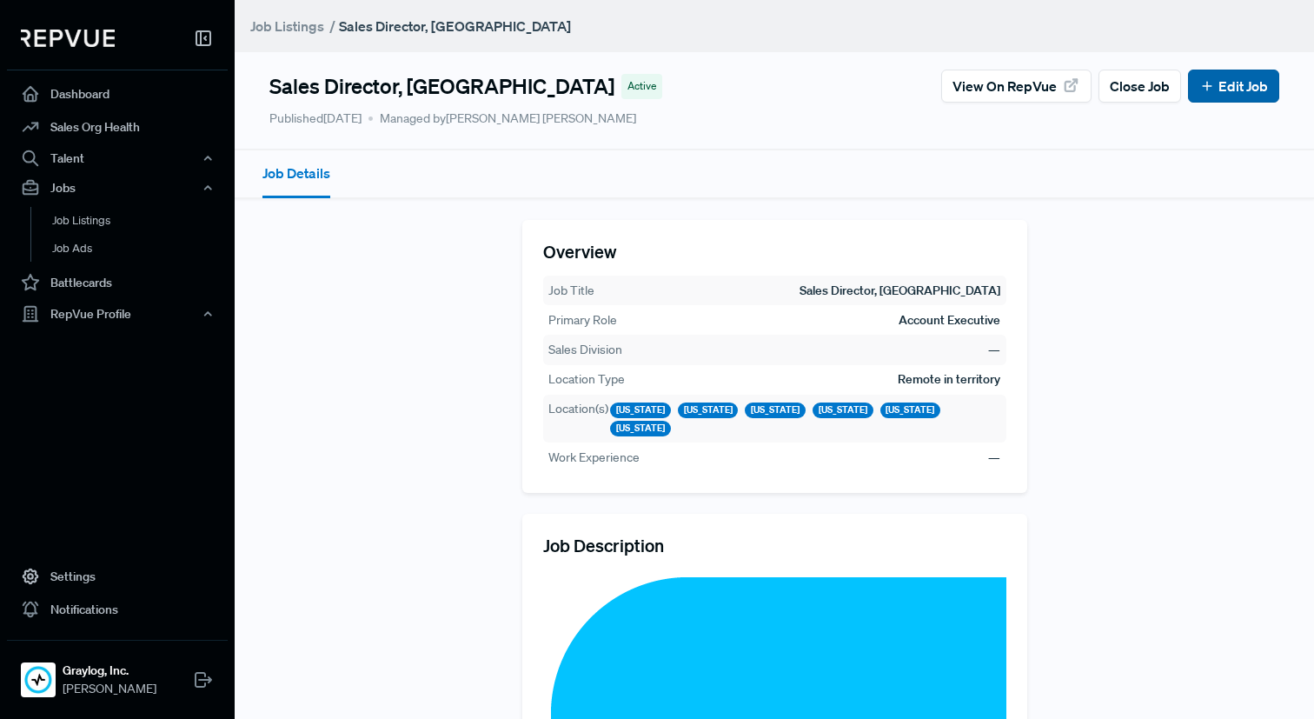
click at [1204, 88] on icon at bounding box center [1207, 86] width 16 height 16
click at [991, 87] on span "View on RepVue" at bounding box center [1004, 86] width 104 height 21
click at [1245, 79] on link "Edit Job" at bounding box center [1233, 86] width 69 height 21
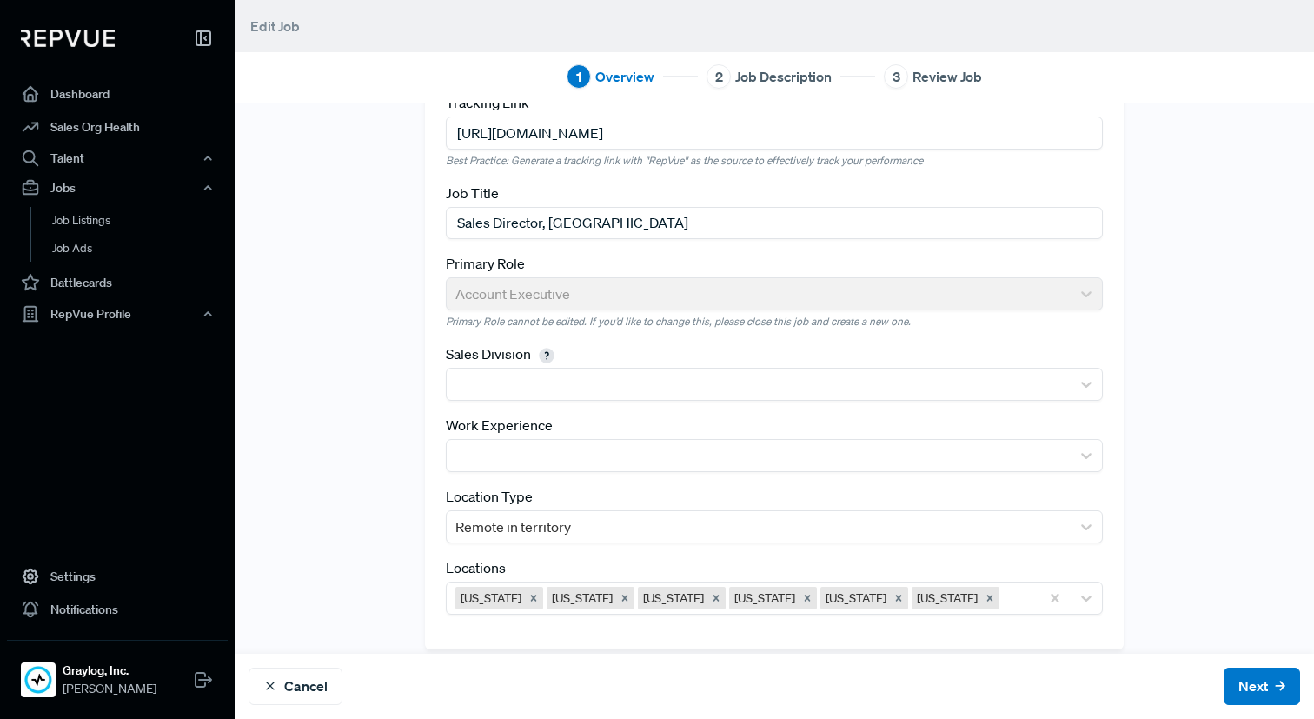
scroll to position [69, 0]
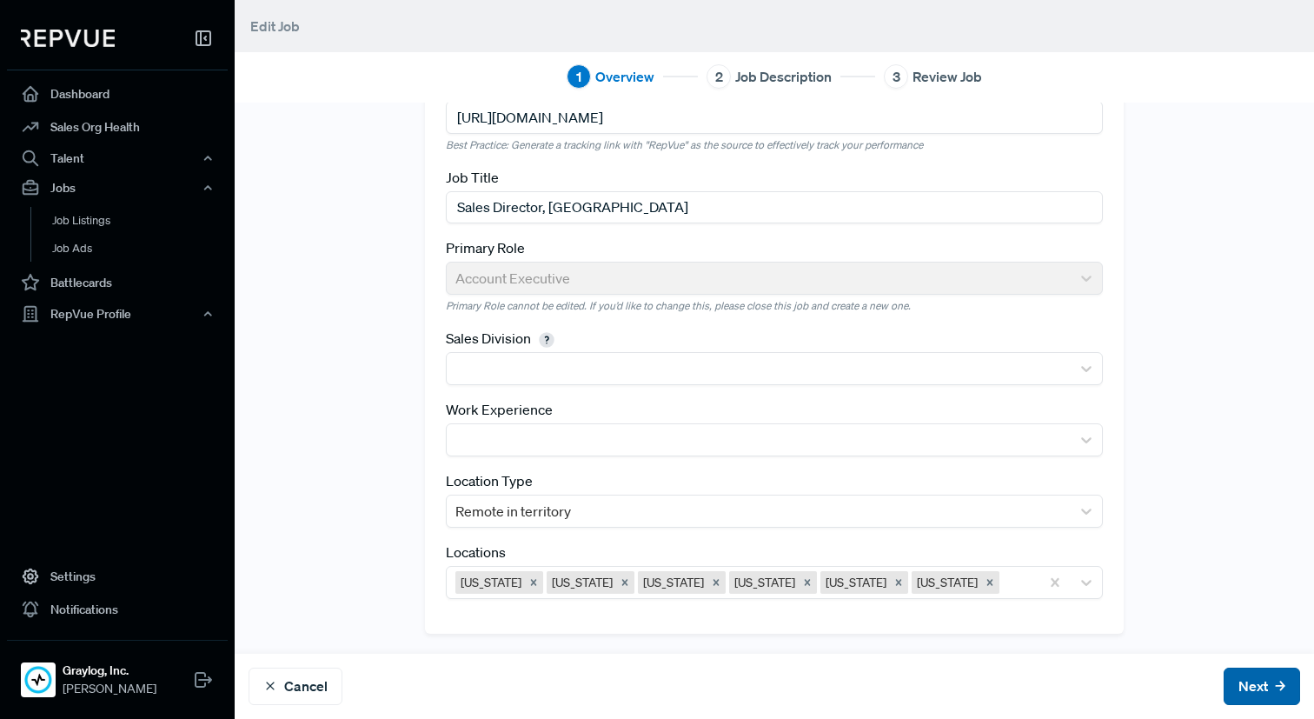
click at [1249, 686] on button "Next" at bounding box center [1262, 685] width 76 height 37
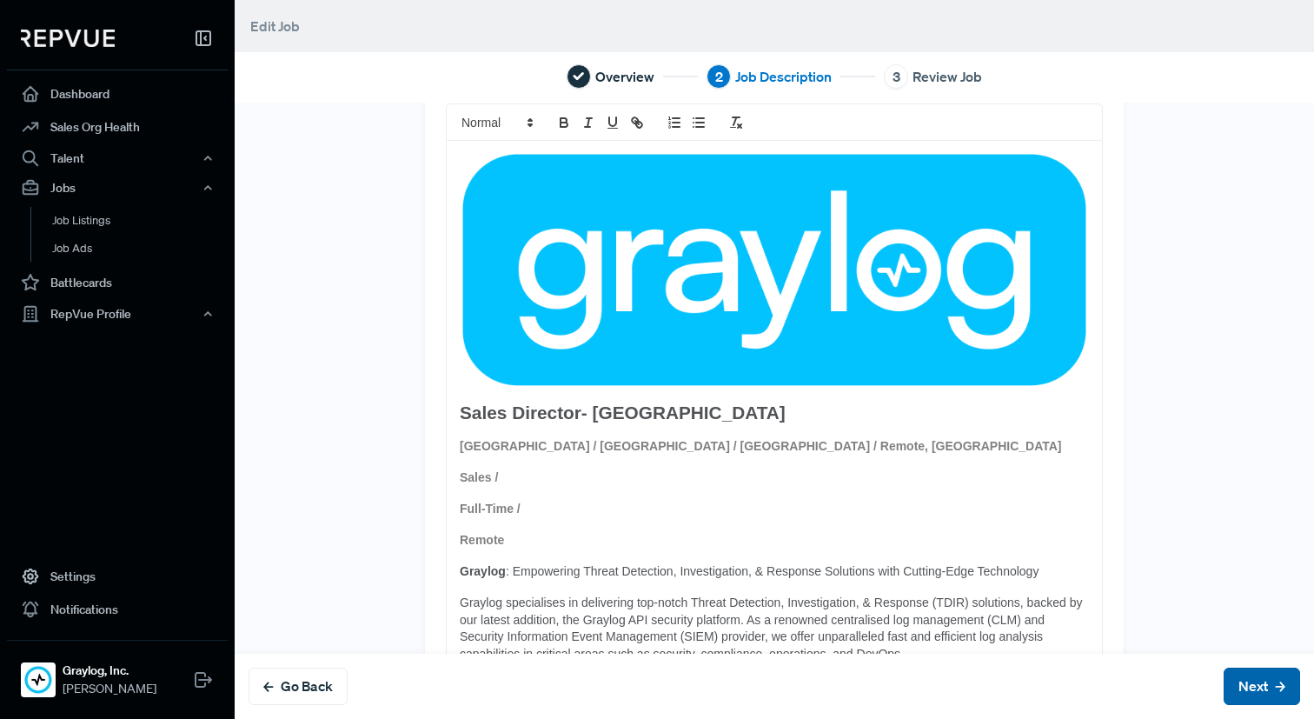
scroll to position [0, 0]
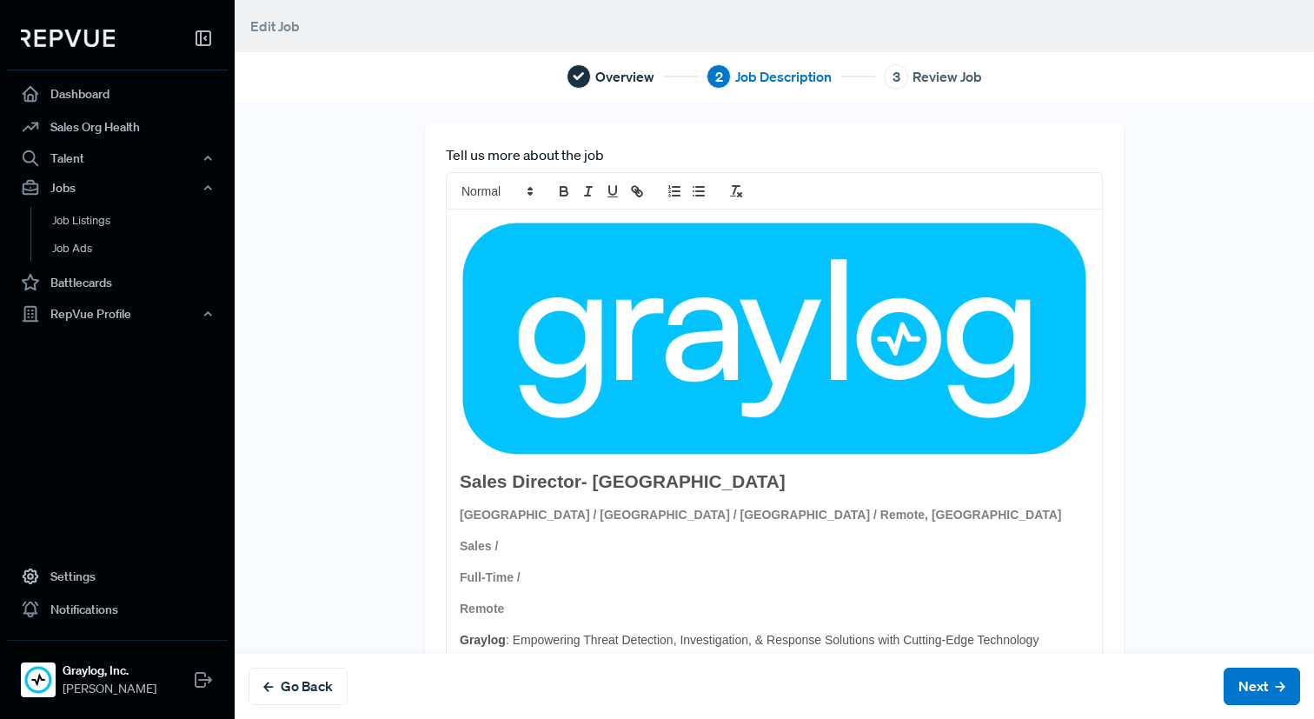
click at [961, 420] on img at bounding box center [774, 338] width 629 height 237
click at [912, 372] on img at bounding box center [774, 338] width 629 height 237
click at [869, 347] on img at bounding box center [774, 338] width 629 height 237
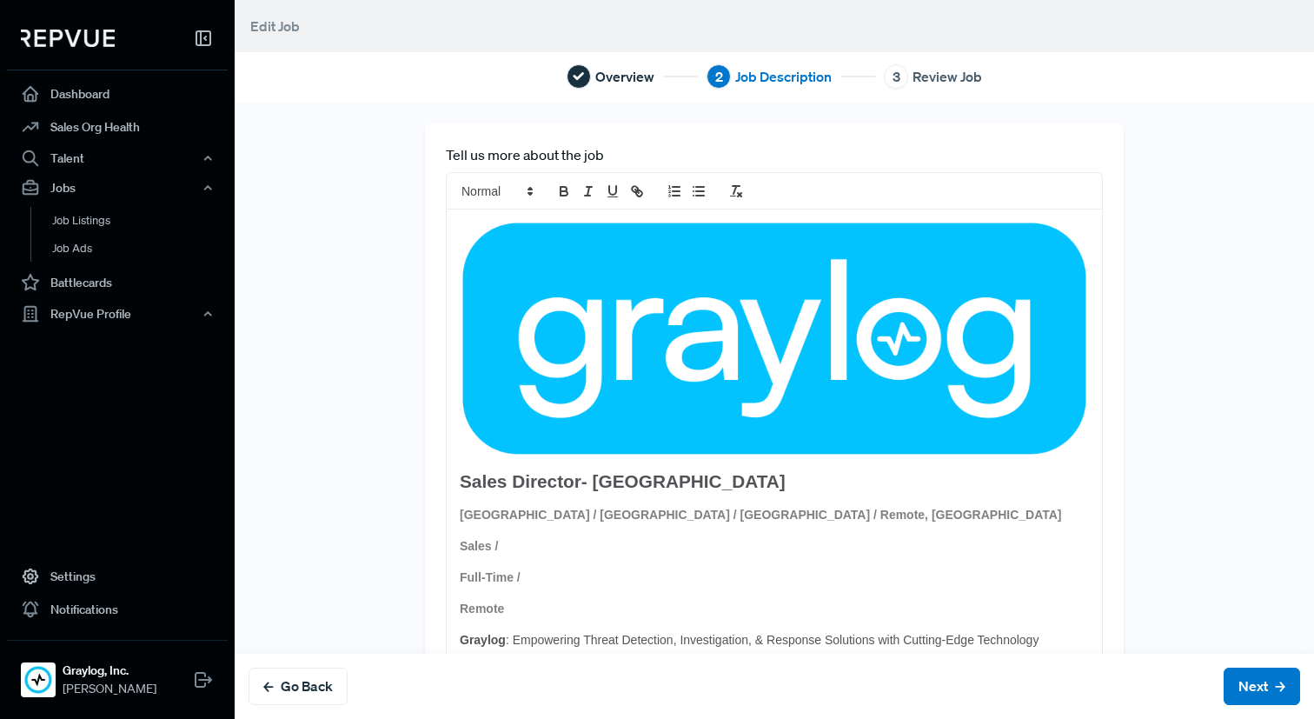
click at [869, 347] on img at bounding box center [774, 338] width 629 height 237
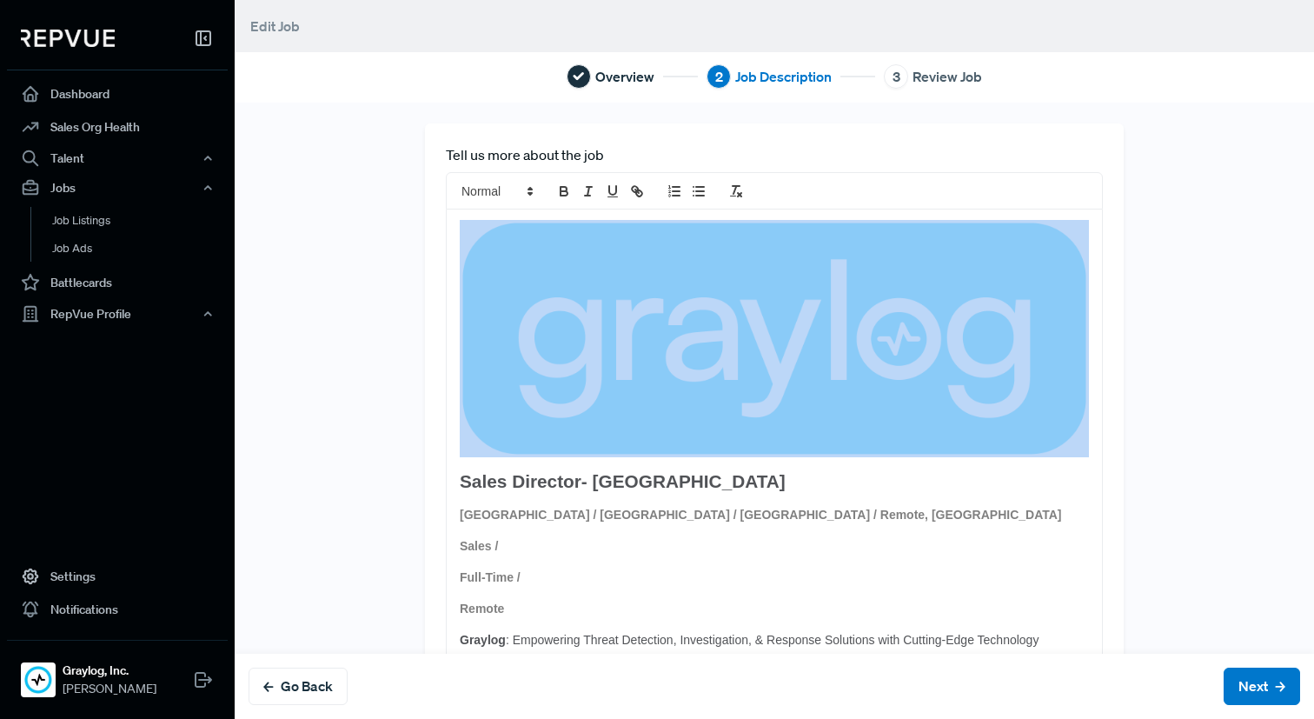
drag, startPoint x: 1012, startPoint y: 465, endPoint x: 698, endPoint y: 282, distance: 364.1
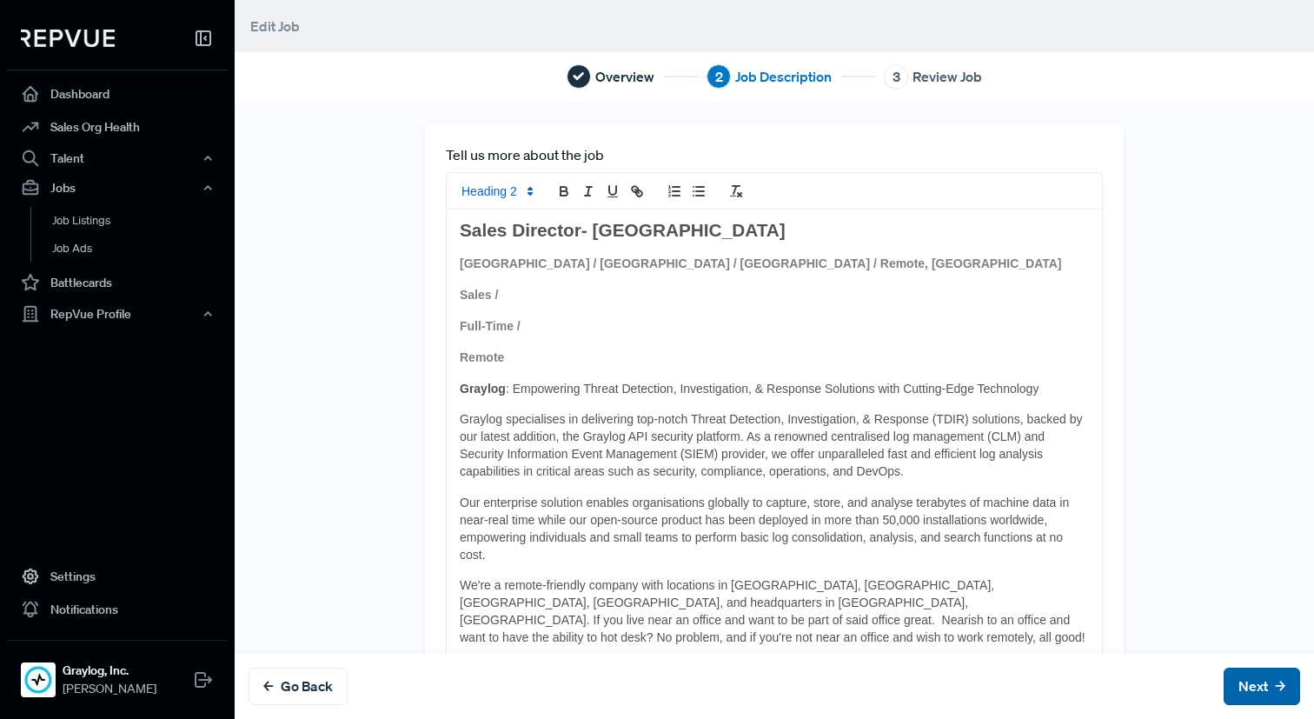
click at [1270, 697] on button "Next" at bounding box center [1262, 685] width 76 height 37
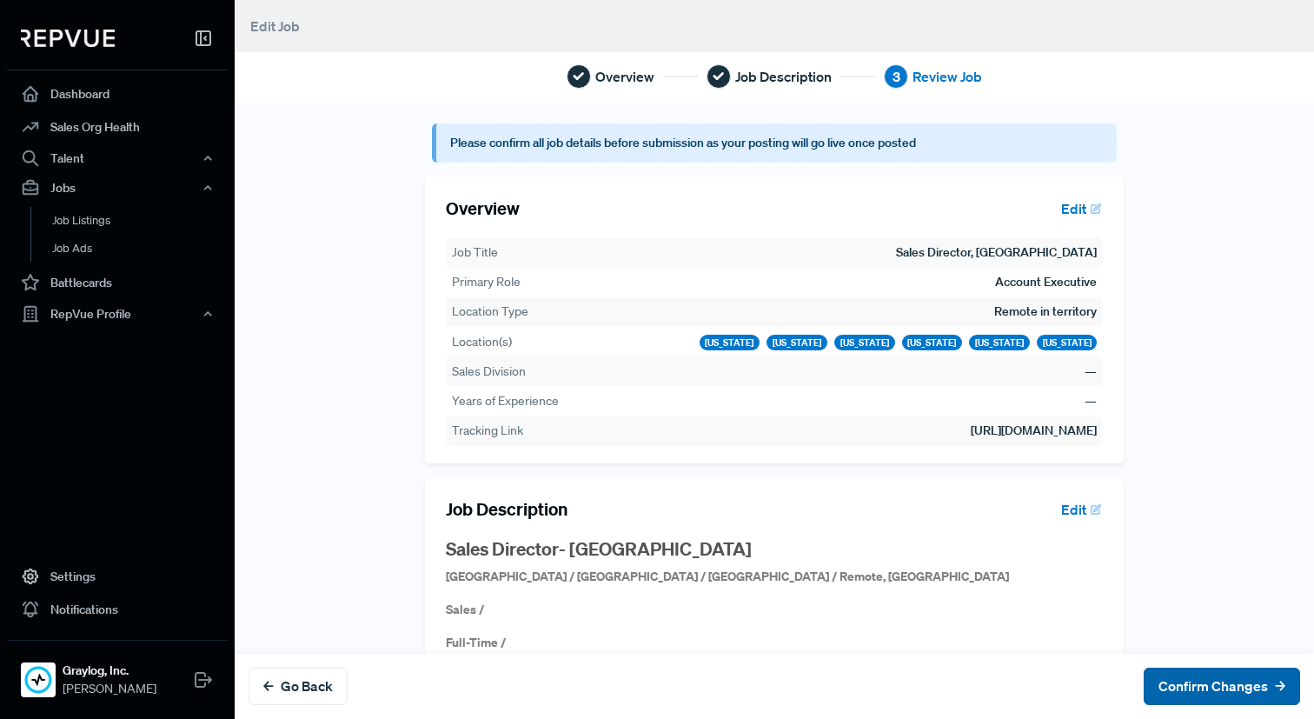
click at [1263, 687] on button "Confirm Changes" at bounding box center [1222, 685] width 156 height 37
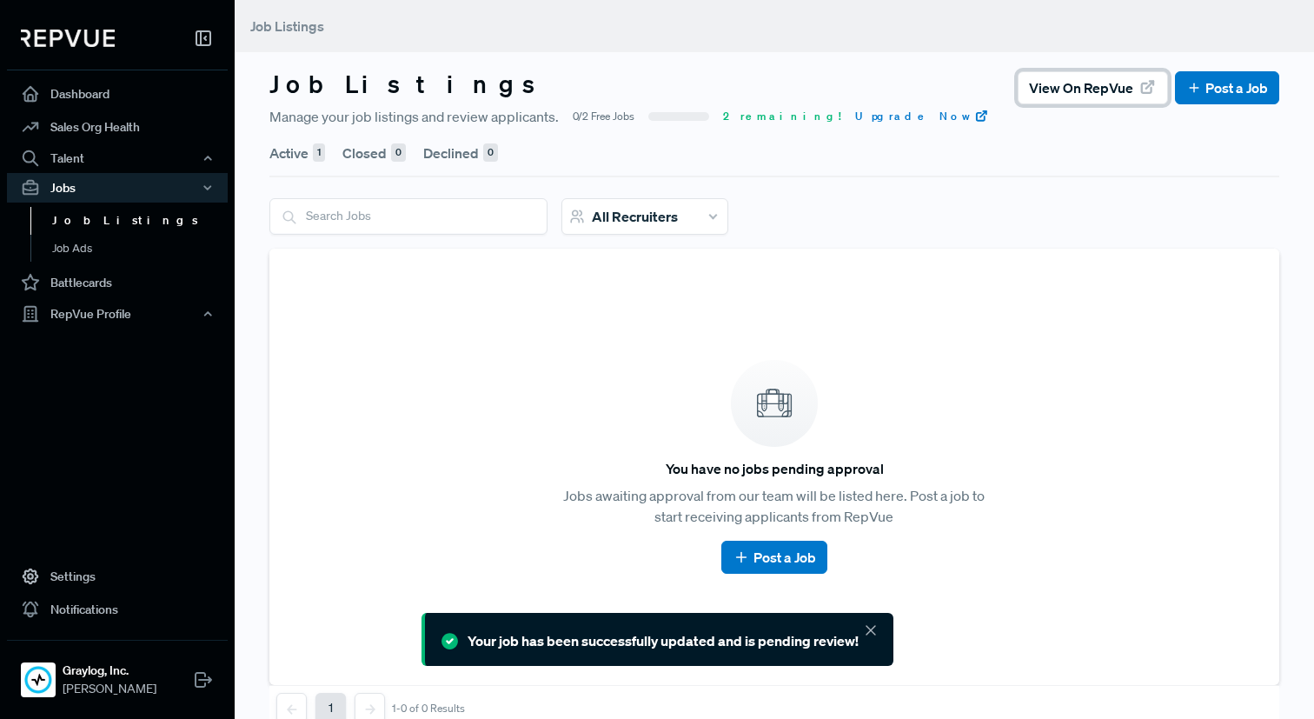
click at [1065, 86] on span "View on RepVue" at bounding box center [1081, 87] width 104 height 21
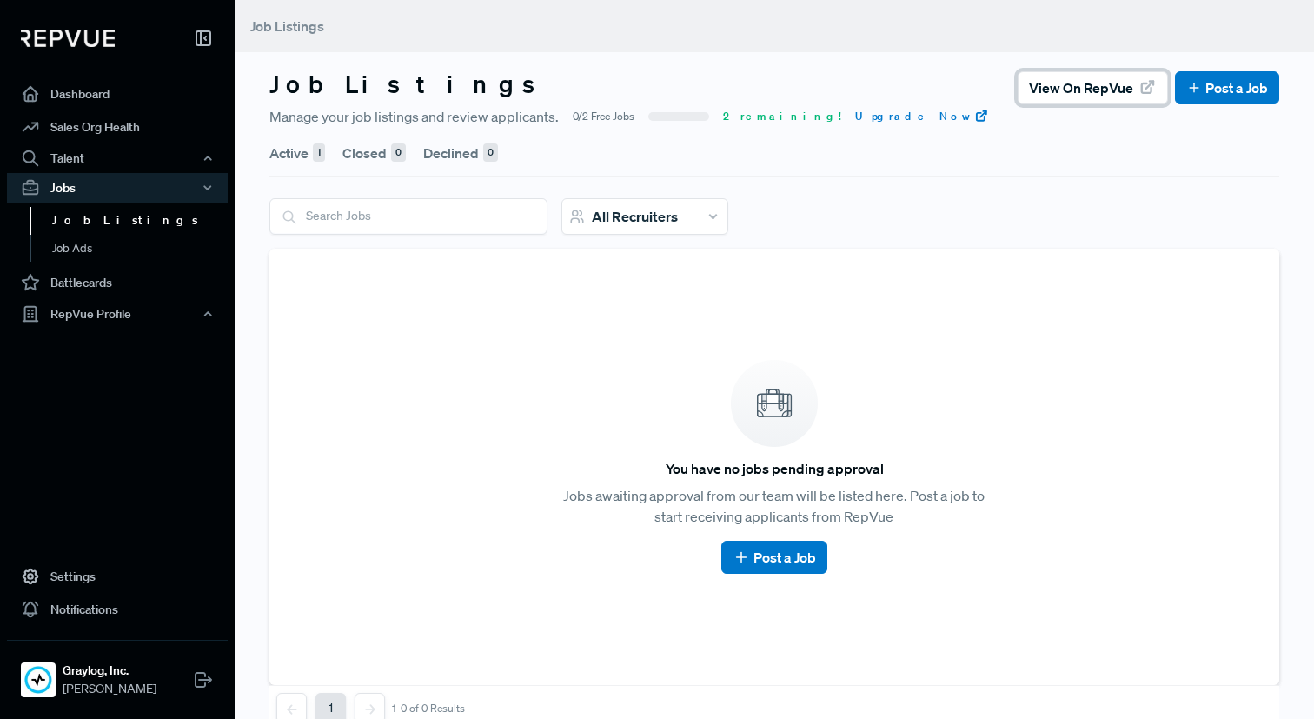
click at [1077, 90] on span "View on RepVue" at bounding box center [1081, 87] width 104 height 21
click at [158, 158] on div "Talent" at bounding box center [117, 158] width 221 height 30
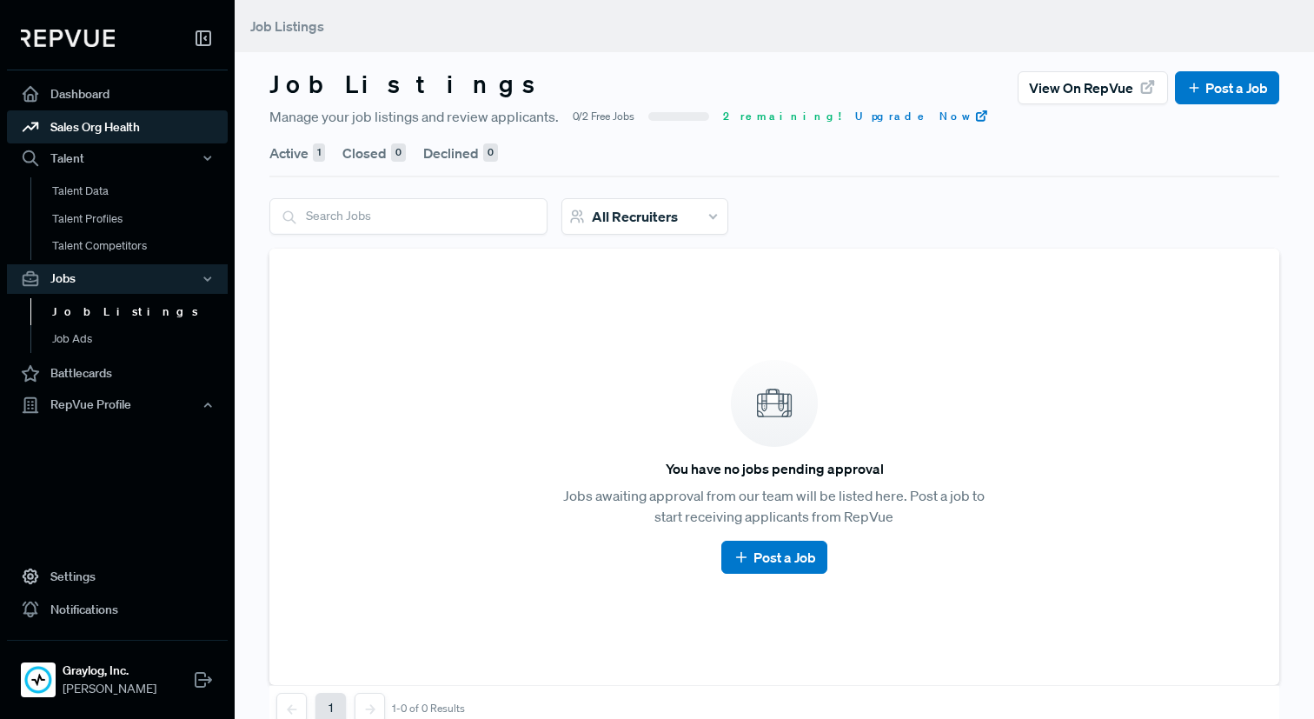
click at [116, 125] on link "Sales Org Health" at bounding box center [117, 126] width 221 height 33
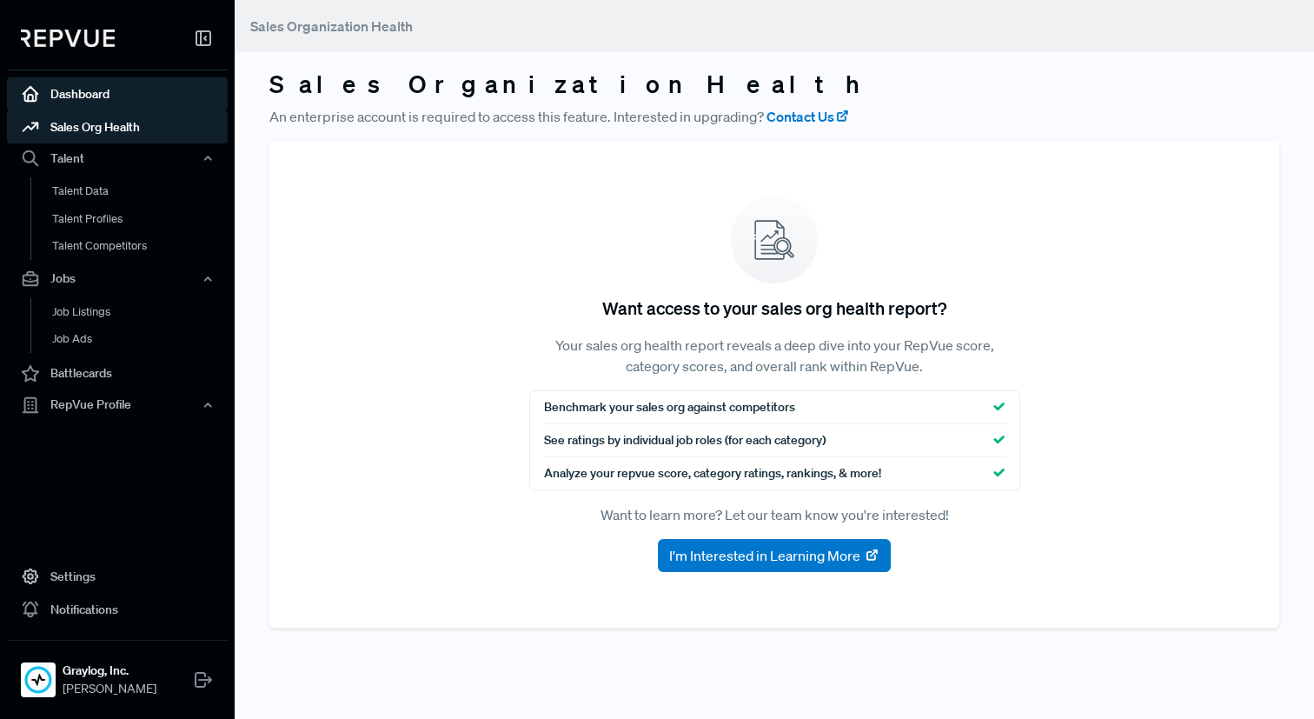
click at [97, 101] on link "Dashboard" at bounding box center [117, 93] width 221 height 33
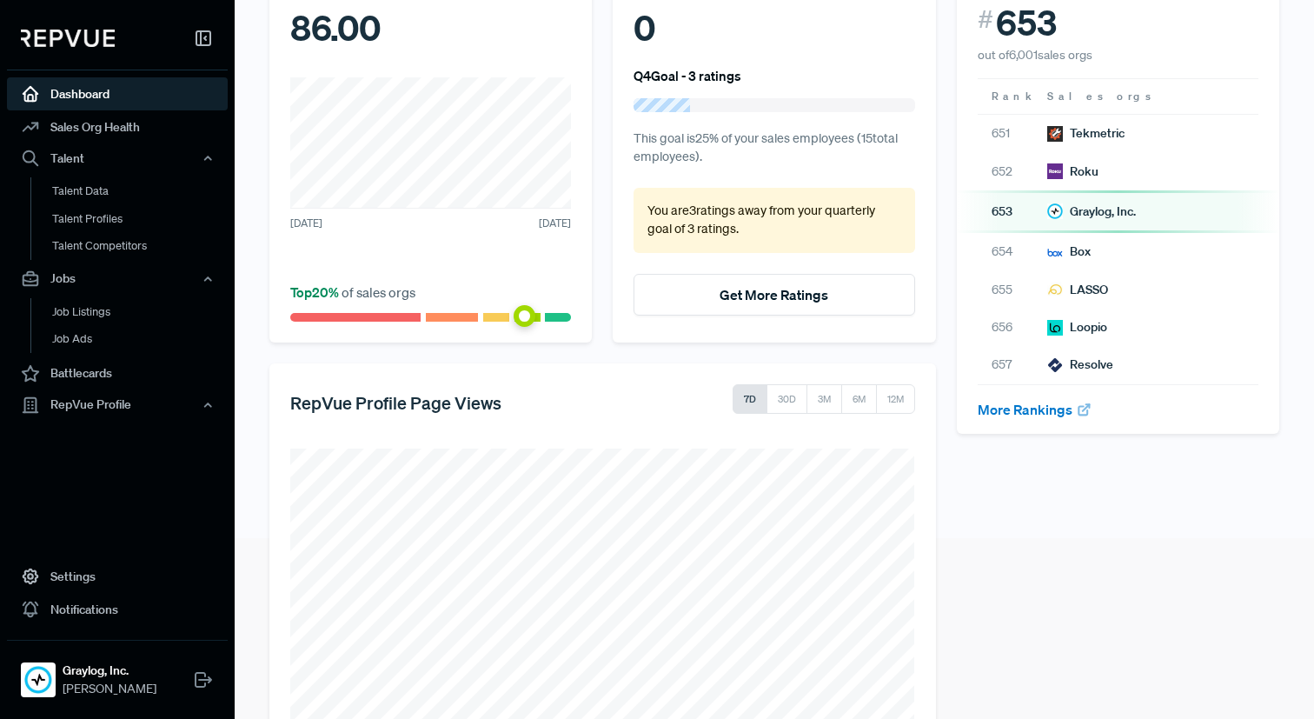
scroll to position [270, 0]
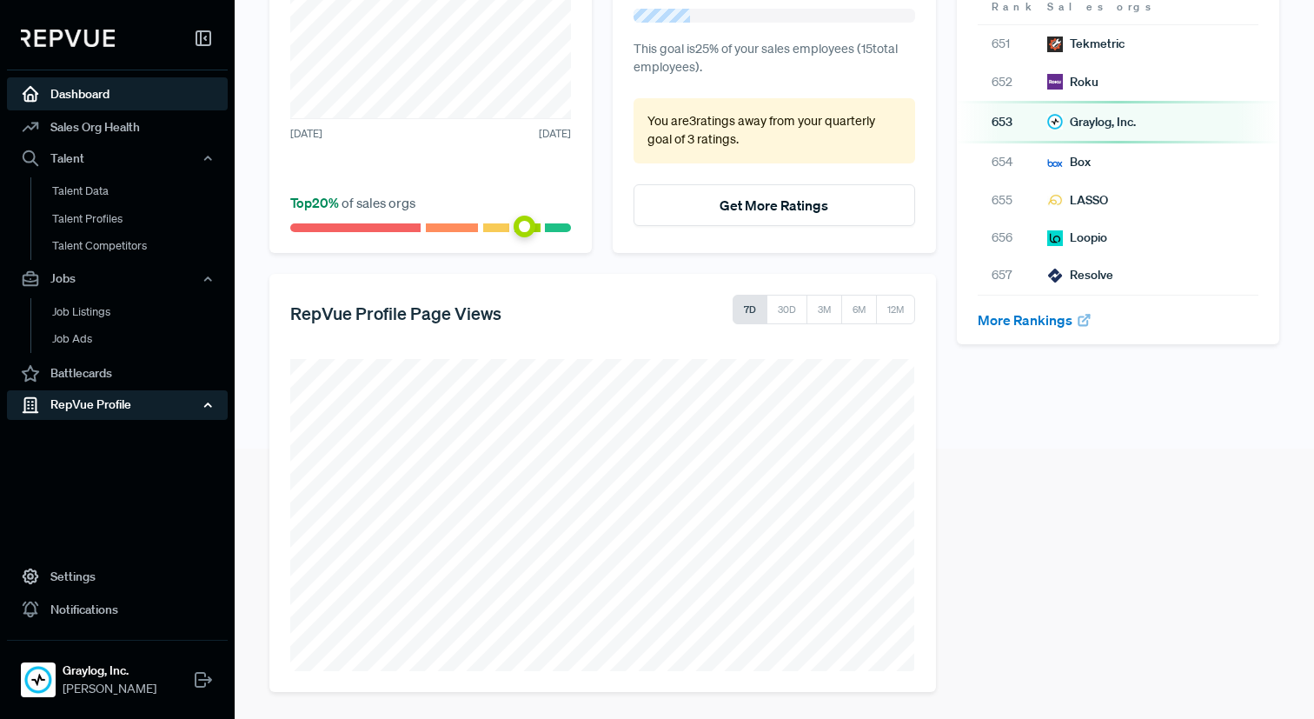
click at [109, 404] on div "RepVue Profile" at bounding box center [117, 405] width 221 height 30
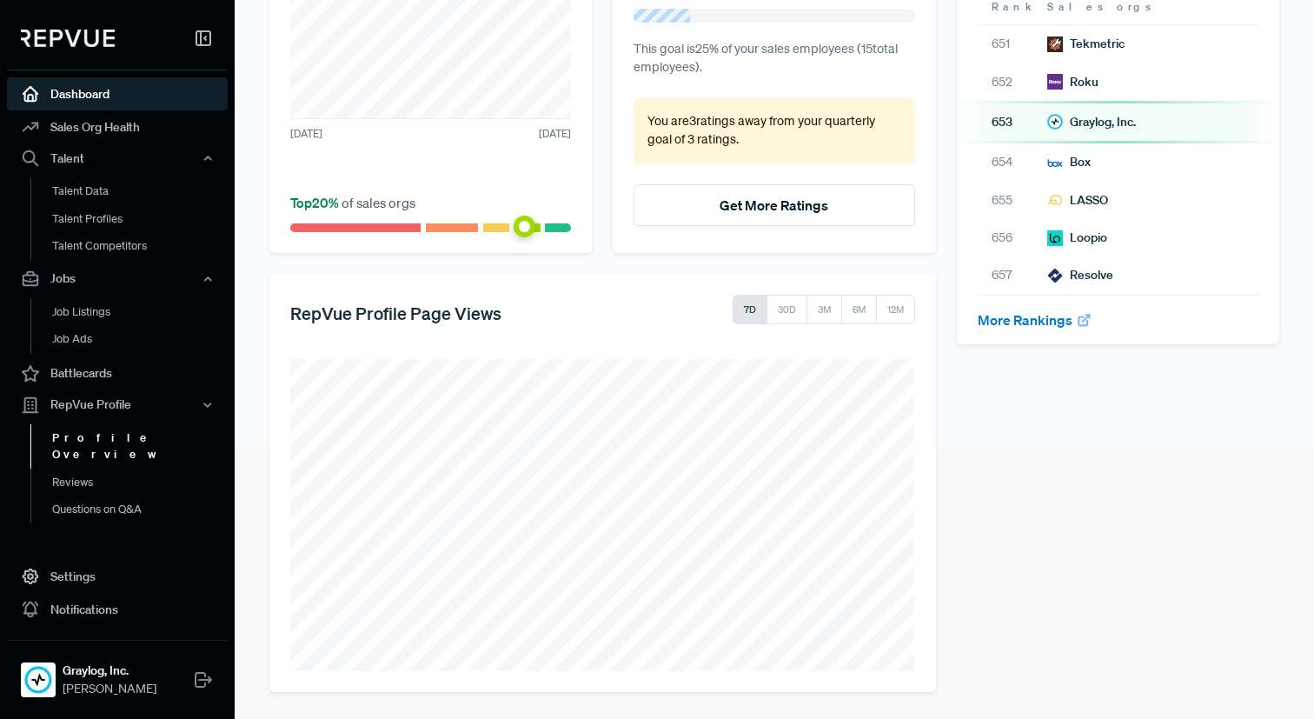
click at [109, 430] on link "Profile Overview" at bounding box center [140, 446] width 221 height 44
